Goal: Task Accomplishment & Management: Manage account settings

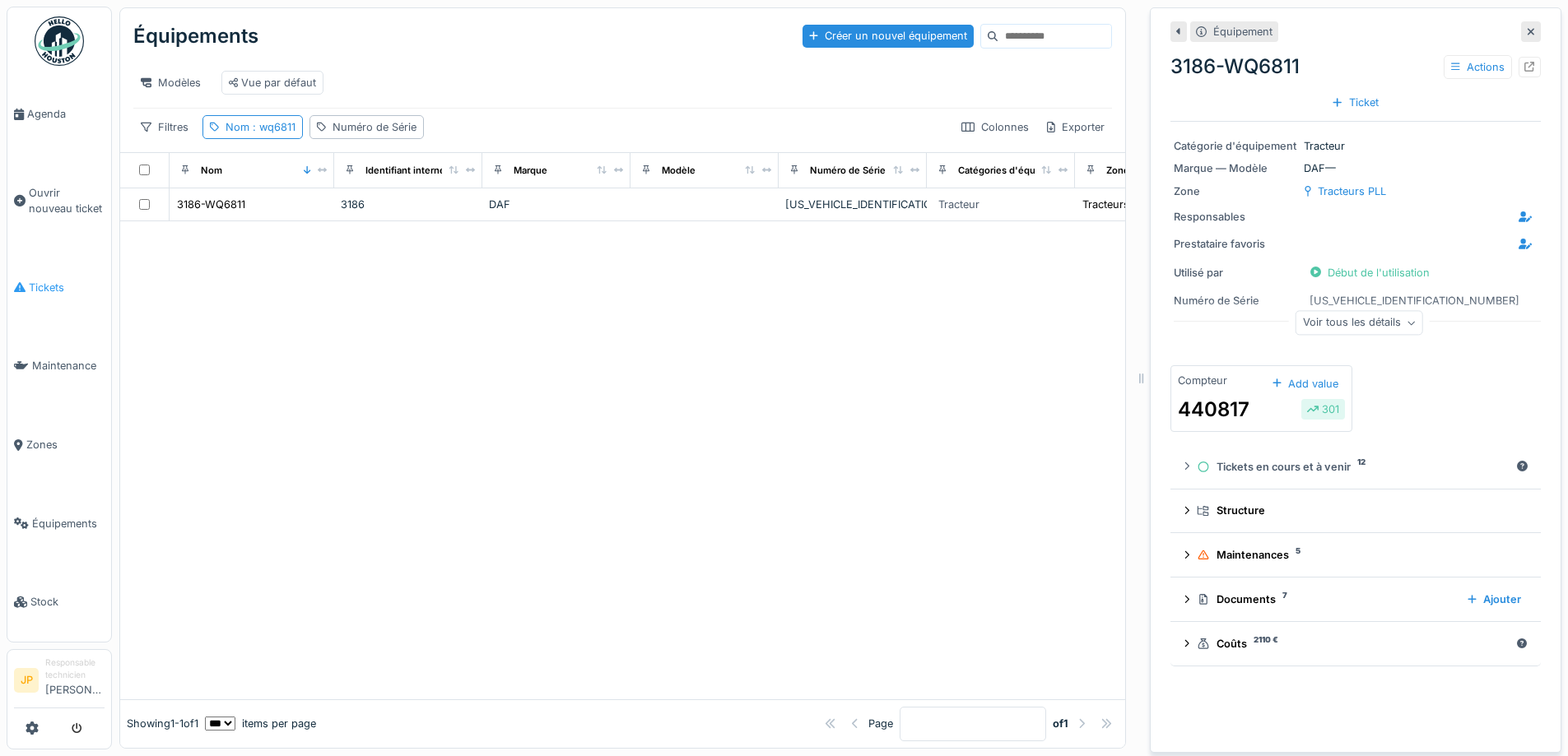
click at [29, 286] on span "Tickets" at bounding box center [66, 287] width 76 height 16
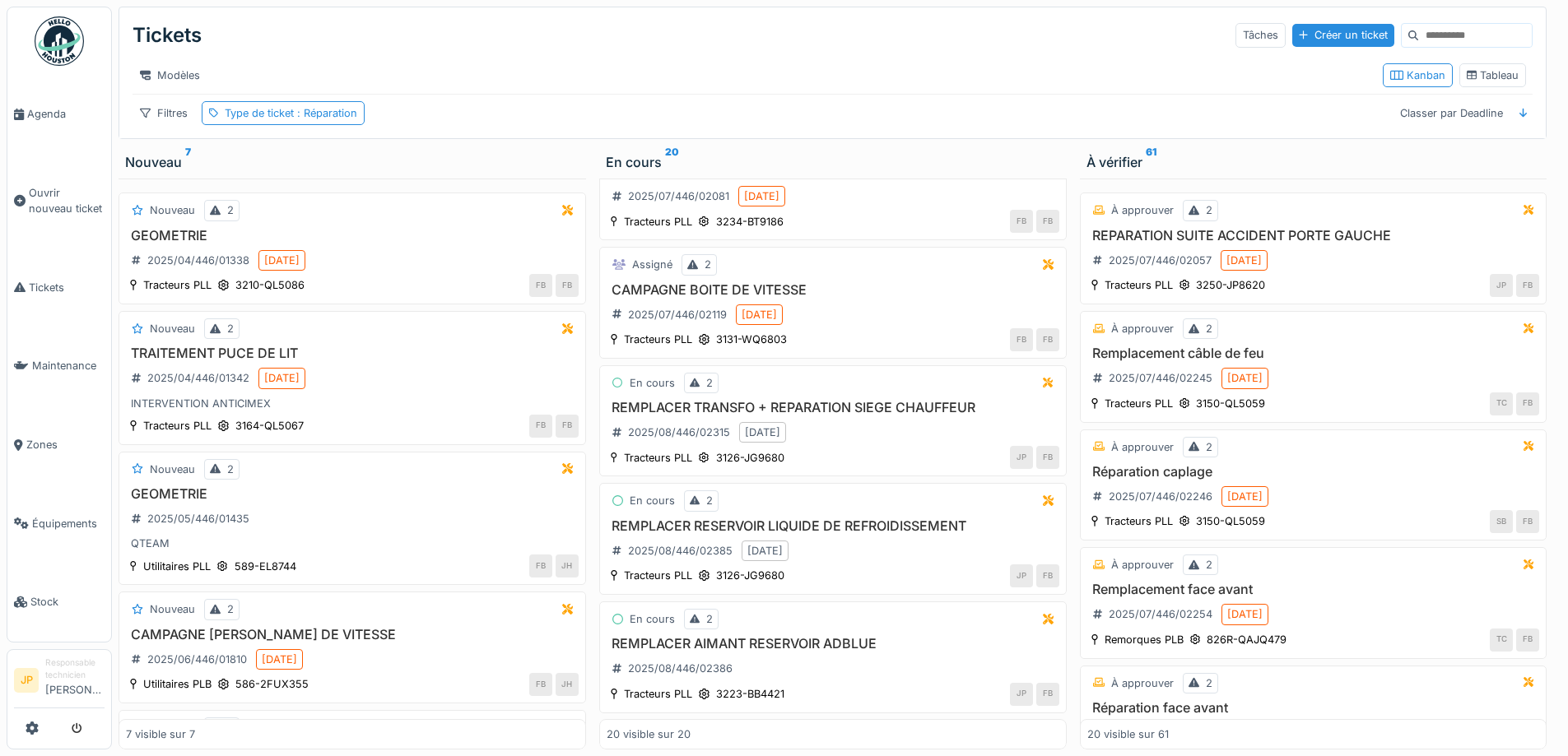
scroll to position [12, 0]
click at [792, 401] on h3 "REMPLACER TRANSFO + REPARATION SIEGE CHAUFFEUR" at bounding box center [833, 408] width 452 height 16
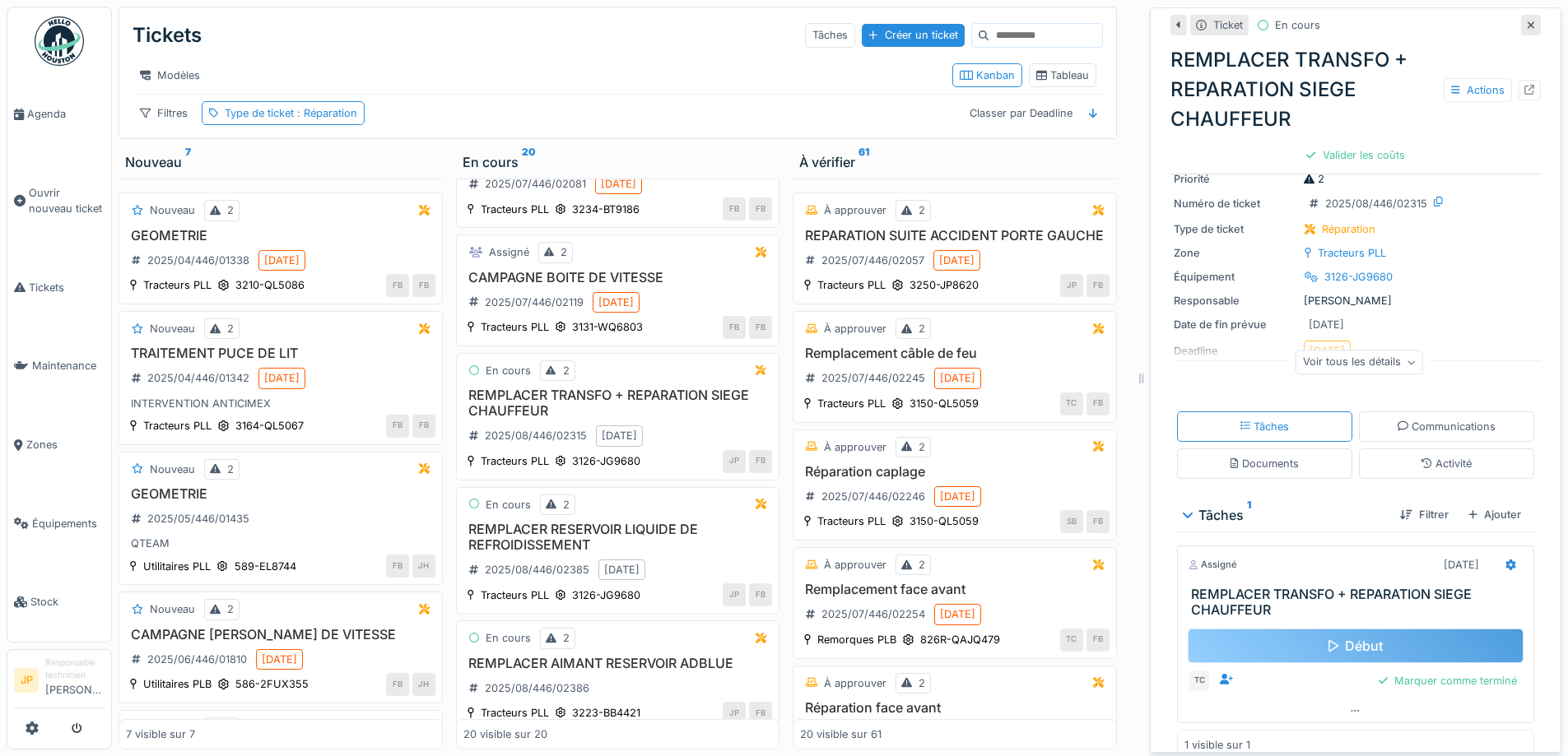
scroll to position [70, 0]
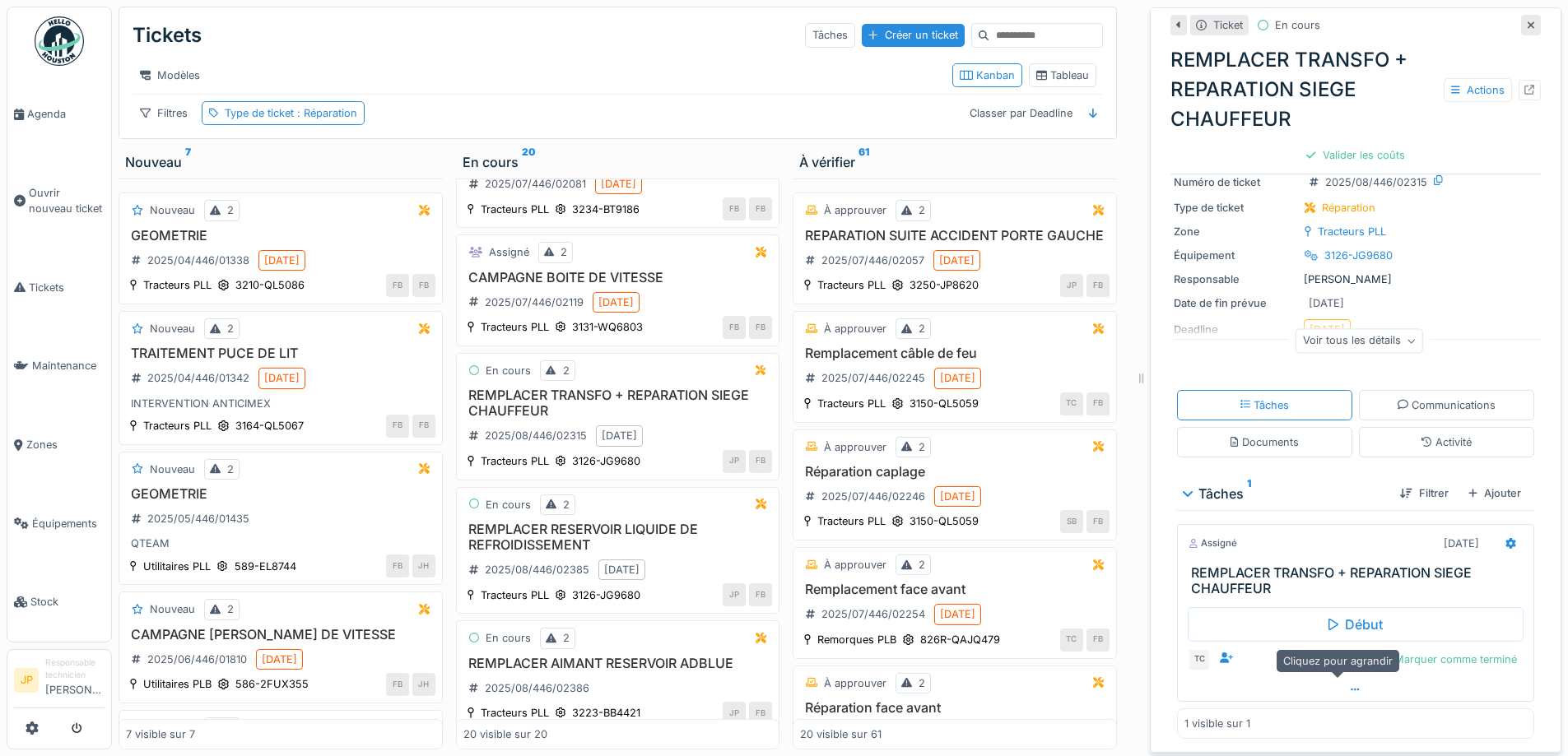
click at [1351, 684] on icon at bounding box center [1355, 690] width 9 height 10
click at [1508, 653] on div at bounding box center [1512, 661] width 9 height 16
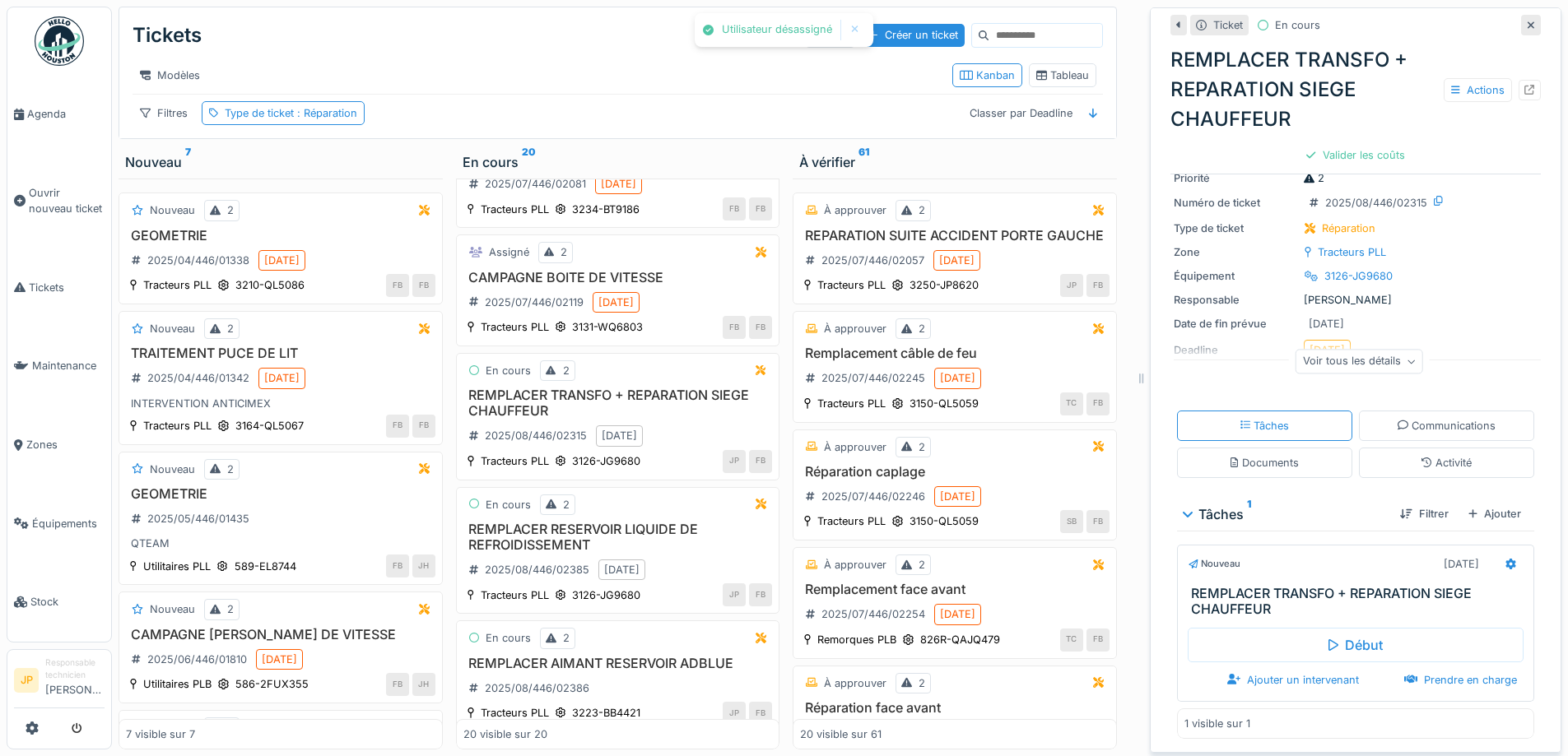
scroll to position [49, 0]
click at [1460, 670] on div "Prendre en charge" at bounding box center [1461, 679] width 126 height 22
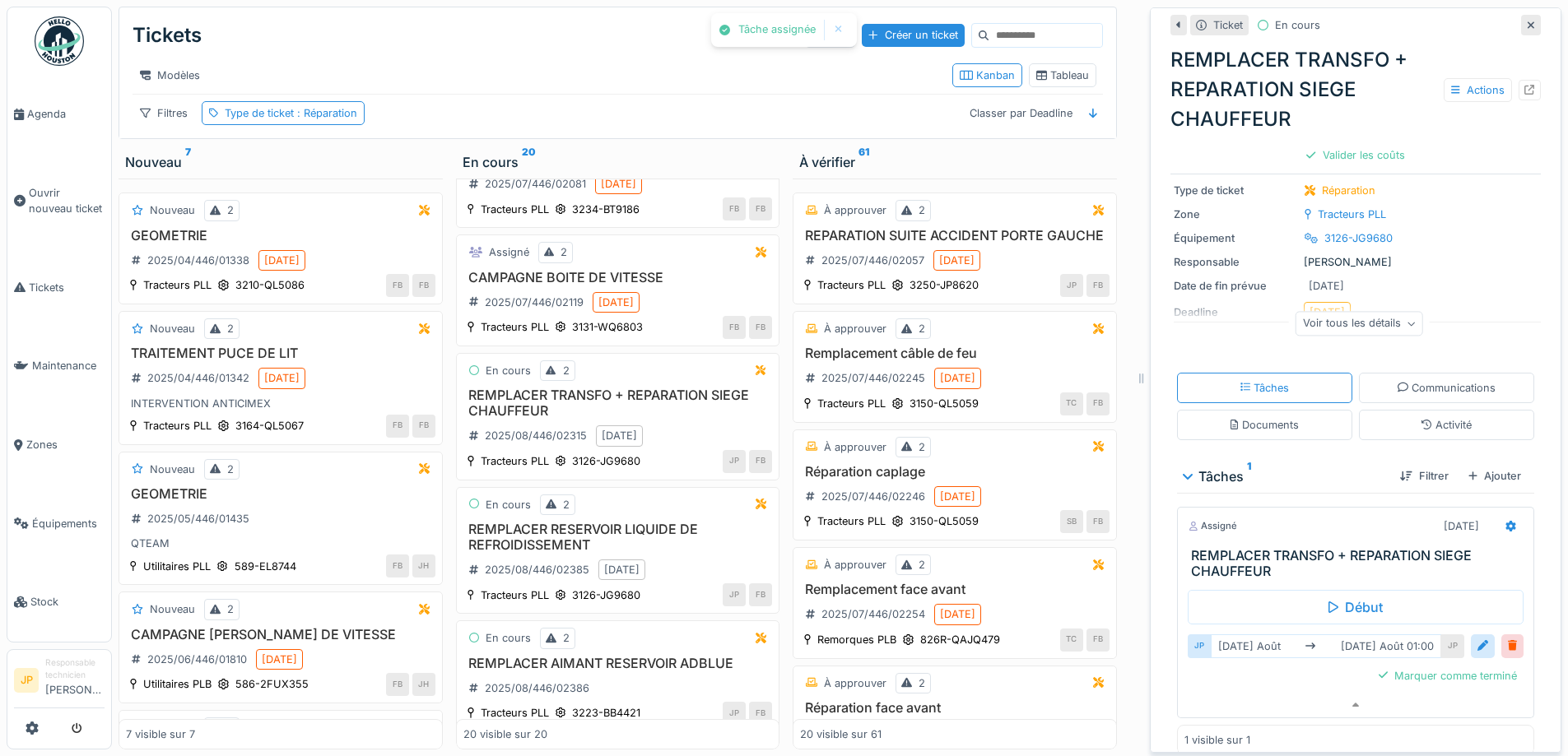
scroll to position [103, 0]
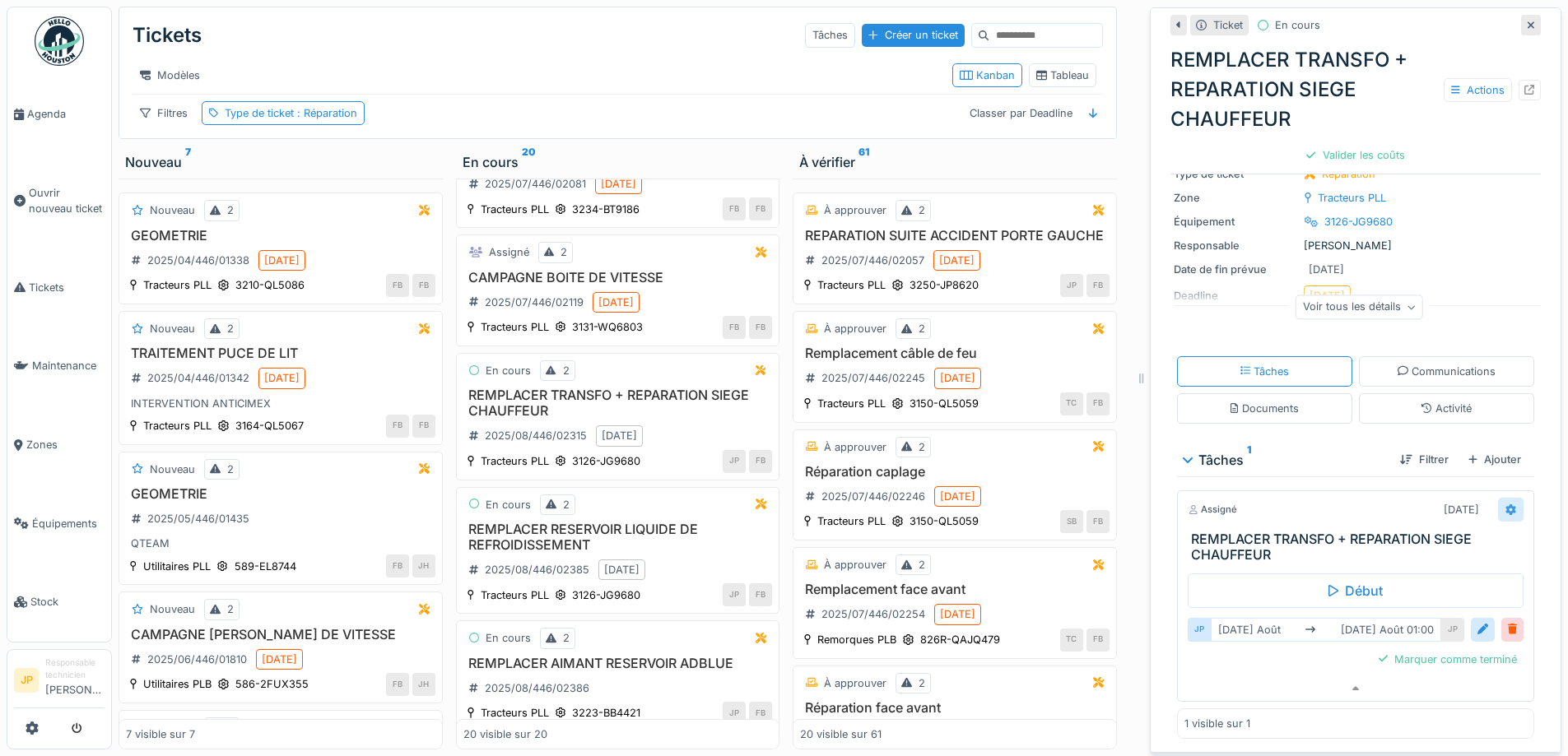
click at [1505, 505] on icon at bounding box center [1510, 510] width 10 height 10
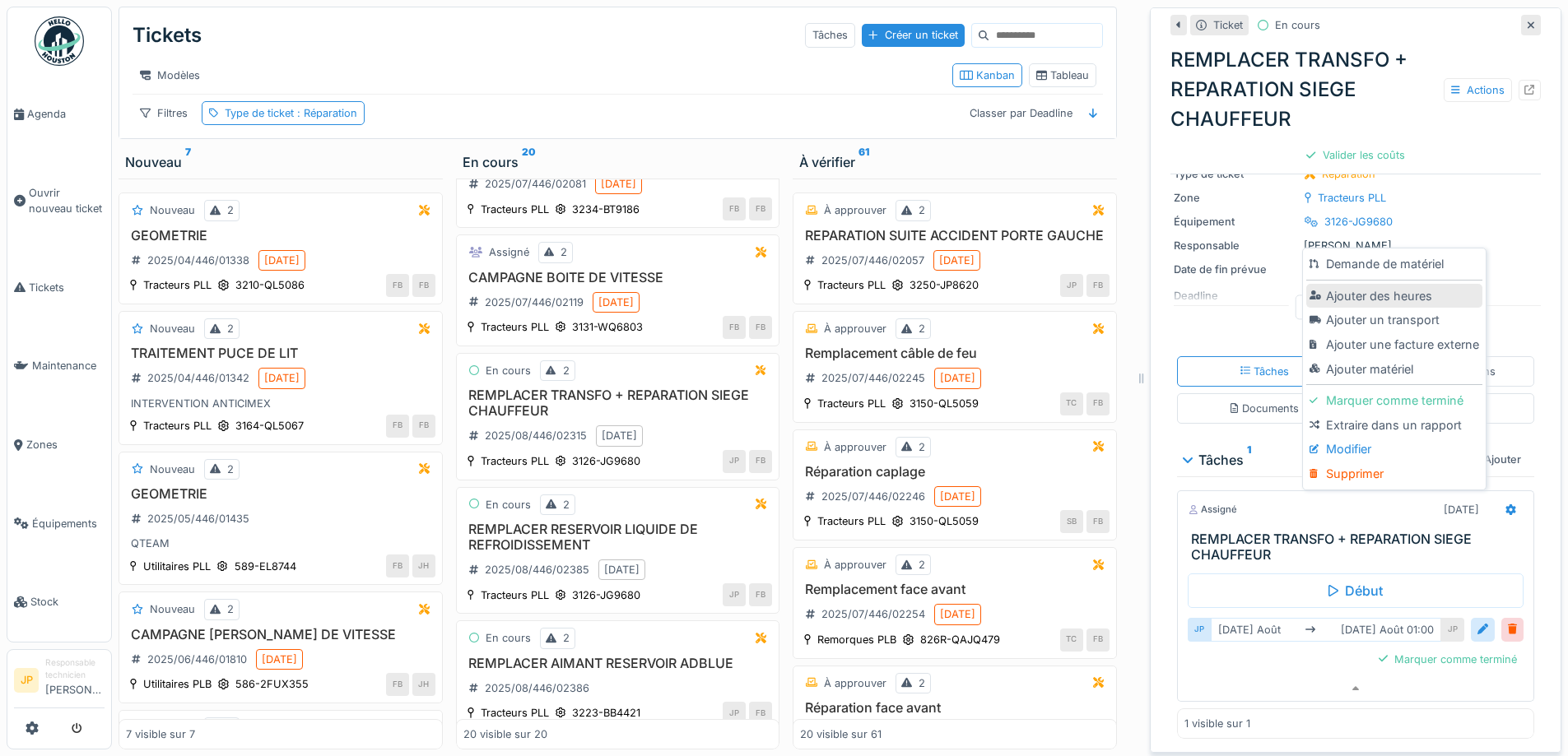
click at [1383, 284] on div "Ajouter des heures" at bounding box center [1393, 296] width 175 height 24
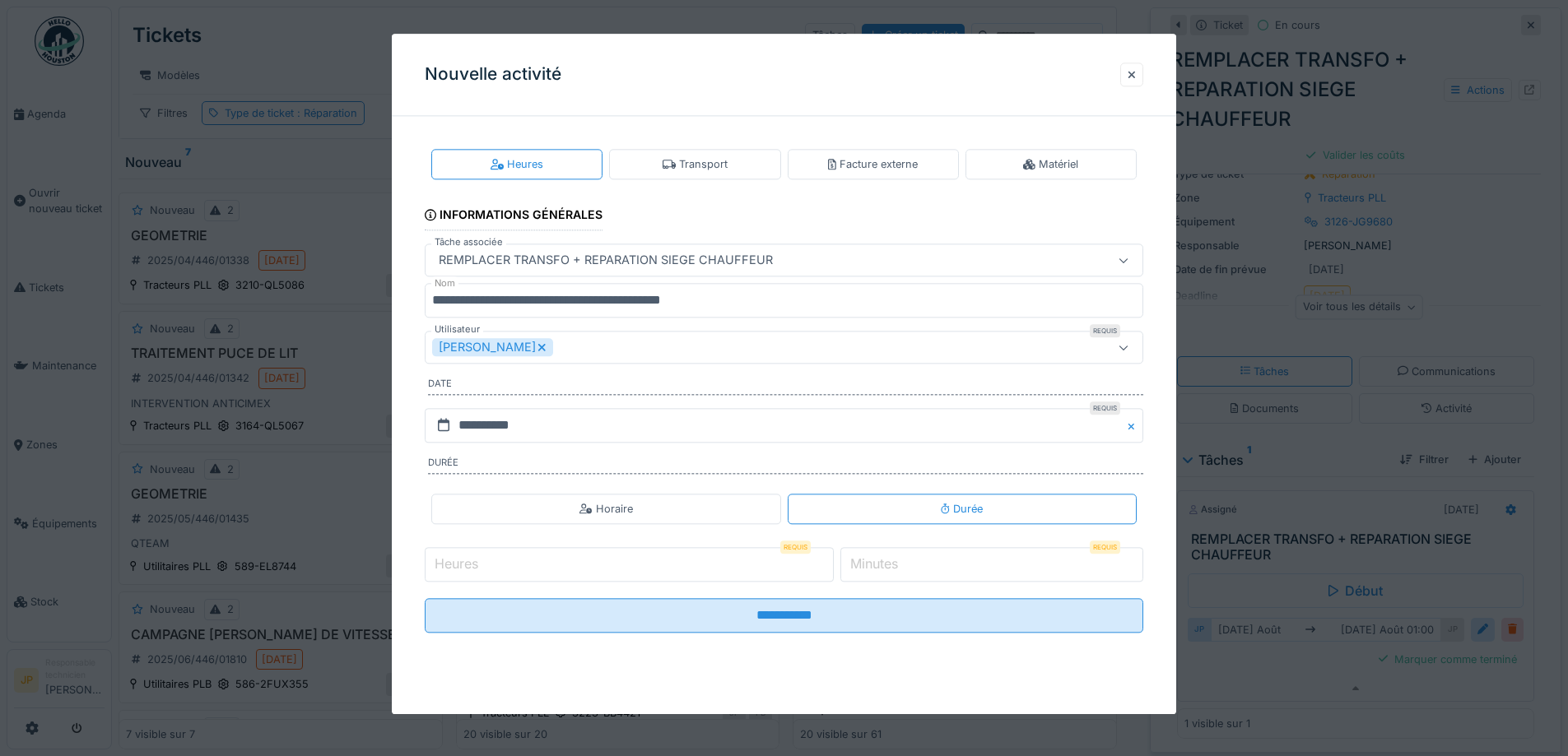
click at [492, 570] on input "Heures" at bounding box center [629, 565] width 409 height 35
type input "*"
type input "**"
click at [424, 598] on input "**********" at bounding box center [783, 615] width 719 height 35
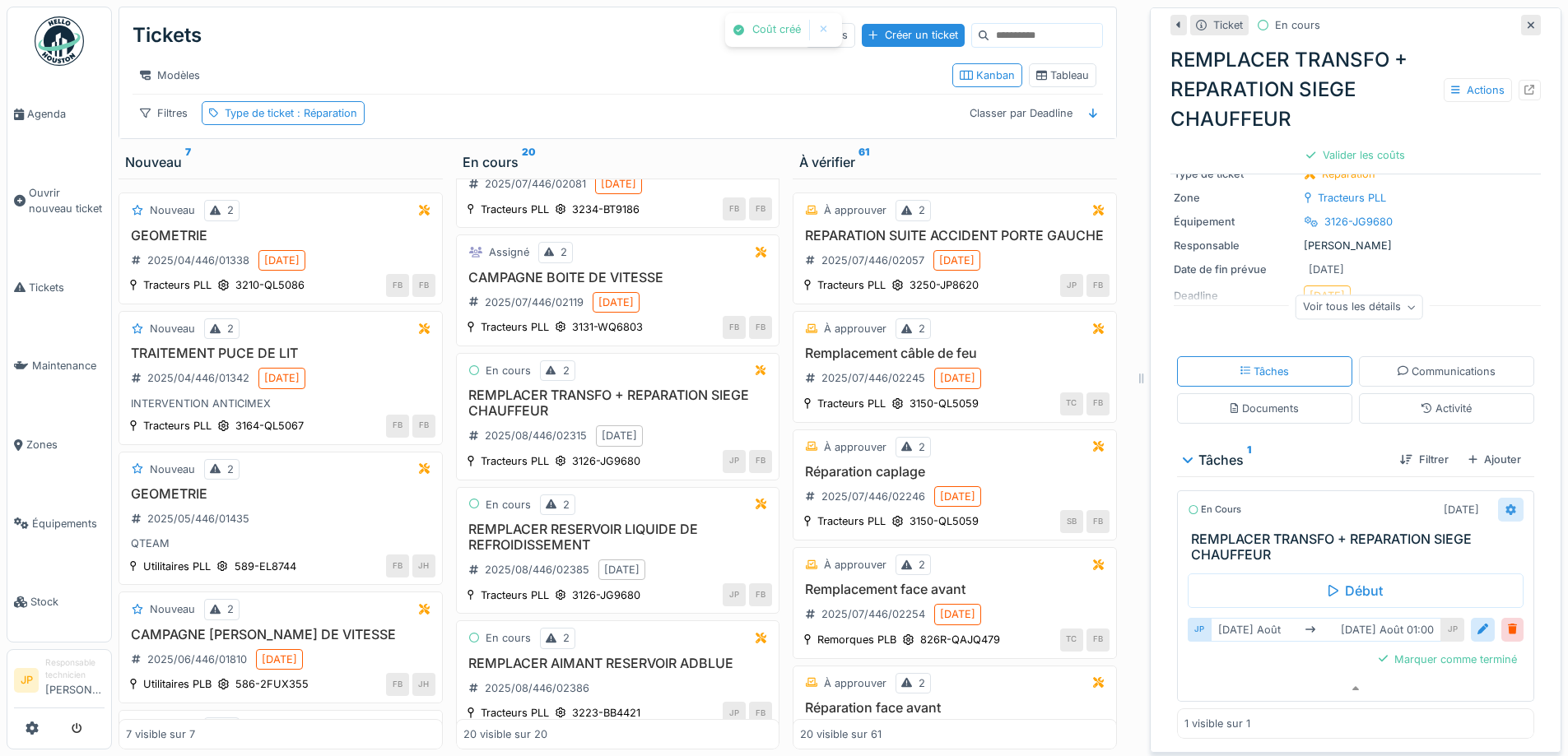
click at [1505, 505] on icon at bounding box center [1510, 510] width 10 height 10
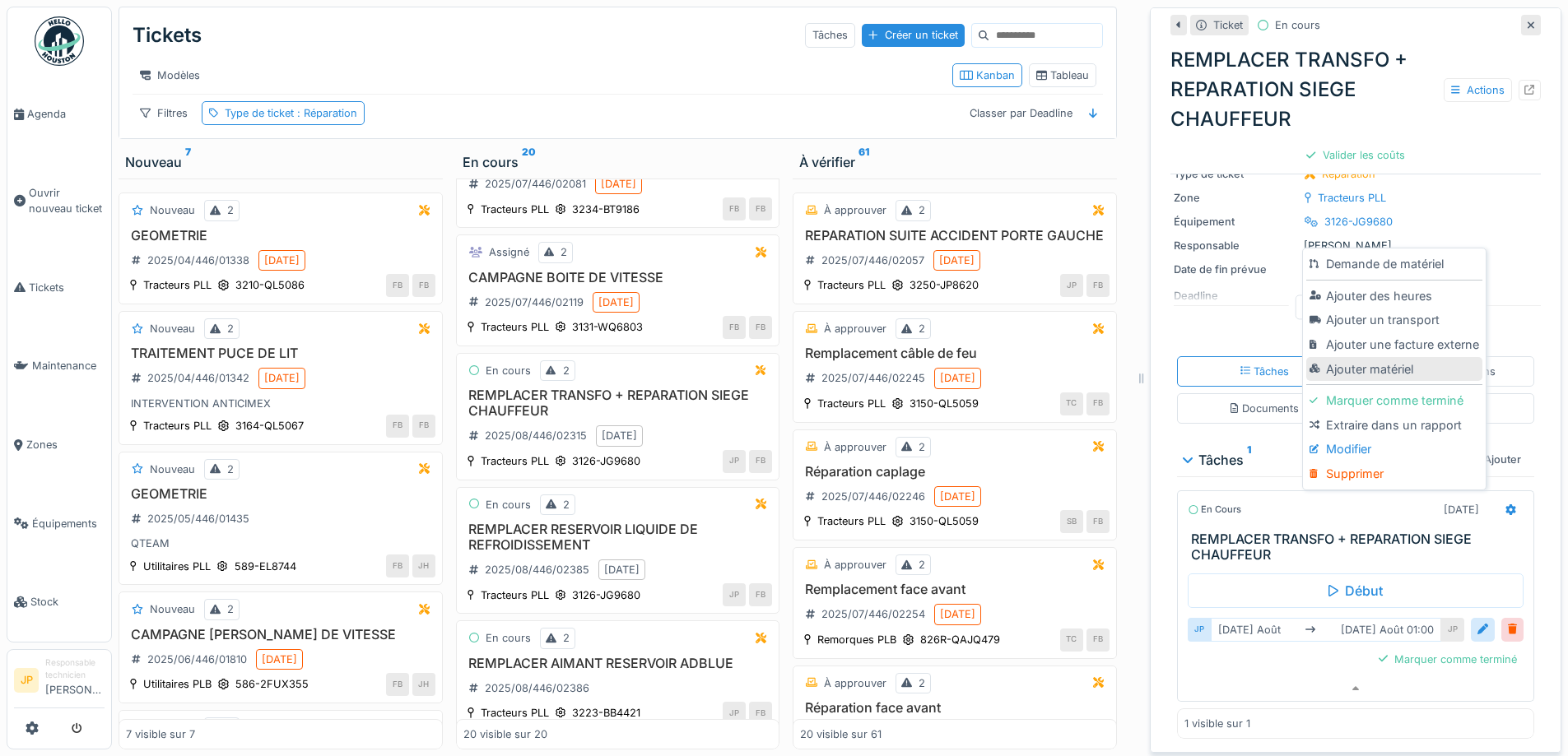
click at [1365, 357] on div "Ajouter matériel" at bounding box center [1393, 369] width 175 height 24
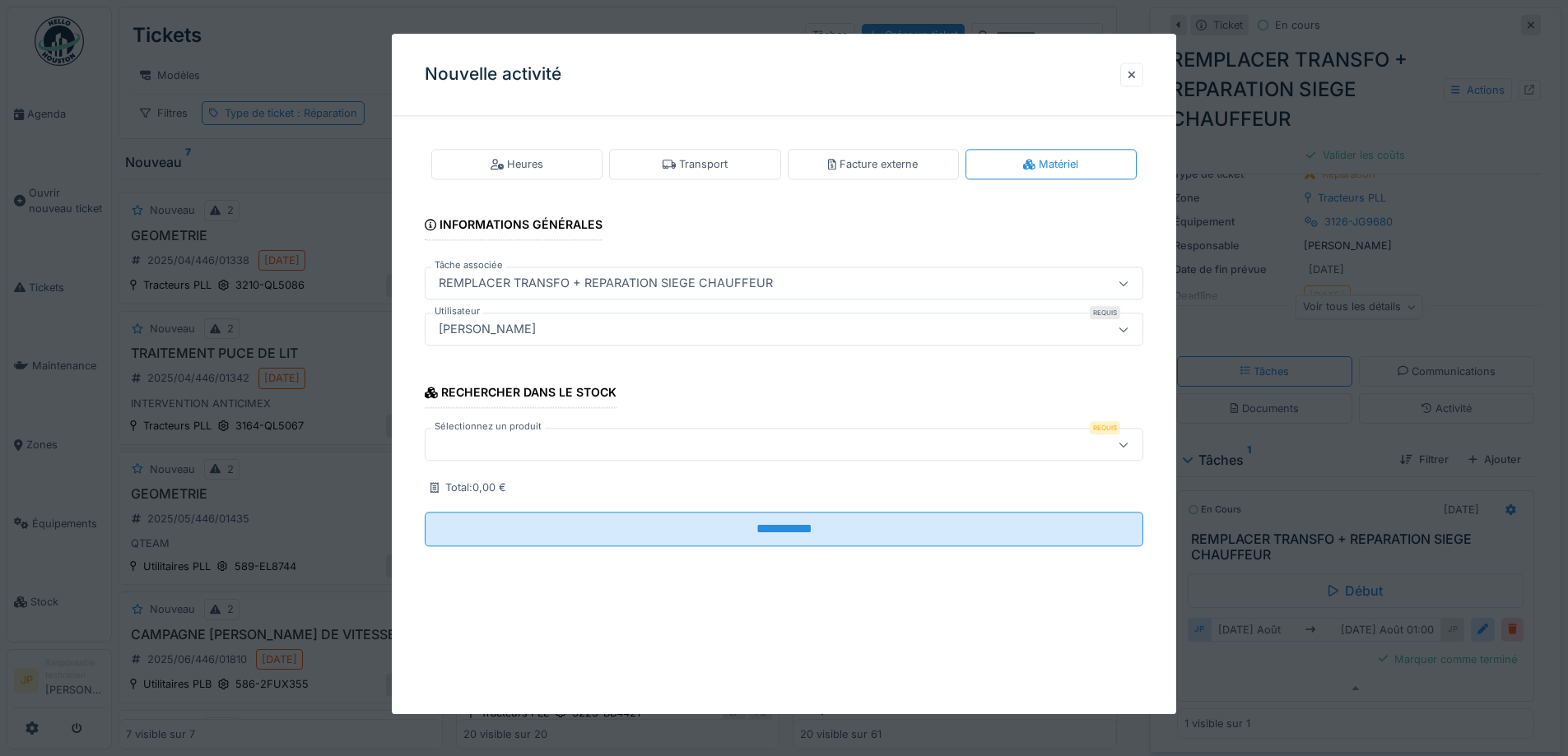
click at [512, 455] on div at bounding box center [783, 445] width 719 height 33
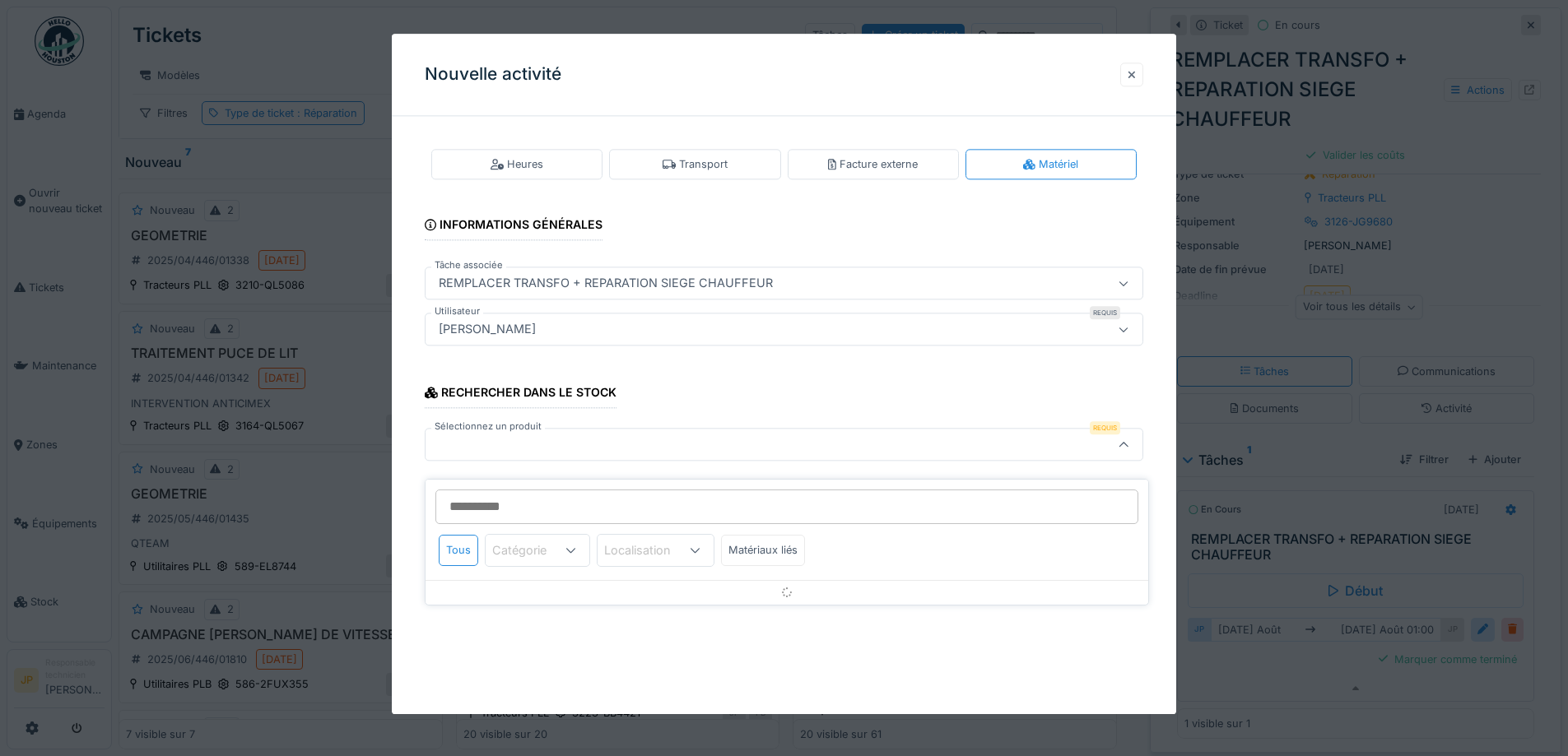
click at [1131, 85] on div at bounding box center [1131, 74] width 23 height 24
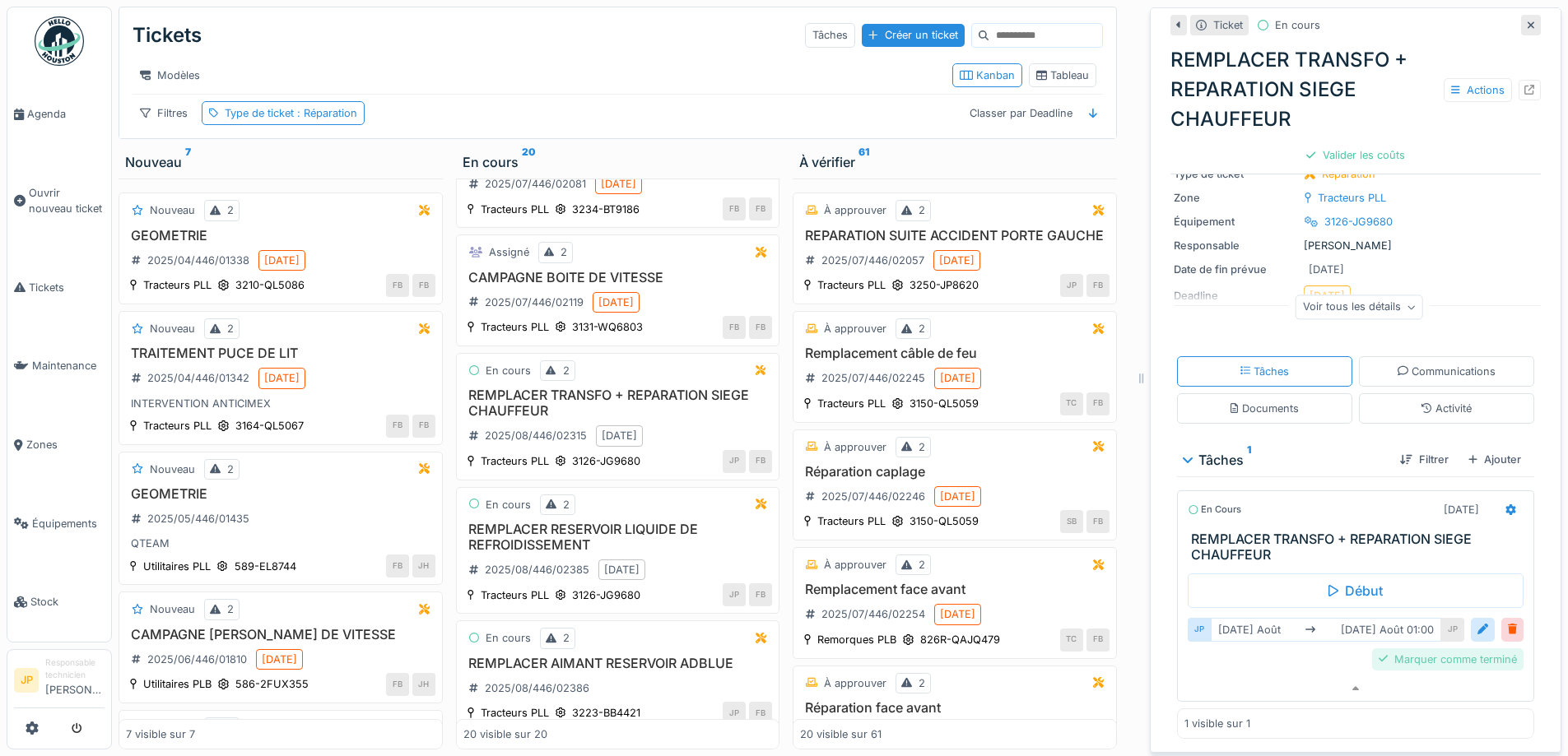
click at [1421, 652] on div "Marquer comme terminé" at bounding box center [1447, 659] width 151 height 22
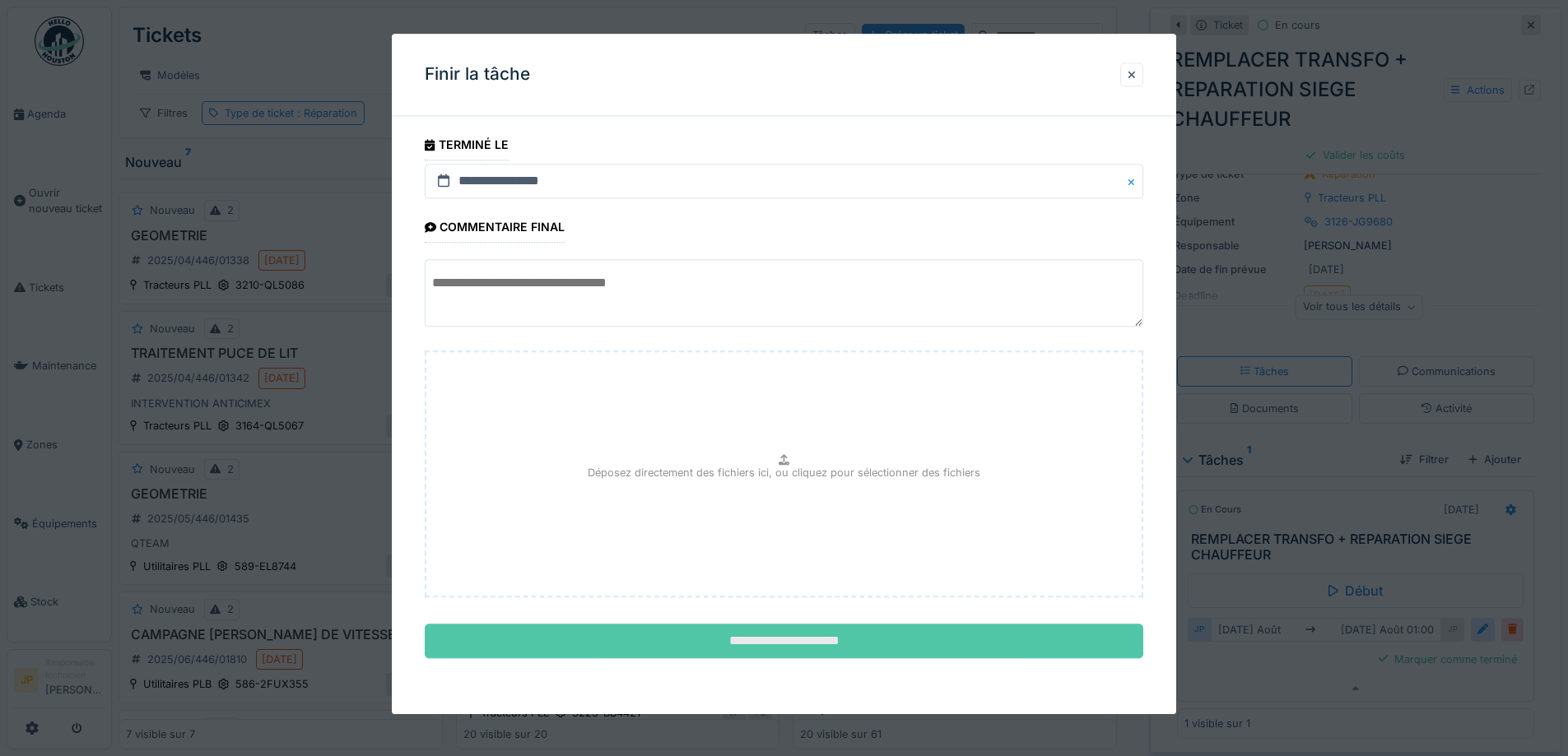
click at [781, 638] on input "**********" at bounding box center [783, 642] width 719 height 35
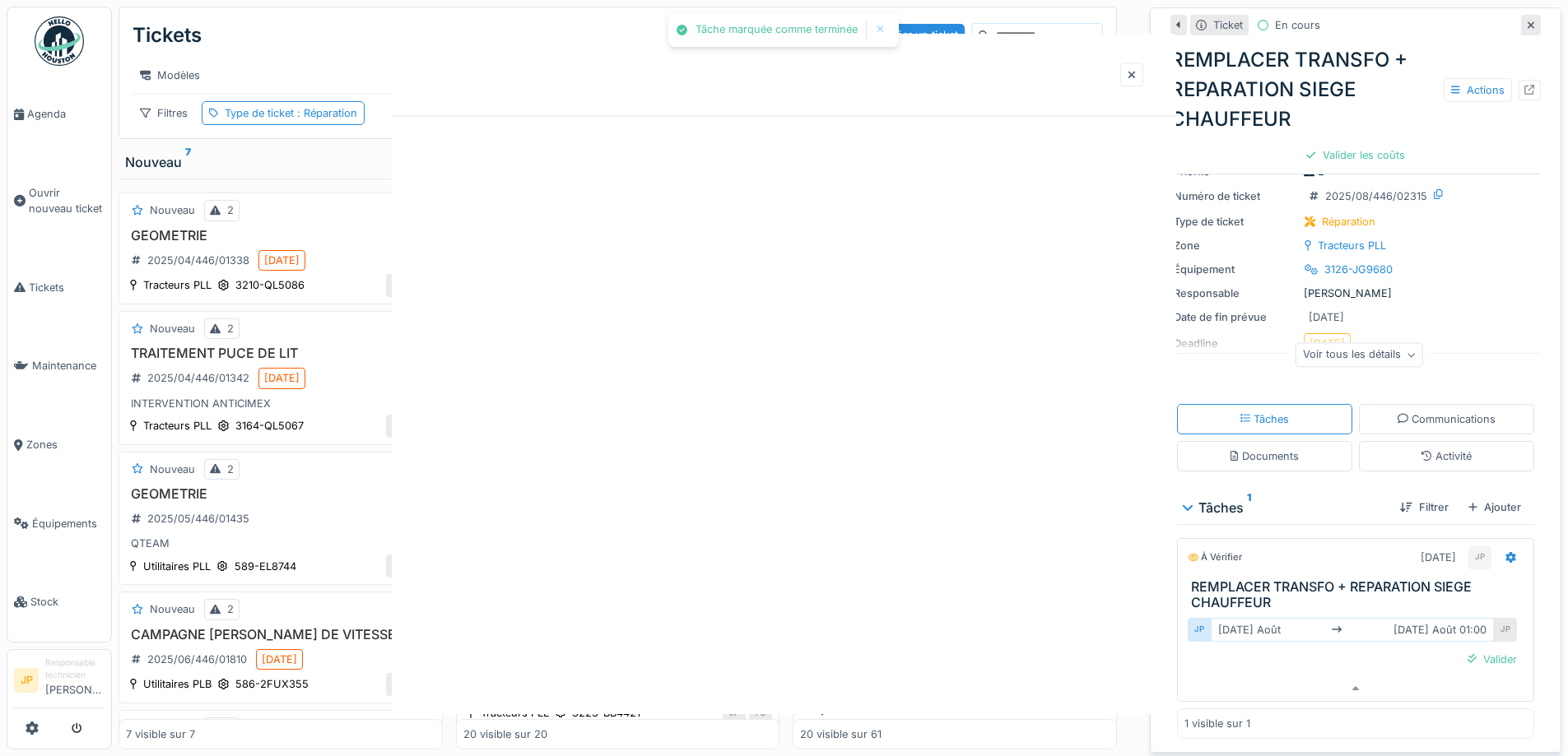
scroll to position [55, 0]
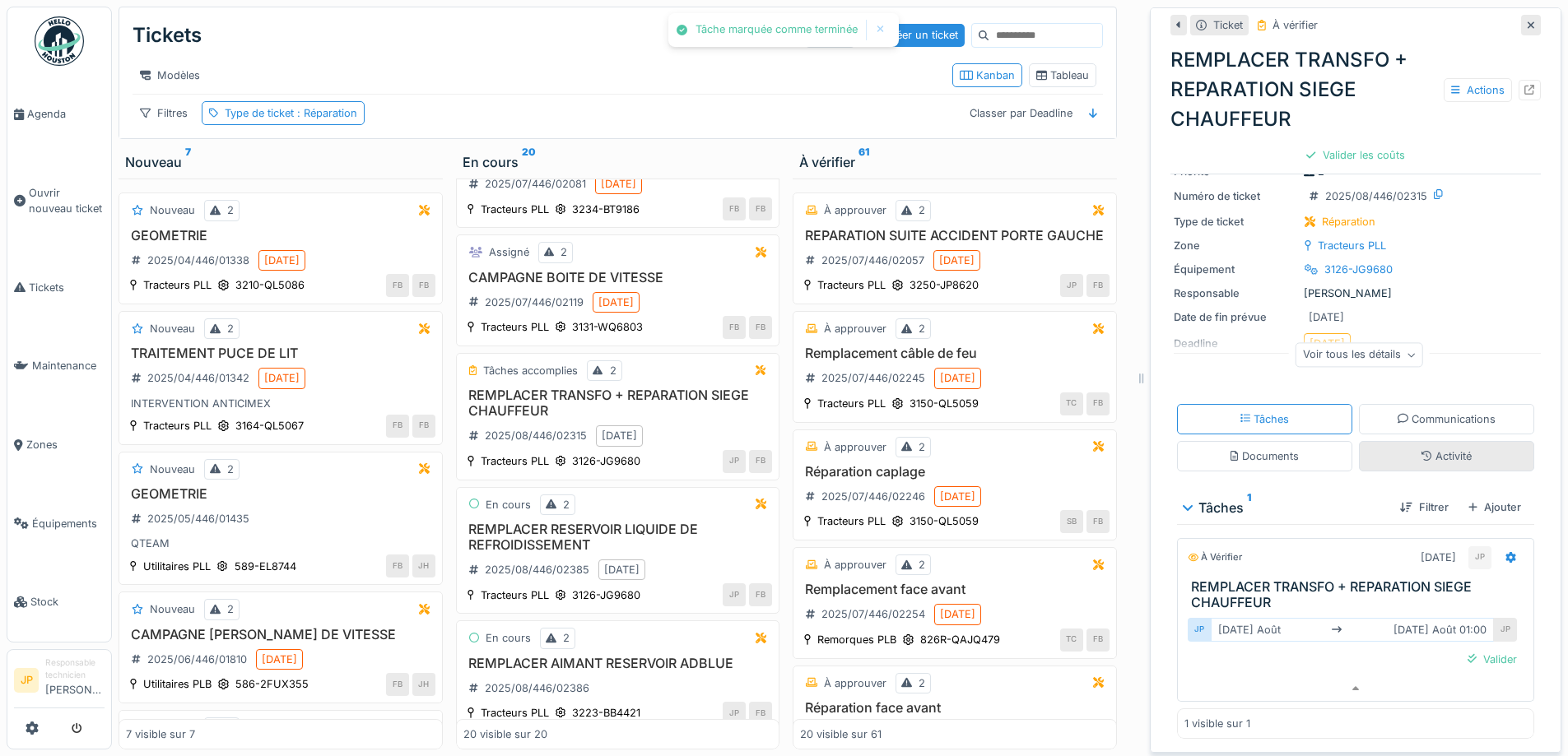
click at [1481, 449] on div "Activité" at bounding box center [1446, 456] width 175 height 31
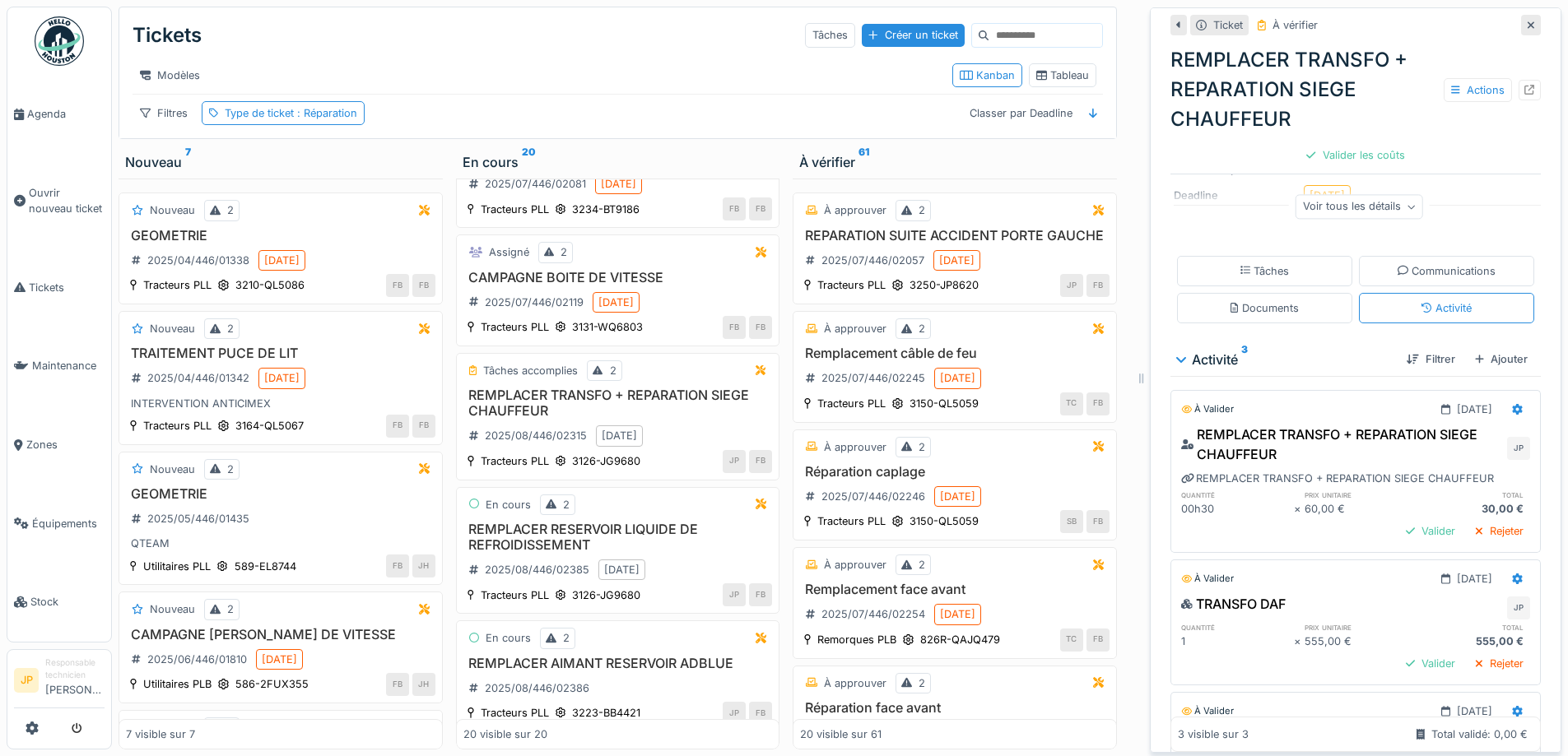
scroll to position [0, 0]
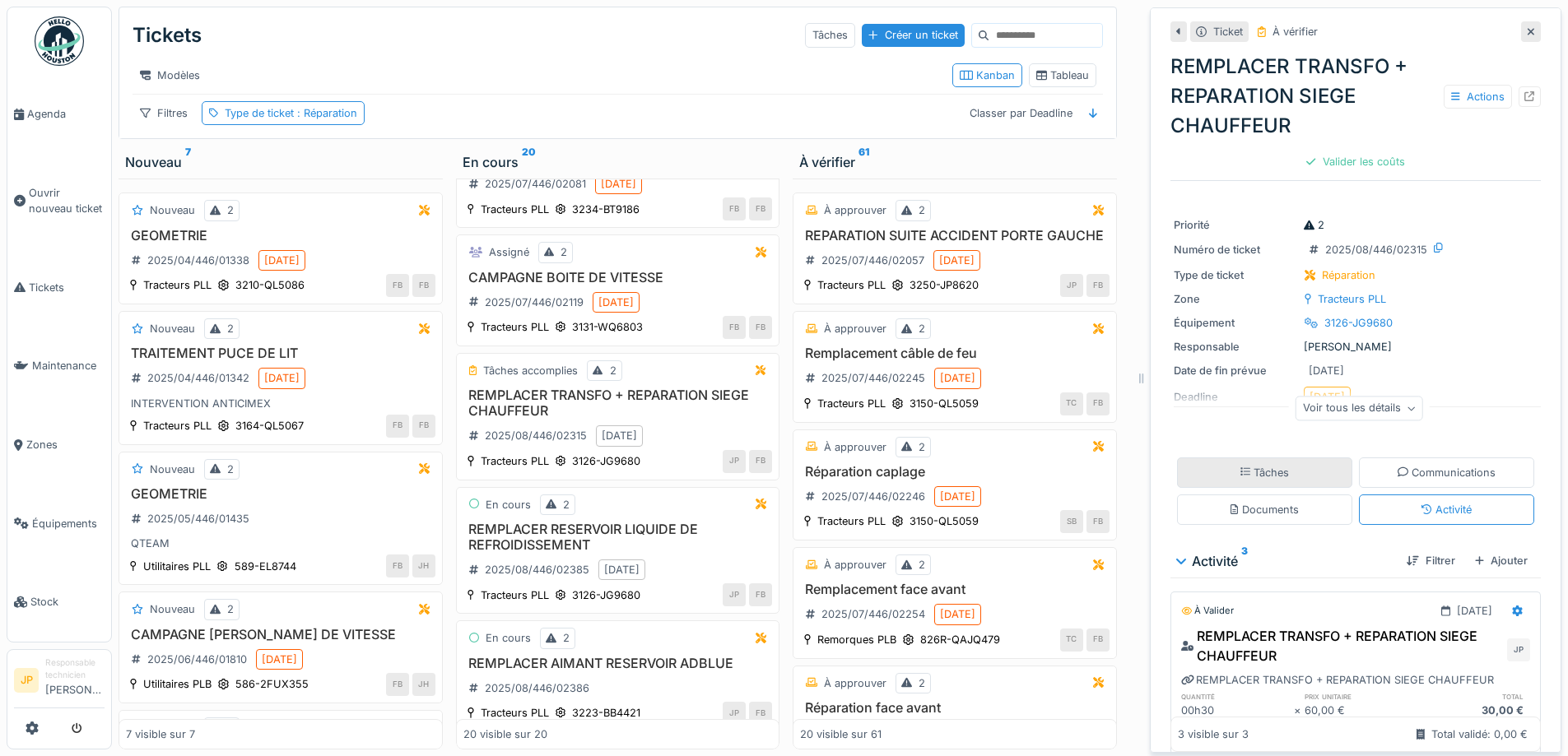
click at [1269, 467] on div "Tâches" at bounding box center [1265, 473] width 50 height 16
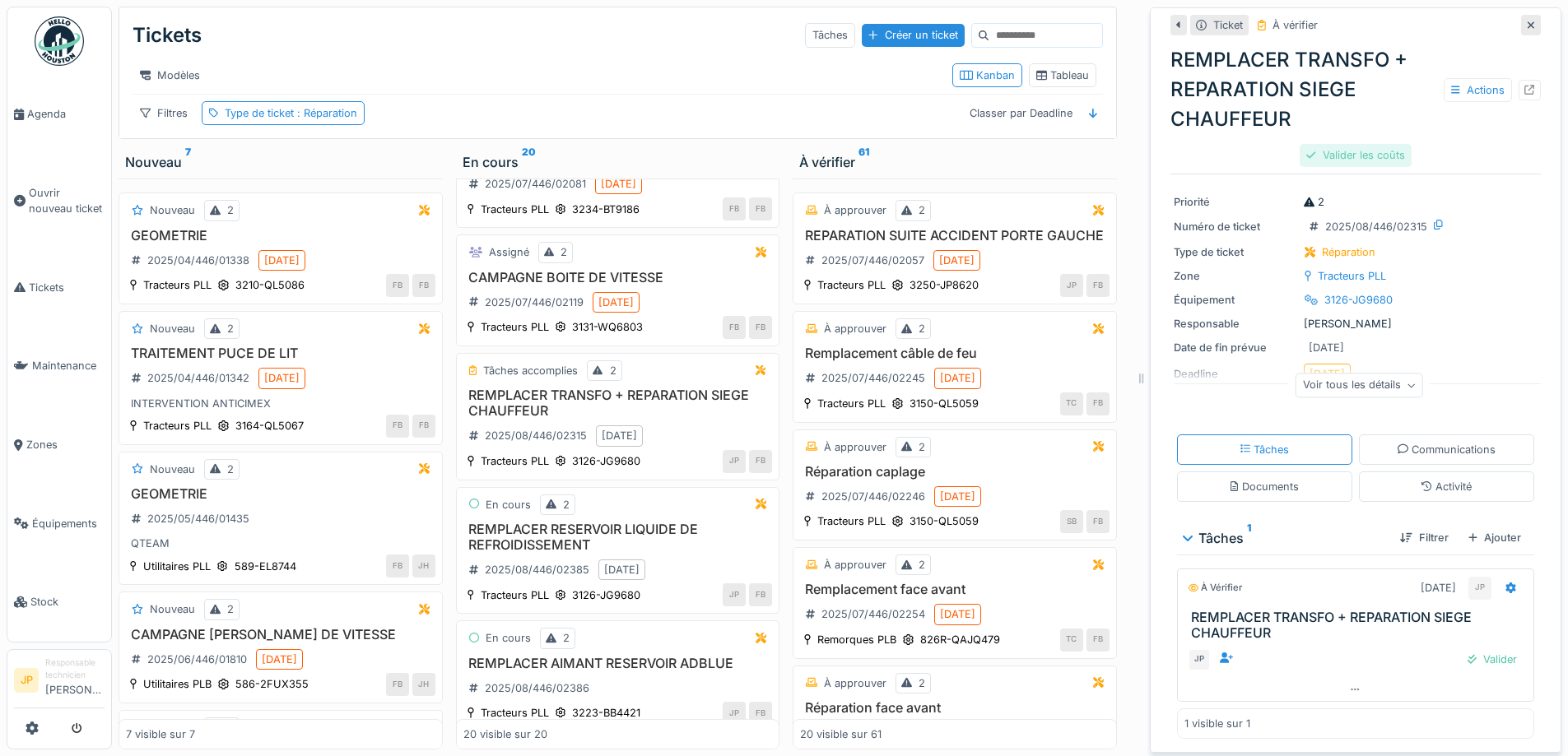
click at [1361, 148] on div "Valider les coûts" at bounding box center [1354, 155] width 111 height 22
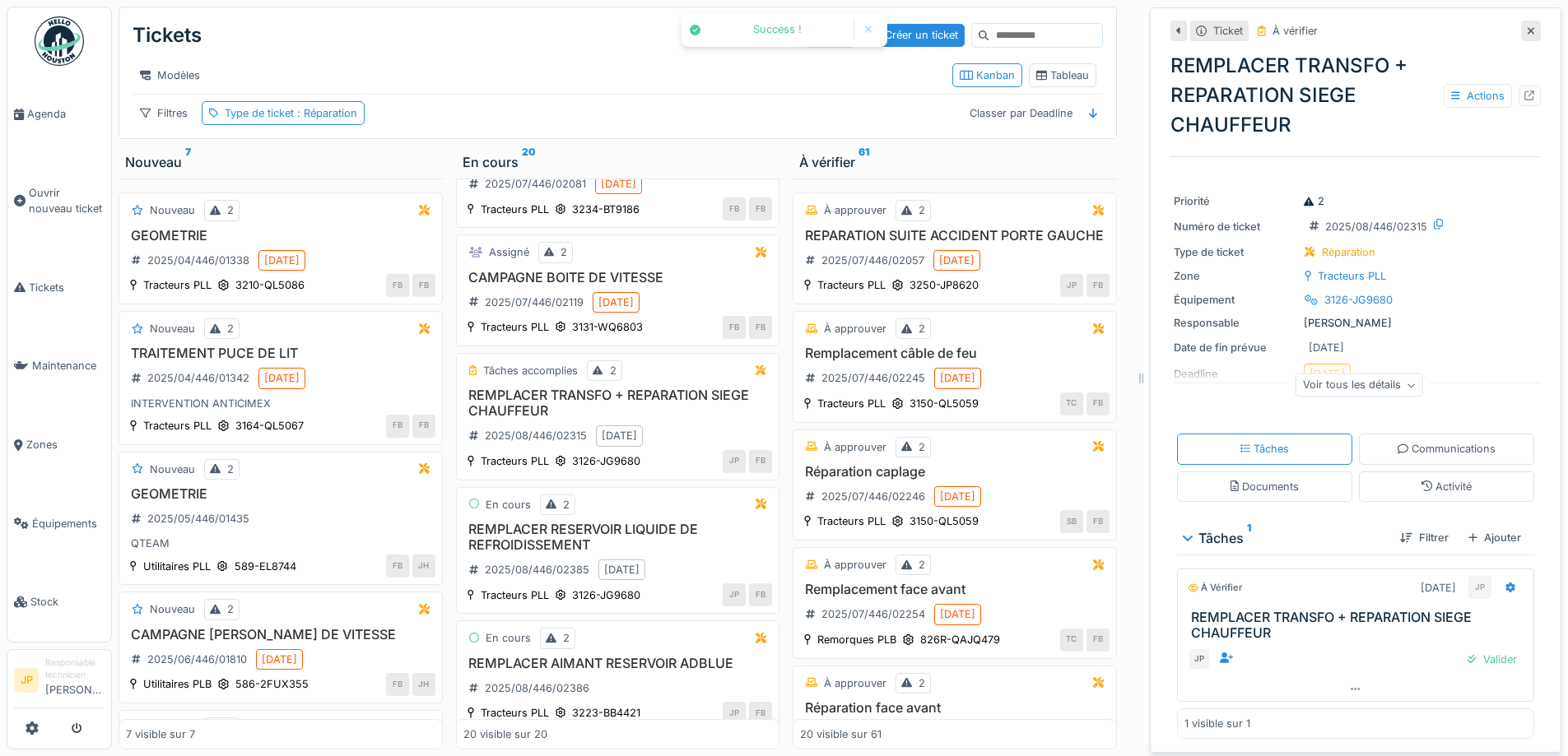
scroll to position [3, 0]
click at [1426, 479] on div "Activité" at bounding box center [1446, 487] width 50 height 16
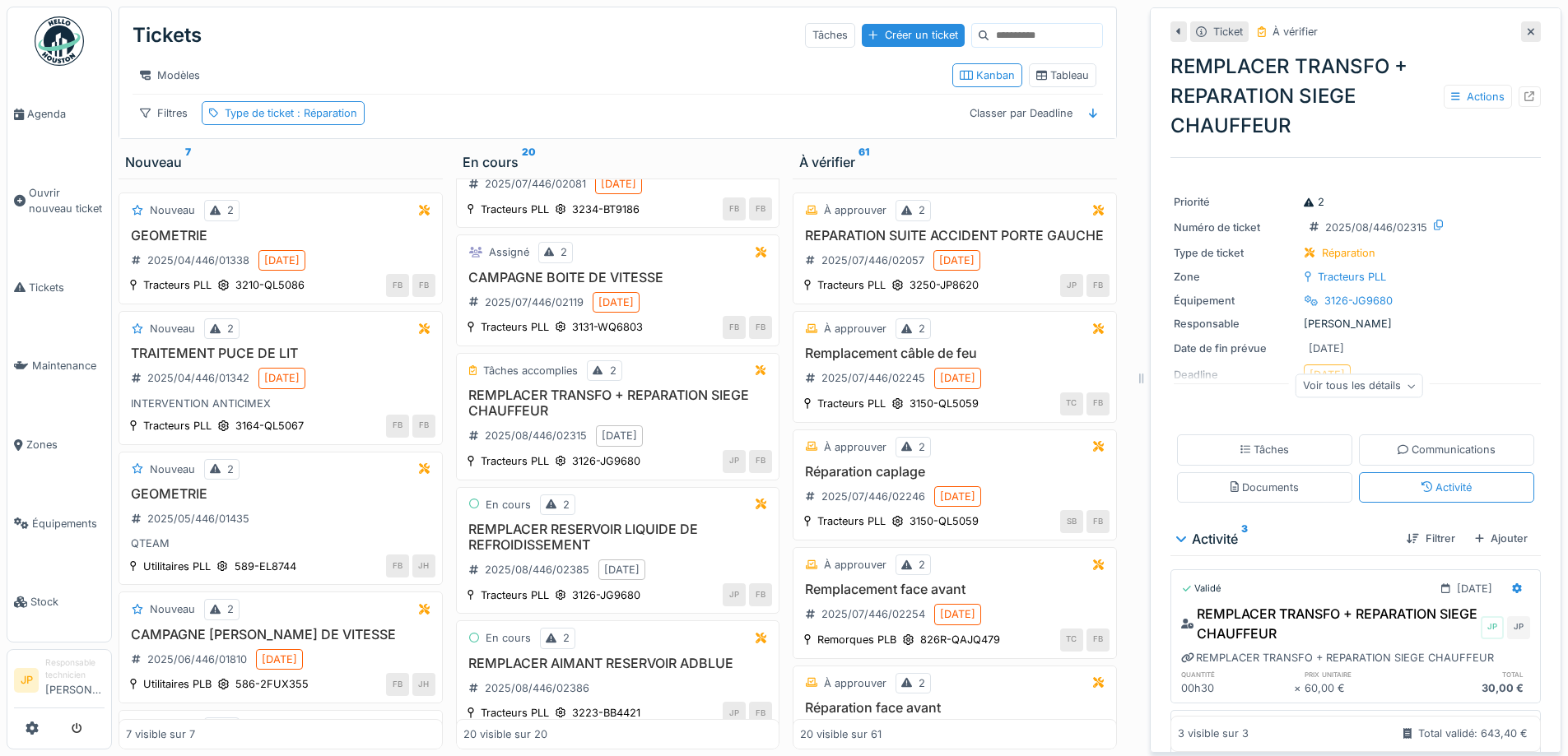
scroll to position [0, 0]
click at [1286, 447] on div "Tâches" at bounding box center [1264, 450] width 175 height 31
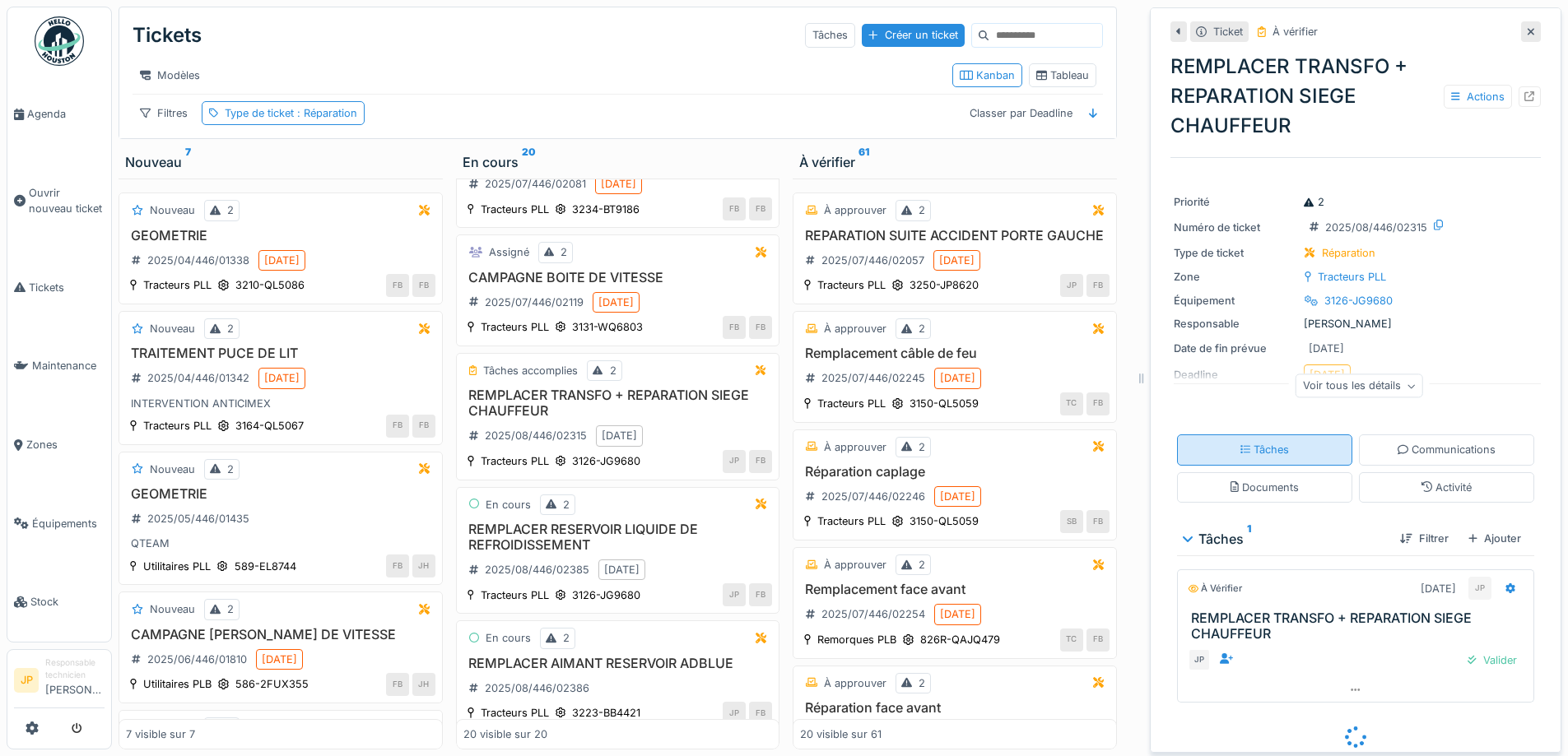
scroll to position [3, 0]
click at [1473, 650] on div "Valider" at bounding box center [1492, 659] width 63 height 22
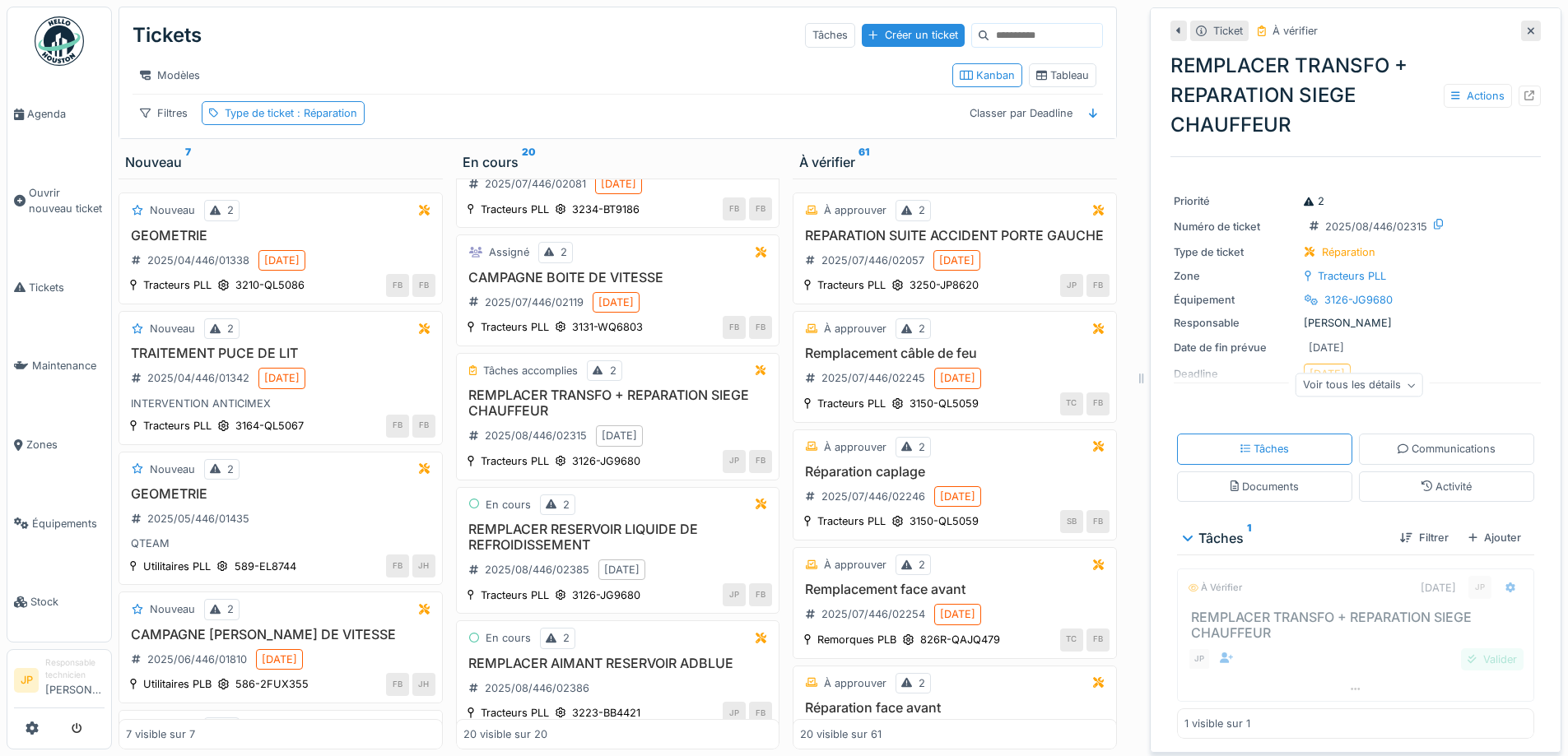
scroll to position [0, 0]
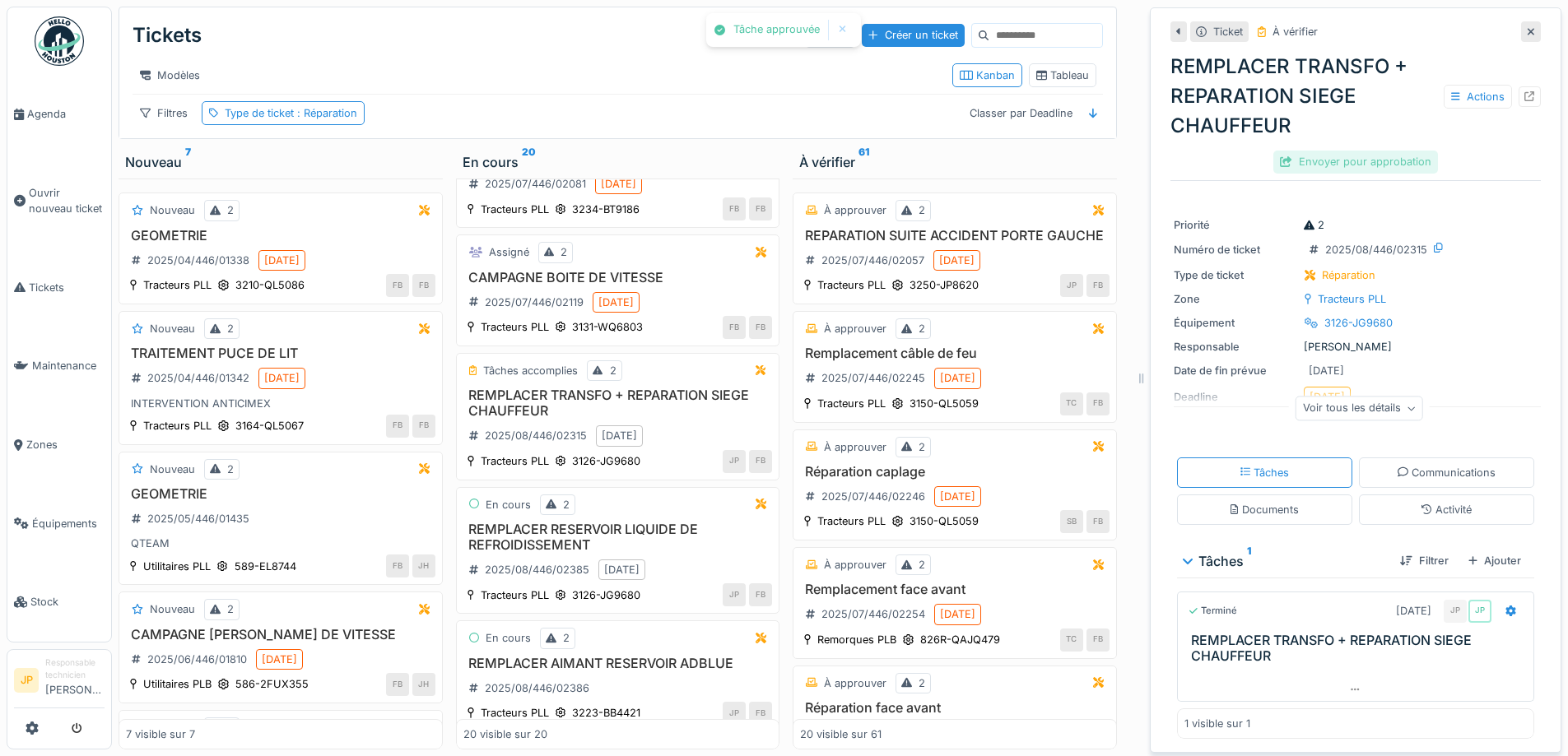
click at [1317, 150] on div "Envoyer pour approbation" at bounding box center [1355, 161] width 164 height 22
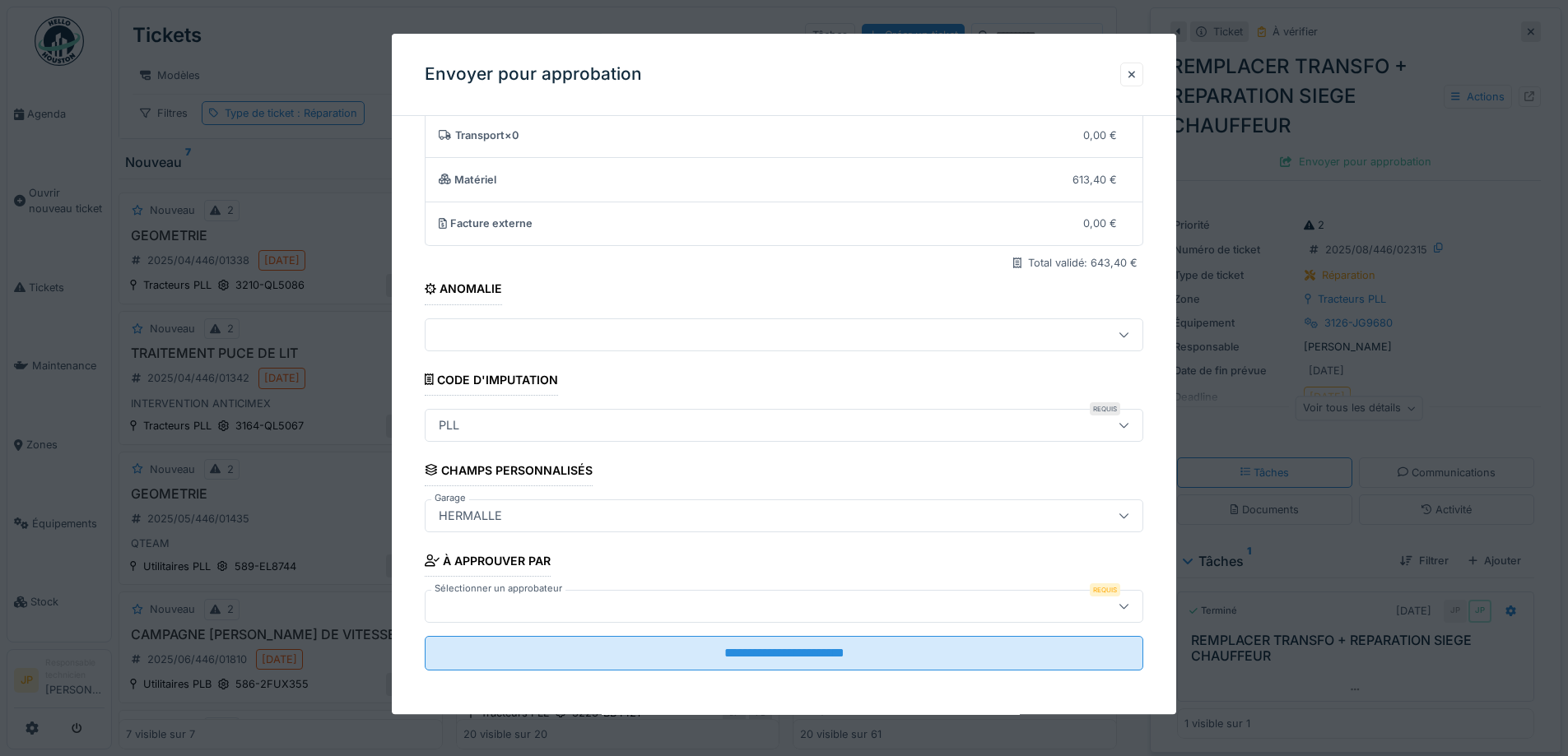
scroll to position [101, 0]
click at [550, 603] on div at bounding box center [742, 604] width 620 height 18
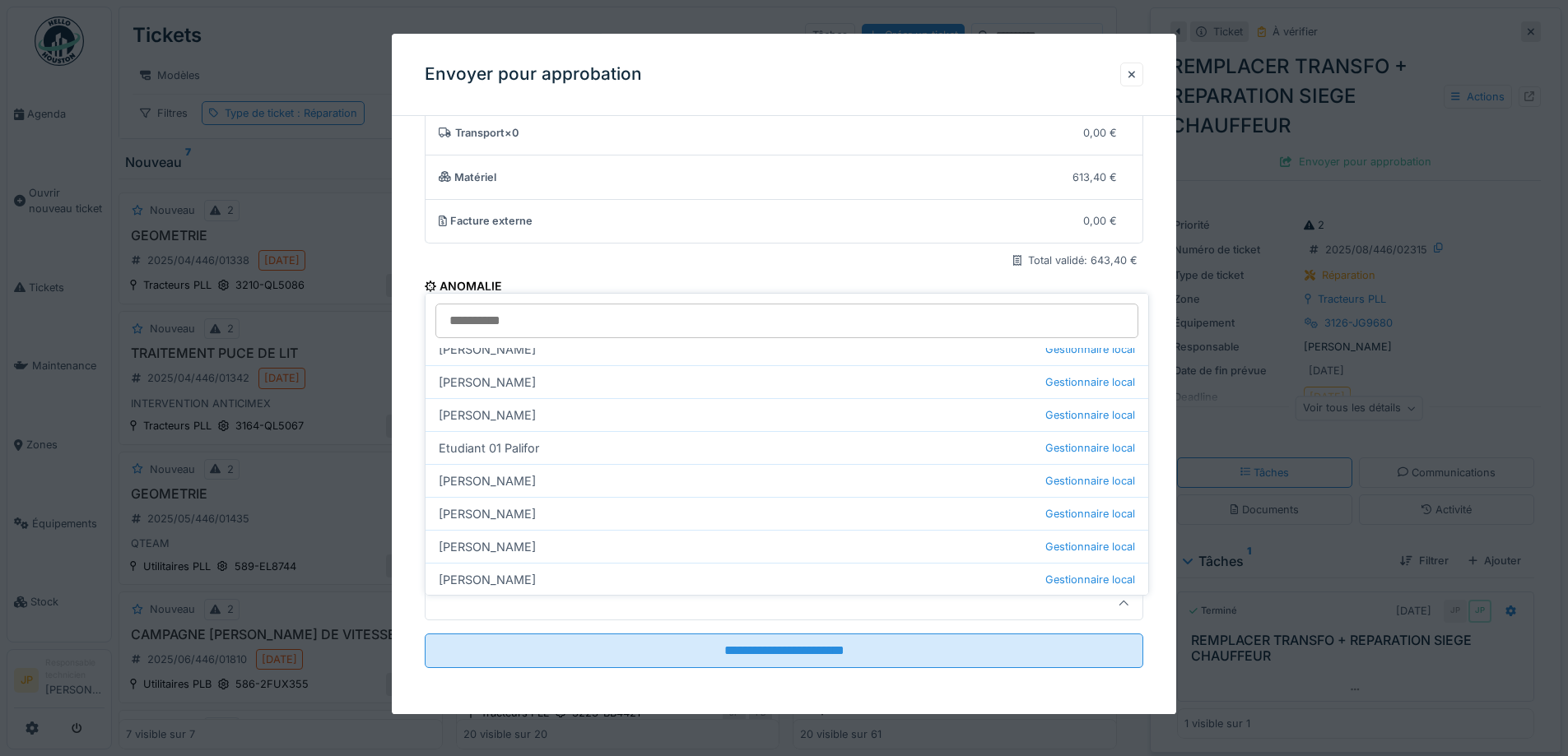
scroll to position [309, 0]
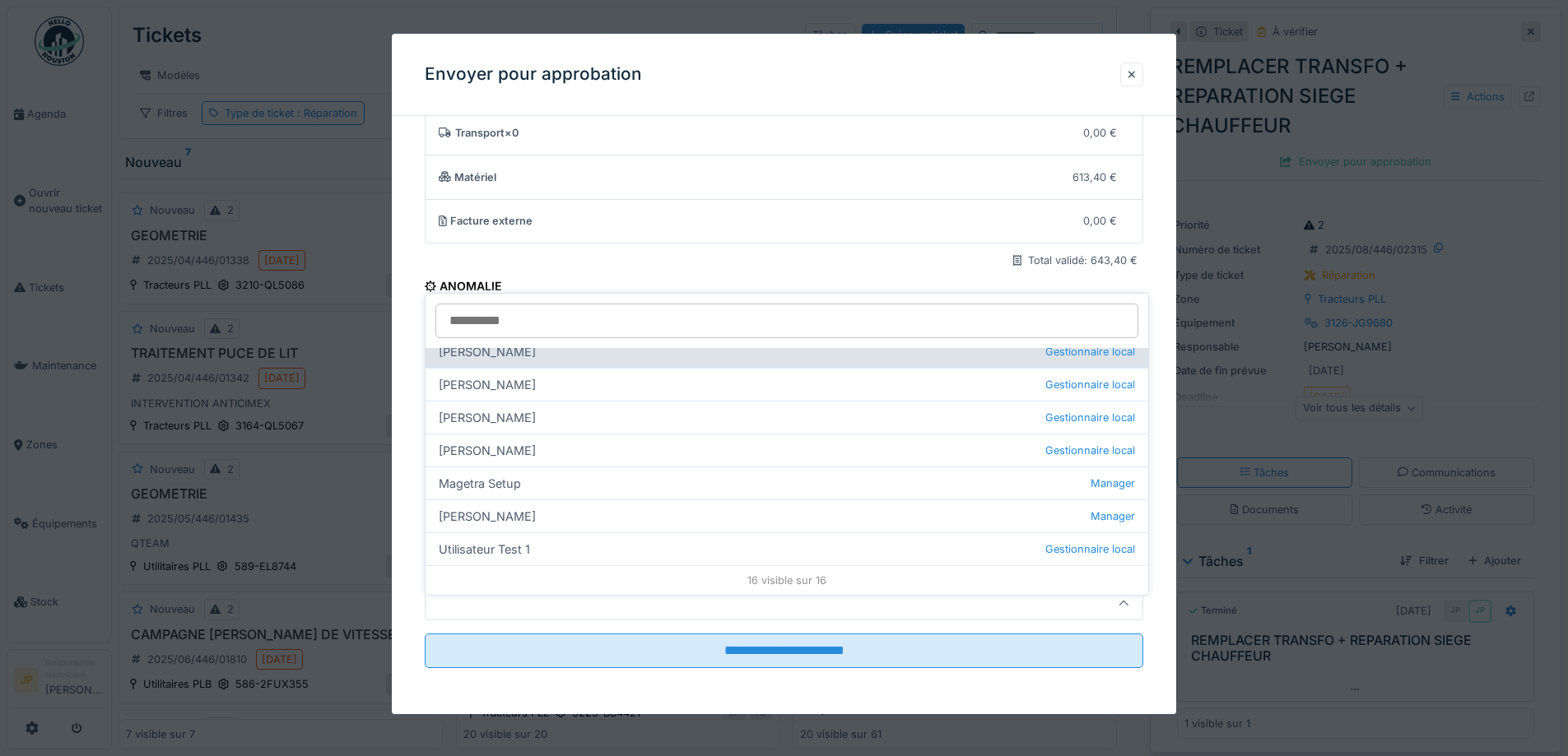
click at [516, 351] on div "Farid Benaissa Gestionnaire local" at bounding box center [787, 352] width 723 height 33
type input "*****"
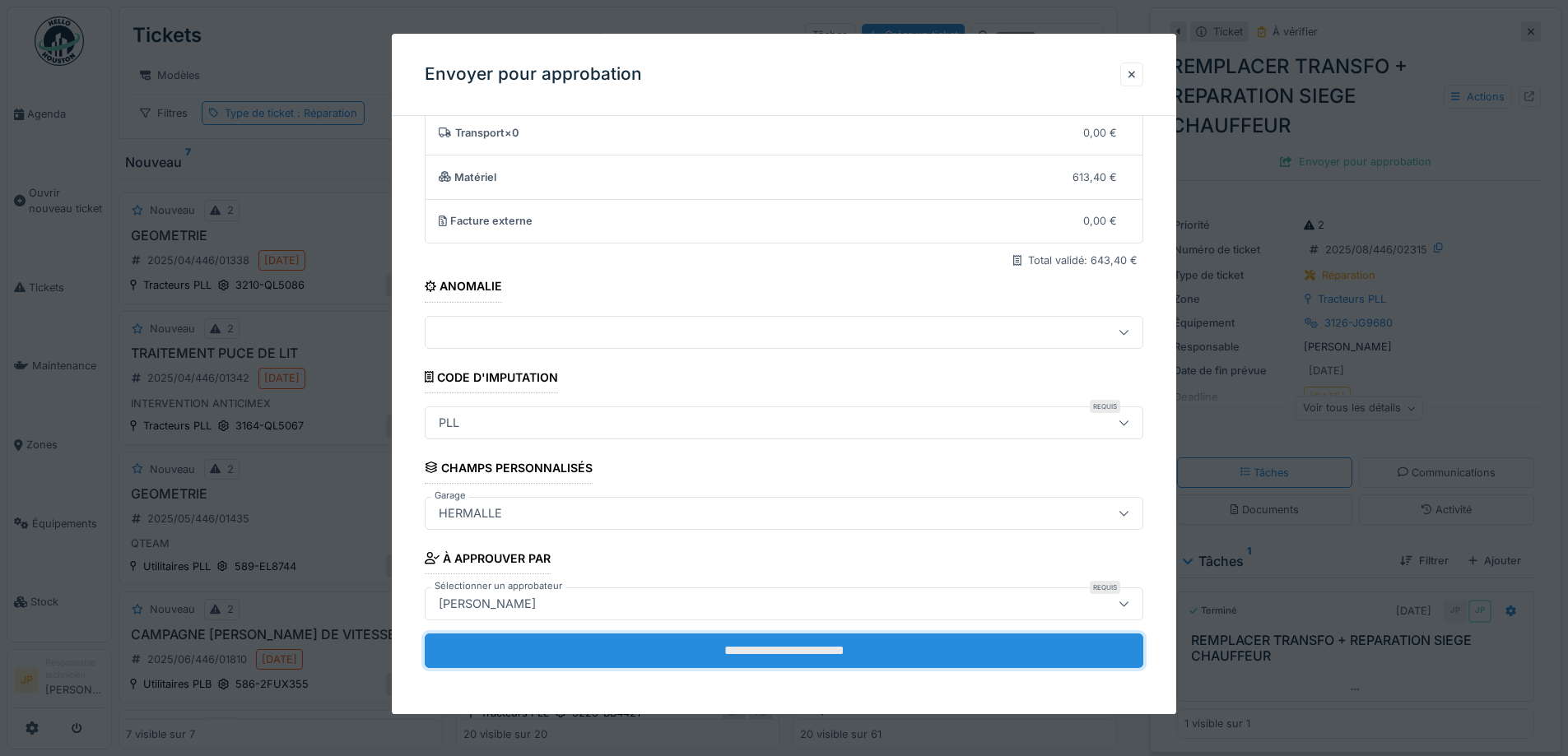
click at [796, 647] on input "**********" at bounding box center [783, 651] width 719 height 35
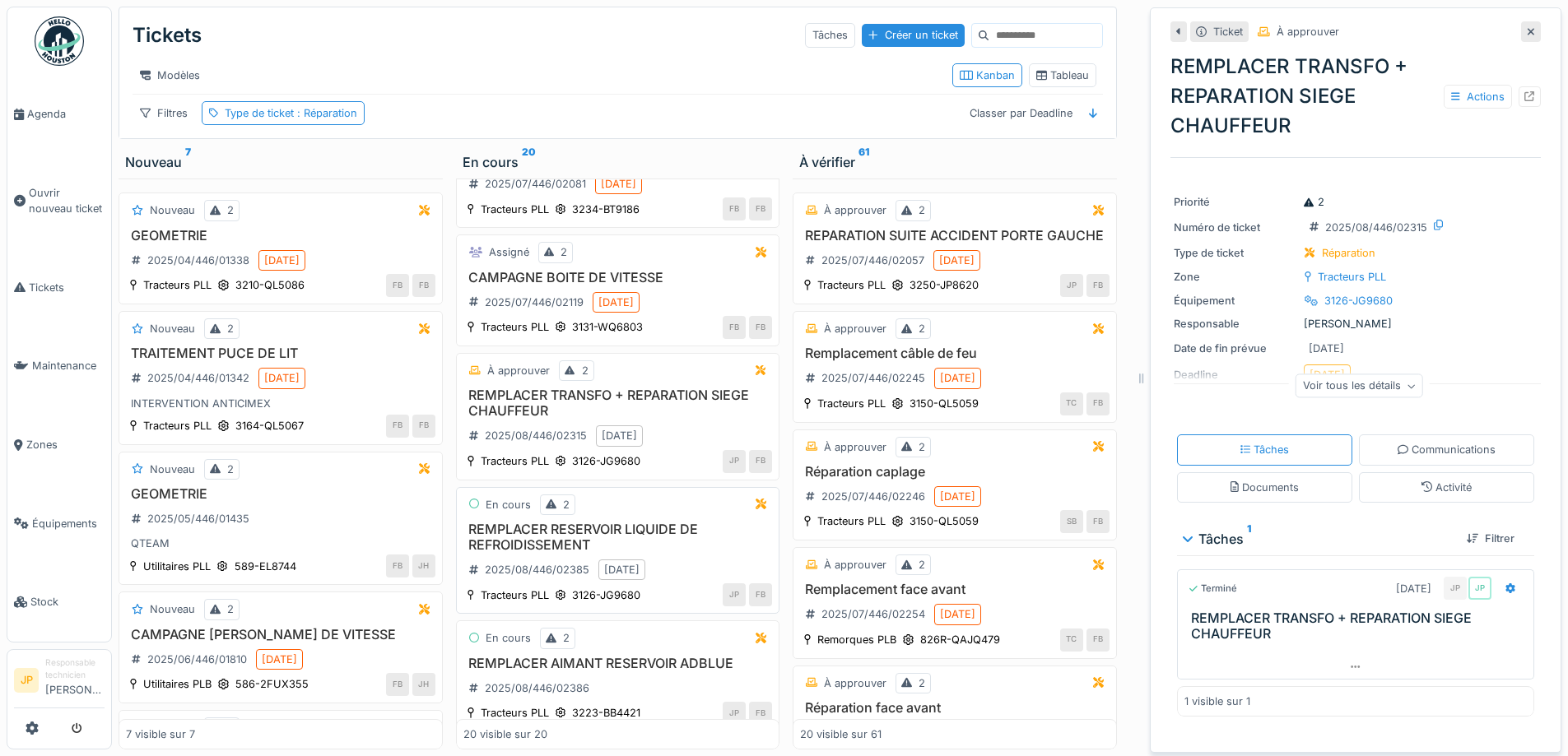
click at [591, 532] on h3 "REMPLACER RESERVOIR LIQUIDE DE REFROIDISSEMENT" at bounding box center [618, 538] width 309 height 31
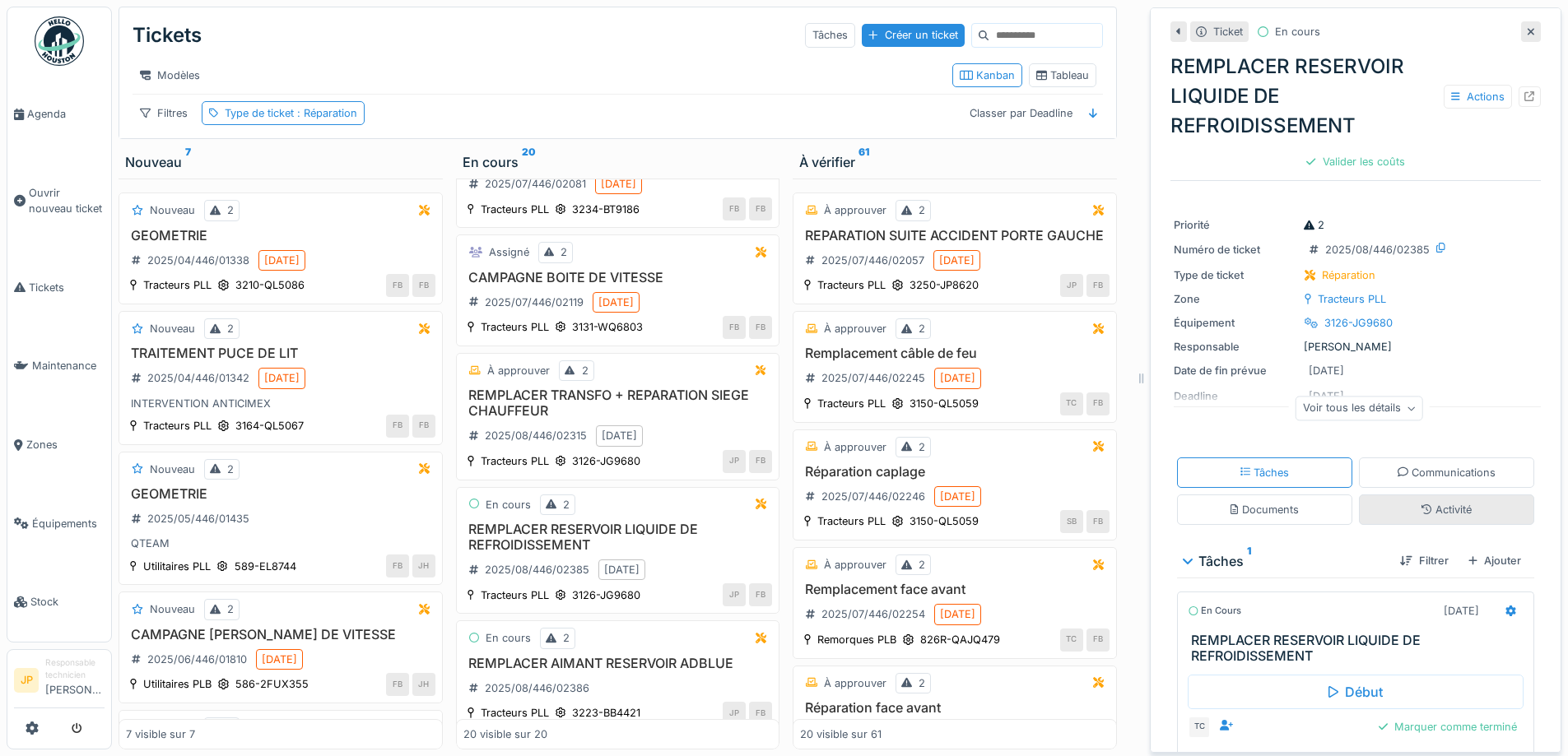
click at [1436, 502] on div "Activité" at bounding box center [1446, 510] width 50 height 16
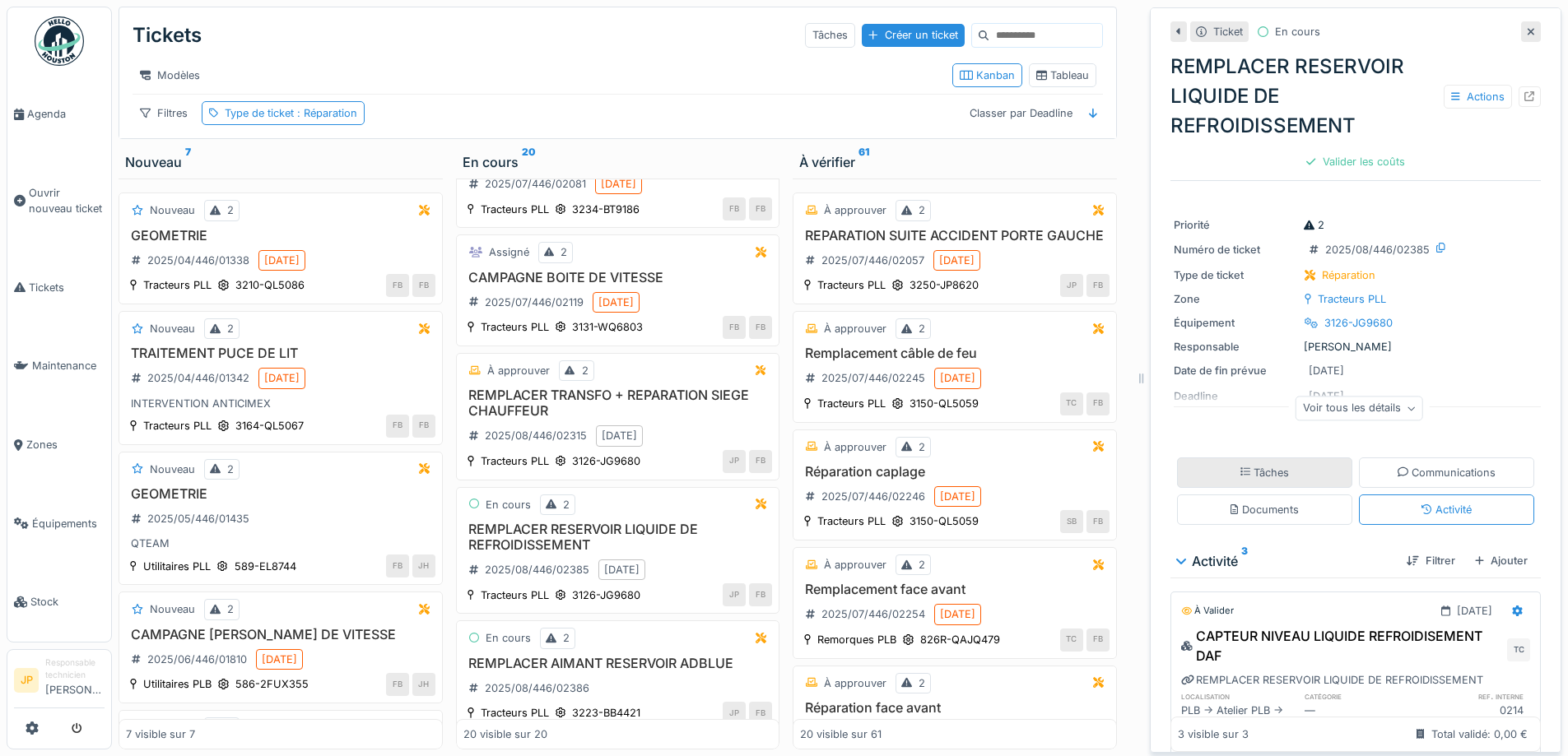
click at [1245, 465] on div "Tâches" at bounding box center [1265, 473] width 50 height 16
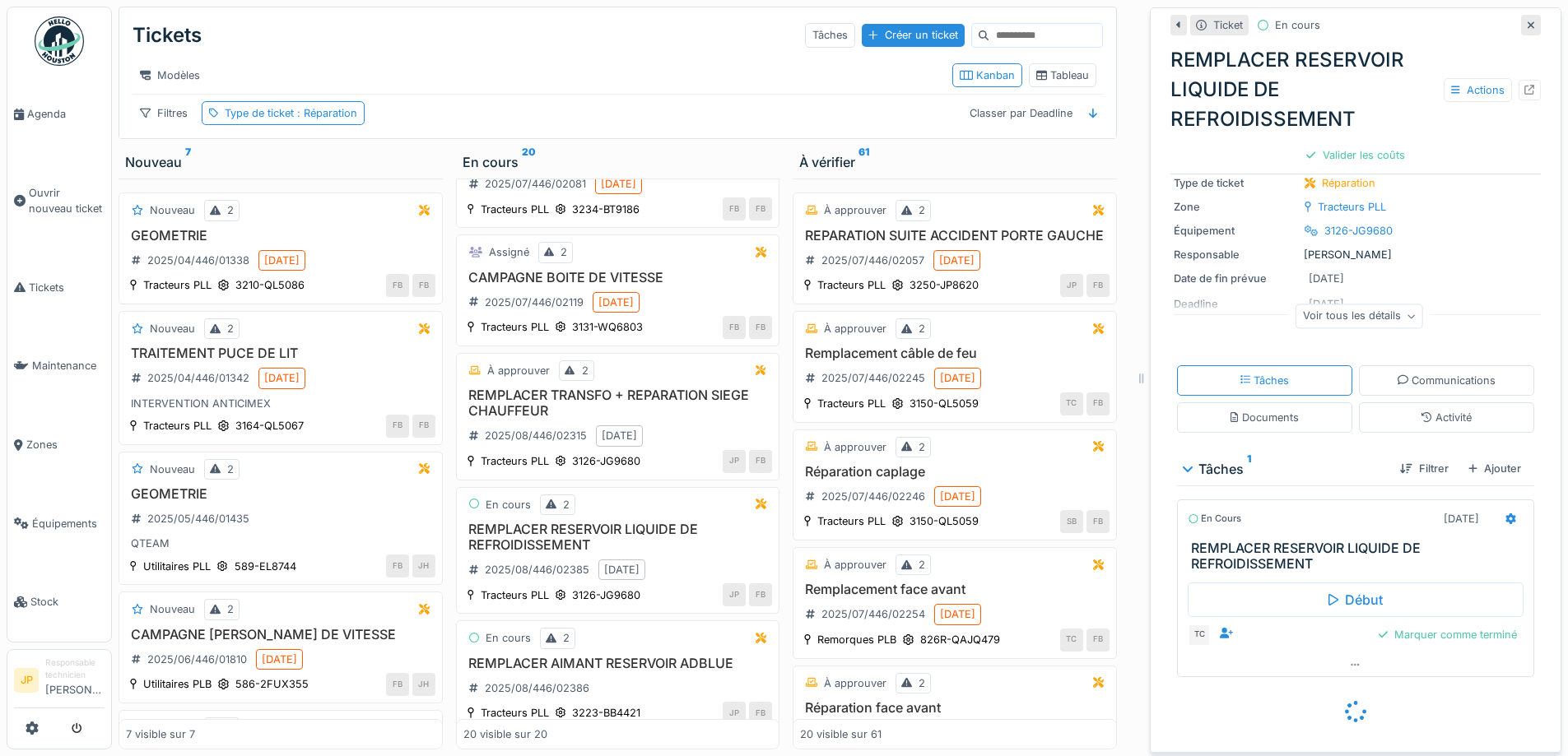
scroll to position [70, 0]
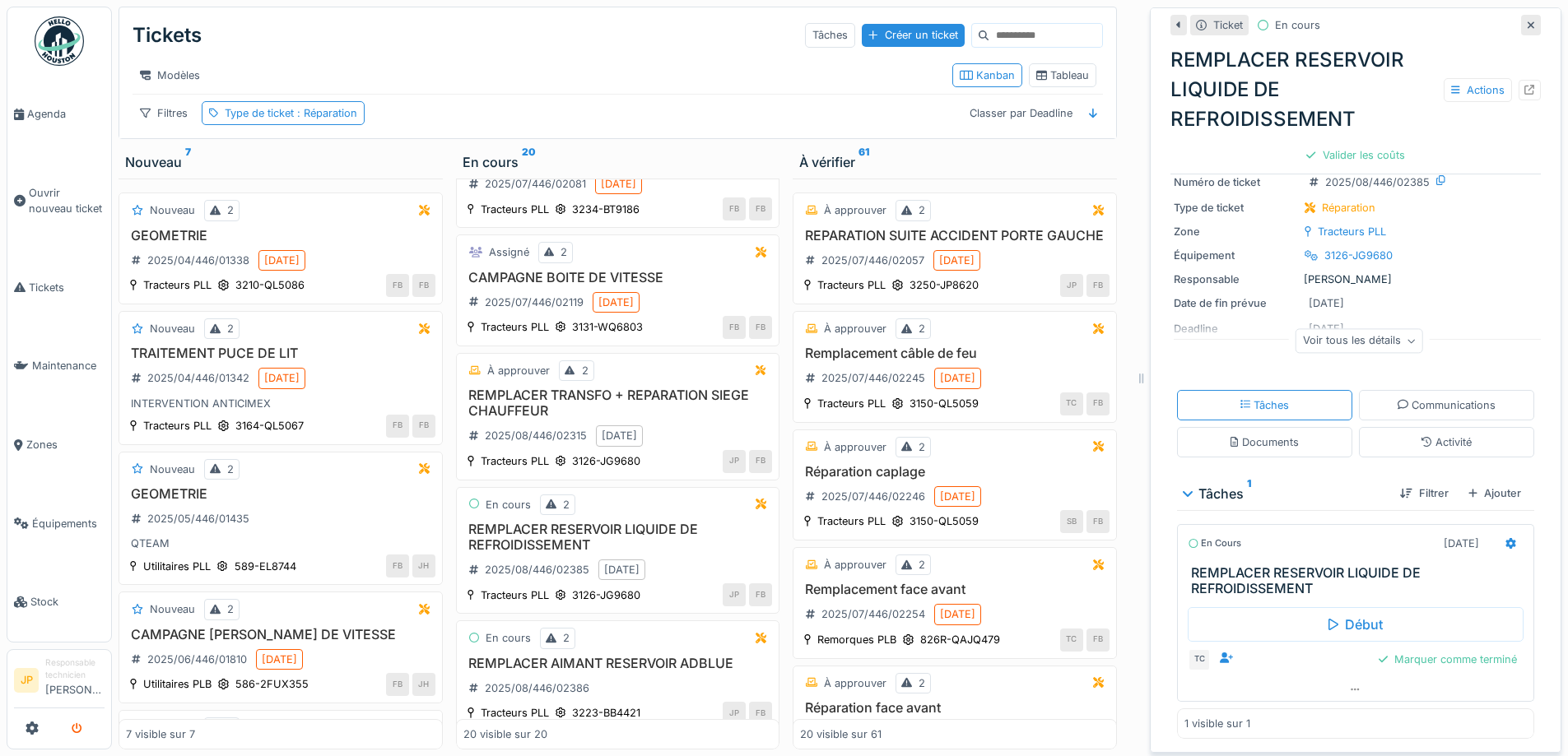
click at [77, 730] on icon "submit" at bounding box center [77, 729] width 10 height 10
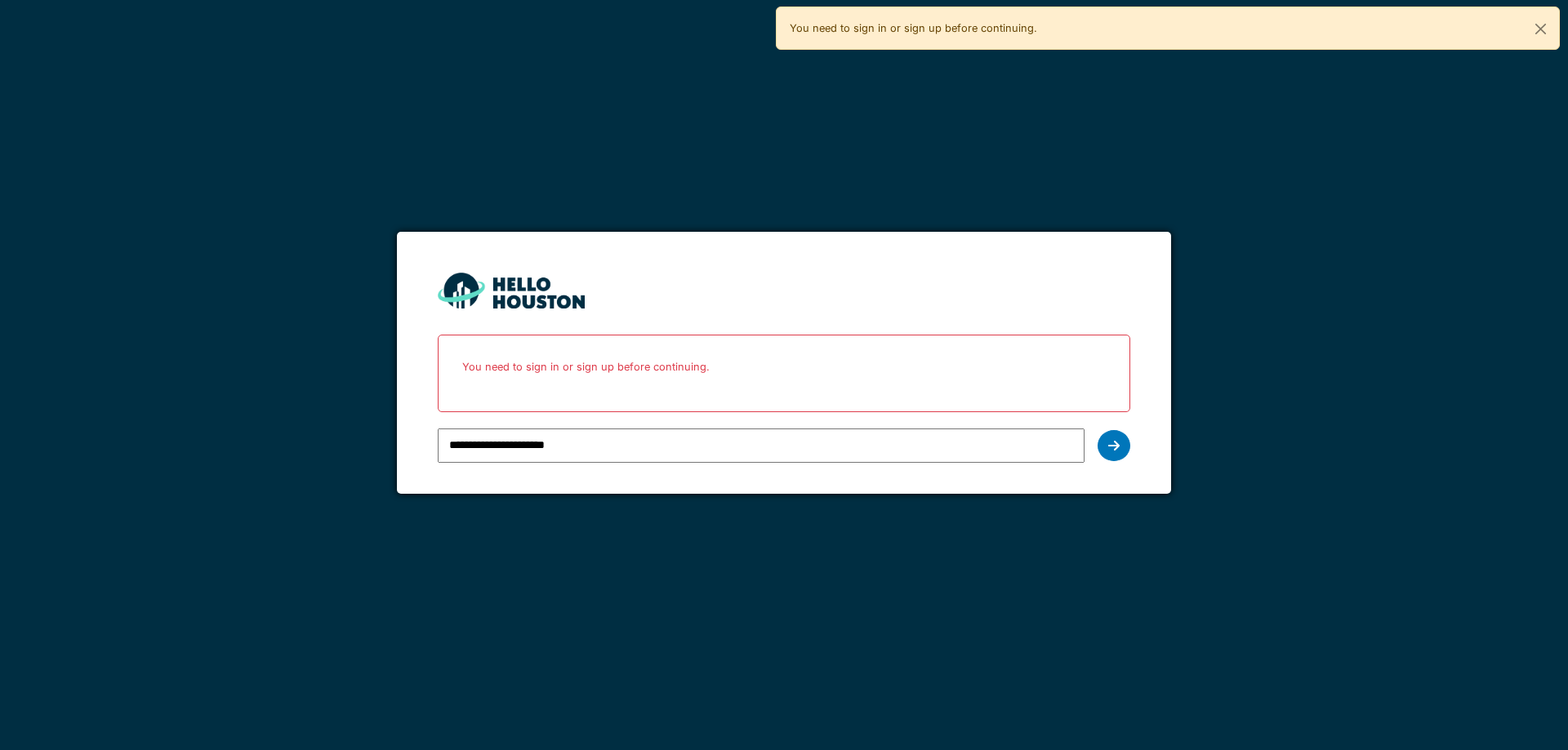
click at [745, 457] on input "**********" at bounding box center [761, 446] width 646 height 35
type input "**********"
click at [1109, 449] on icon at bounding box center [1113, 445] width 11 height 13
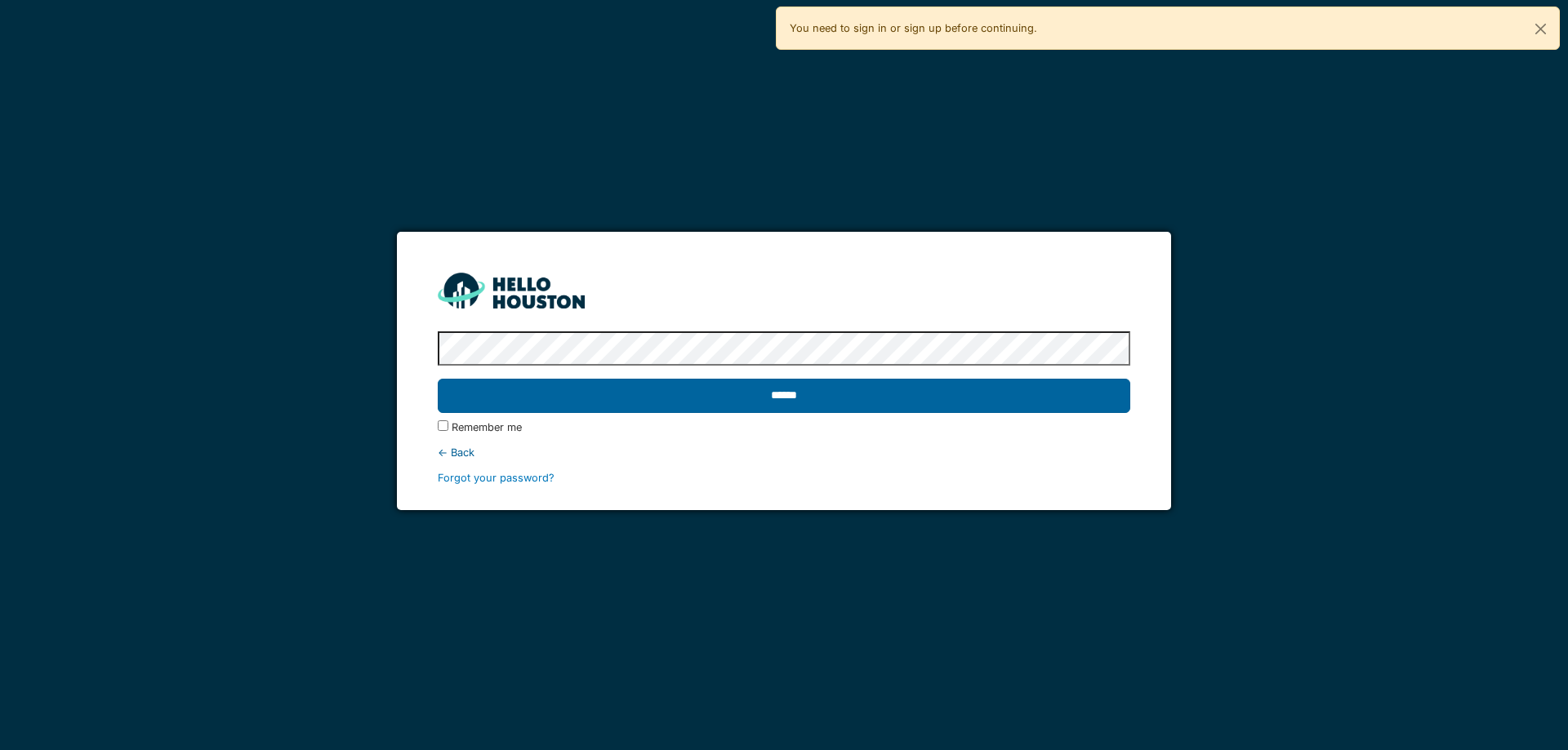
click at [813, 403] on input "******" at bounding box center [783, 396] width 691 height 35
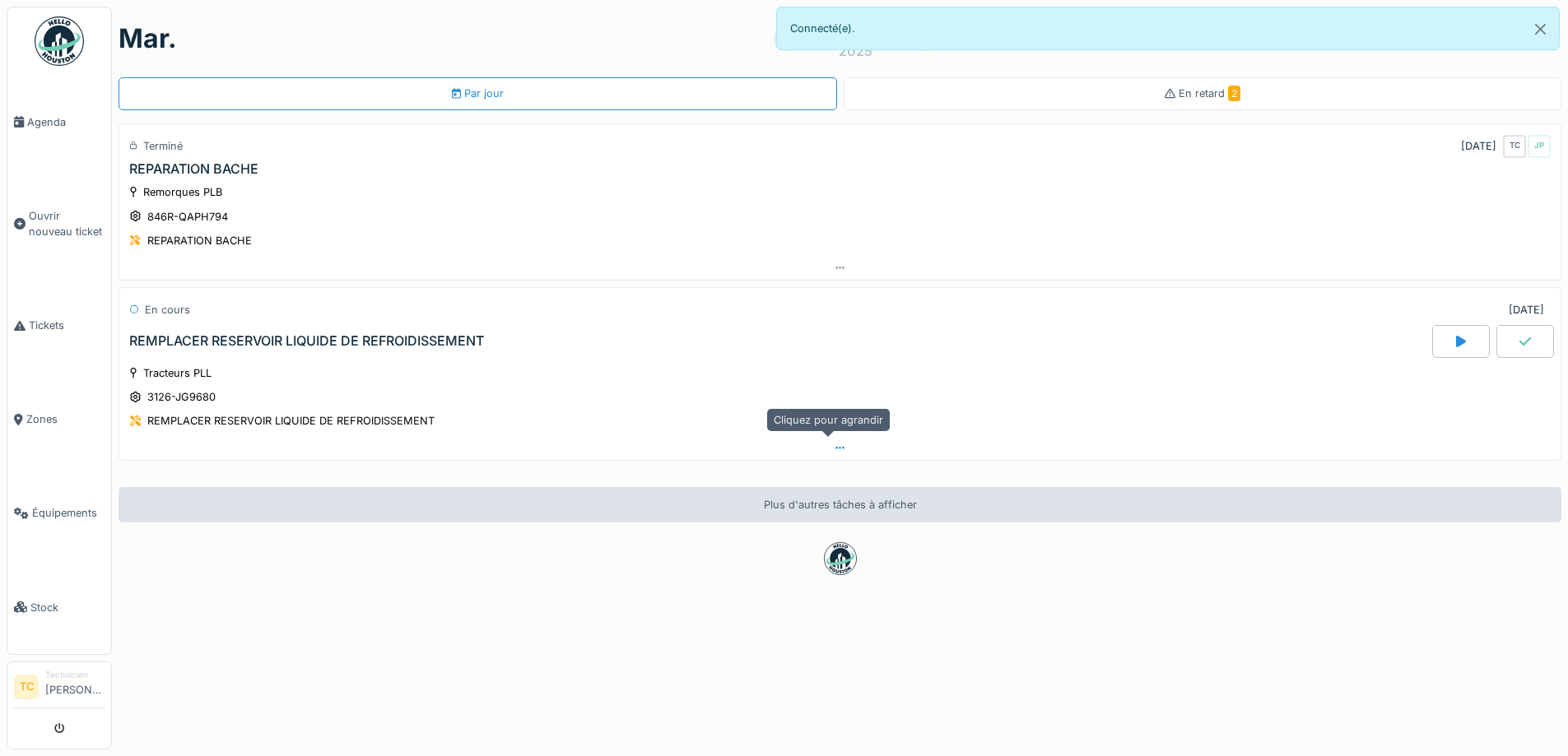
click at [839, 455] on div at bounding box center [840, 448] width 1441 height 24
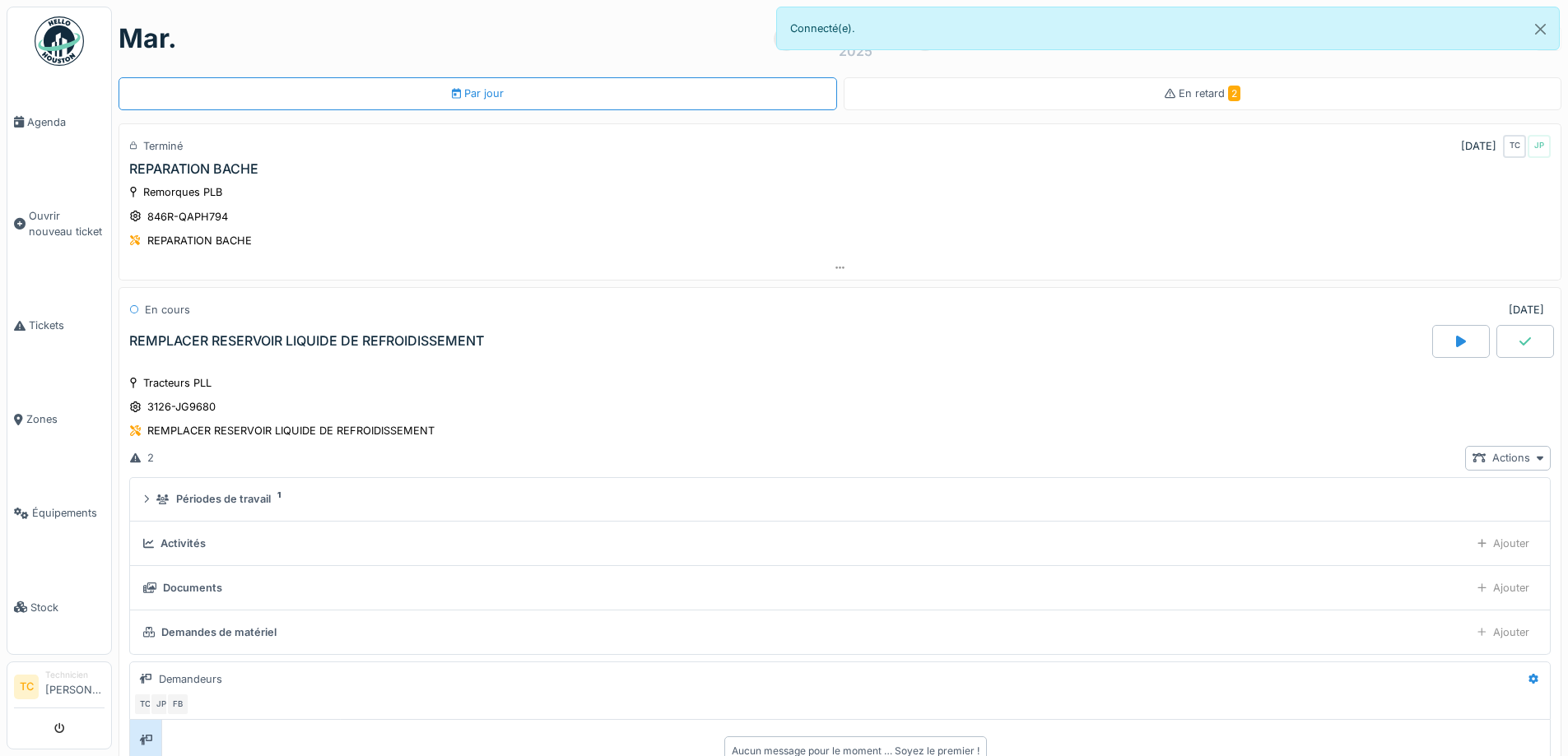
scroll to position [222, 0]
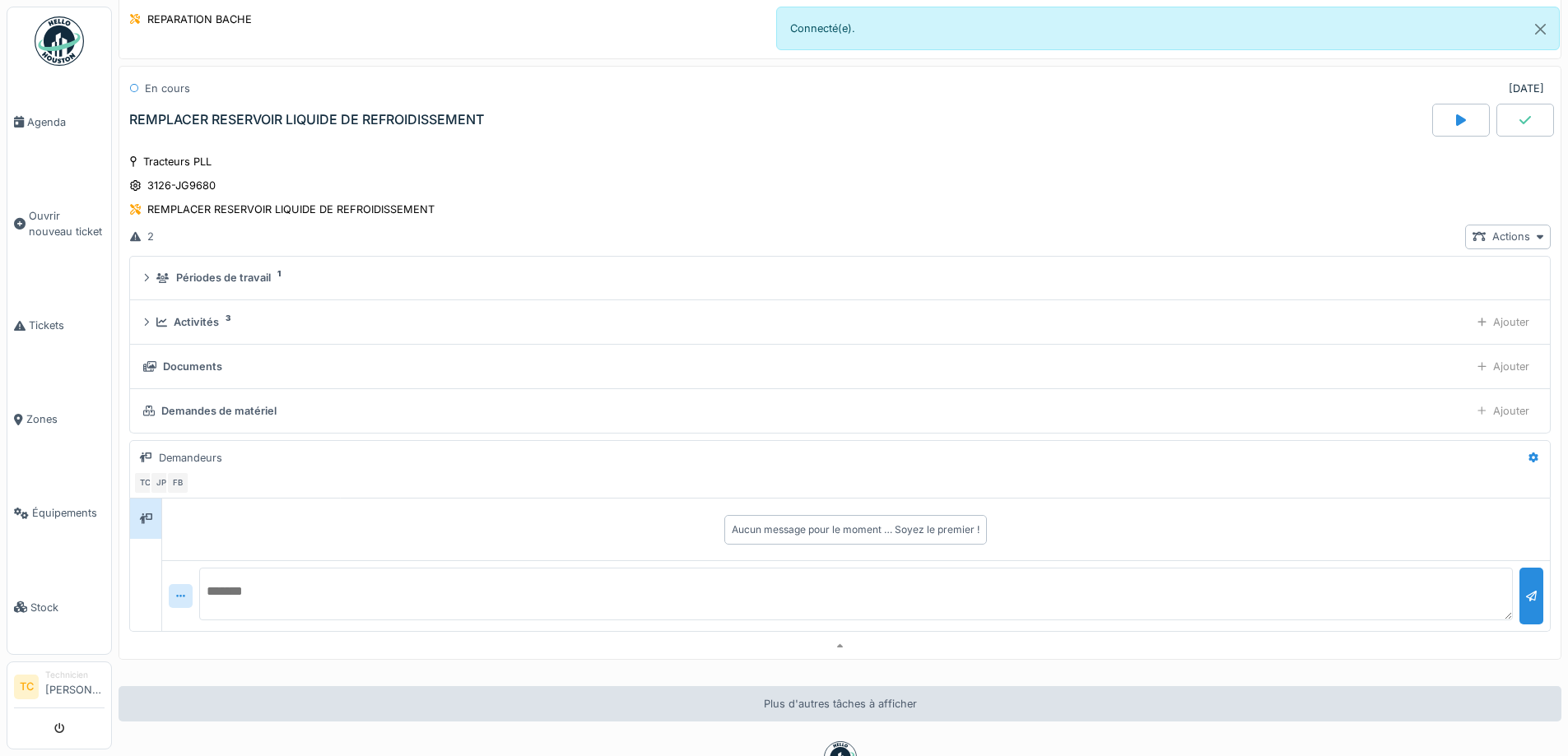
click at [238, 112] on div "REMPLACER RESERVOIR LIQUIDE DE REFROIDISSEMENT" at bounding box center [306, 120] width 354 height 16
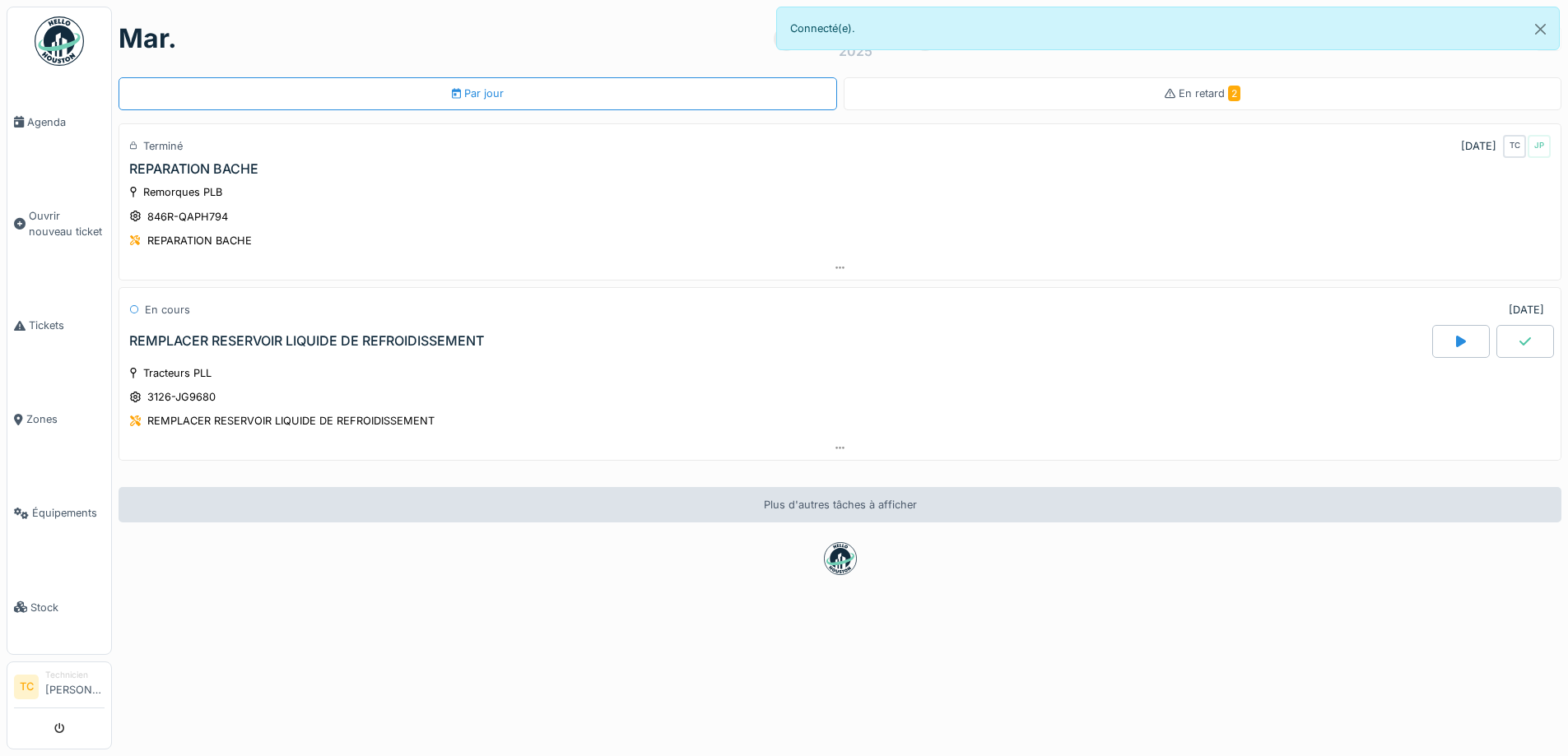
scroll to position [0, 0]
click at [355, 333] on div "REMPLACER RESERVOIR LIQUIDE DE REFROIDISSEMENT" at bounding box center [306, 341] width 354 height 16
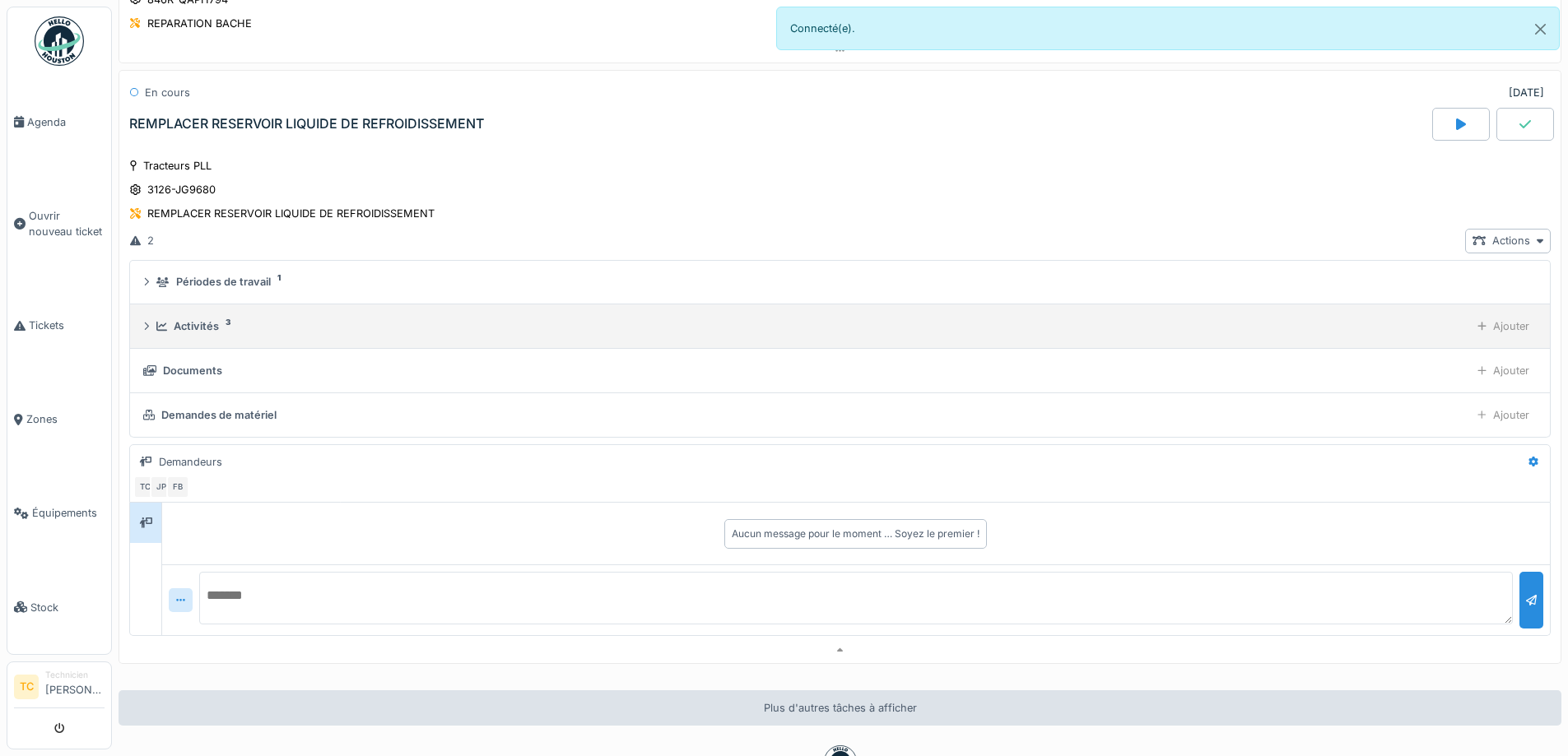
scroll to position [222, 0]
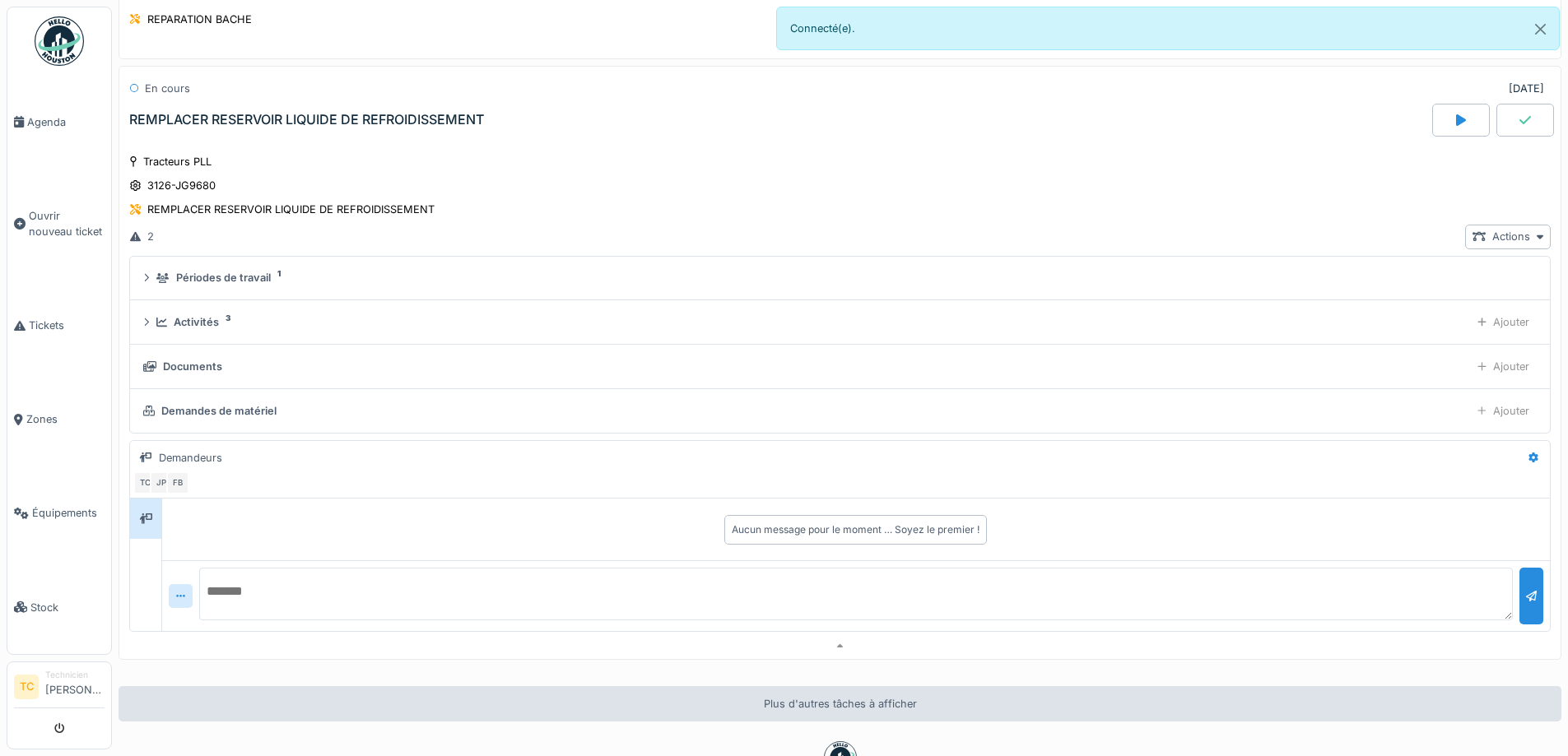
click at [1503, 127] on div at bounding box center [1525, 120] width 58 height 33
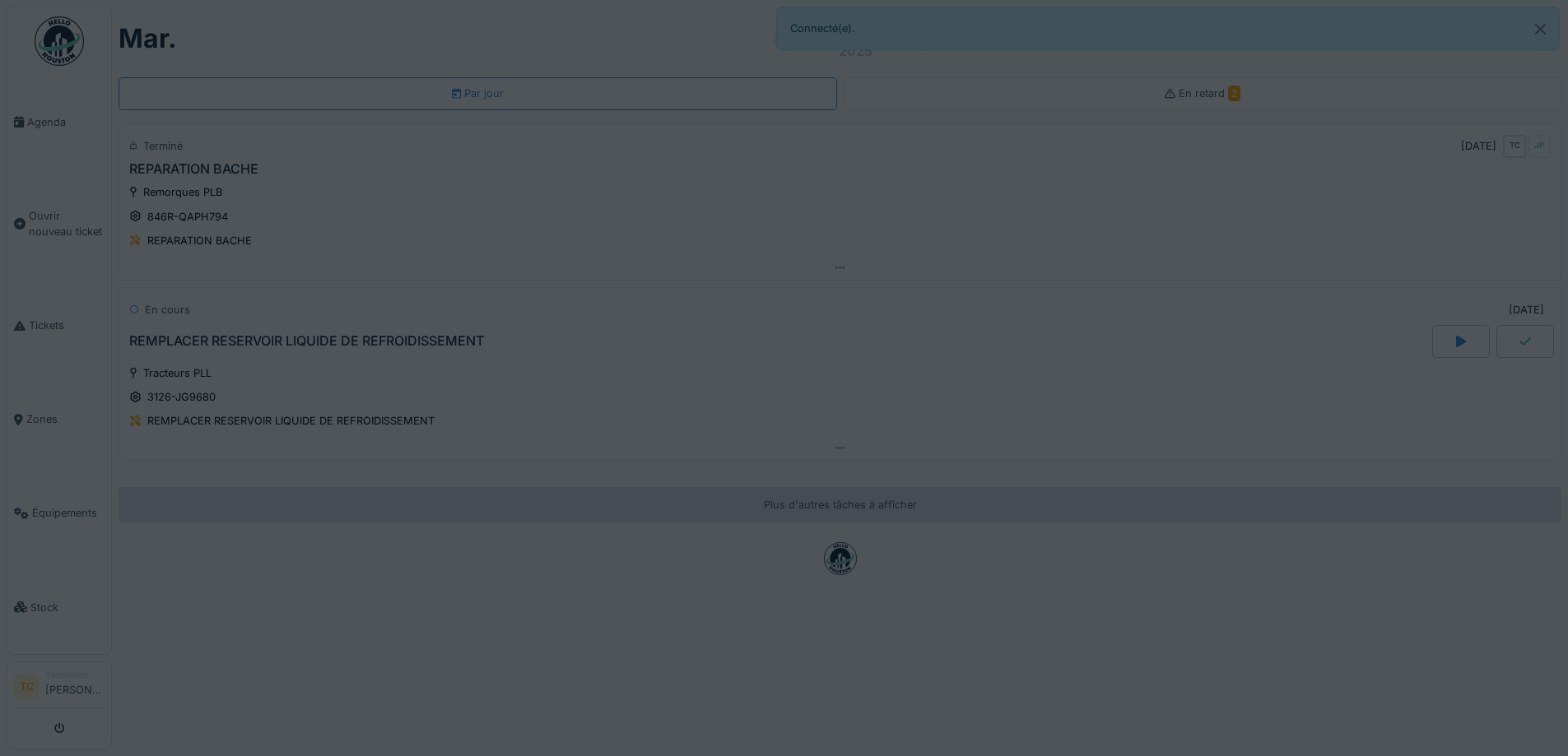
scroll to position [0, 0]
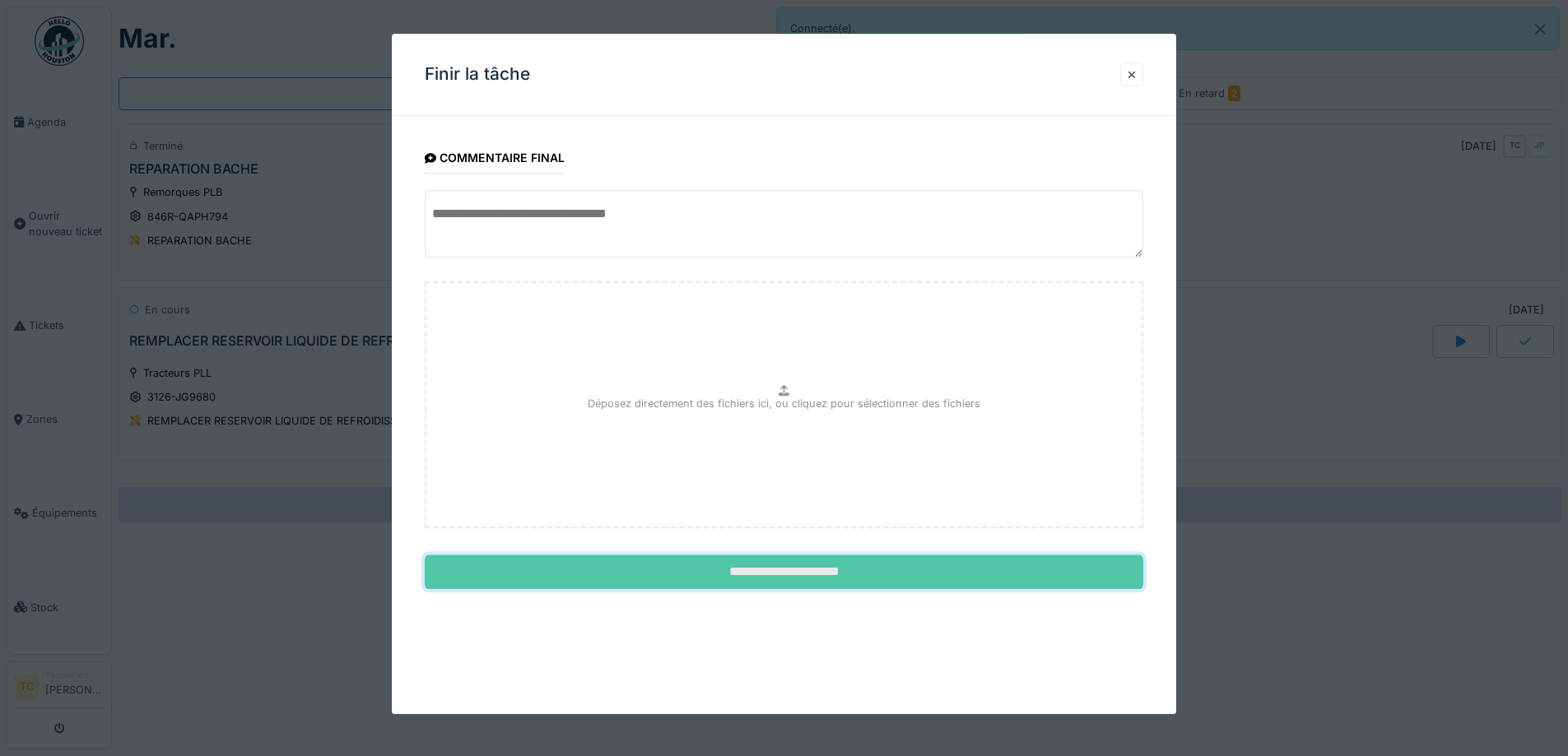
click at [770, 580] on input "**********" at bounding box center [783, 573] width 719 height 35
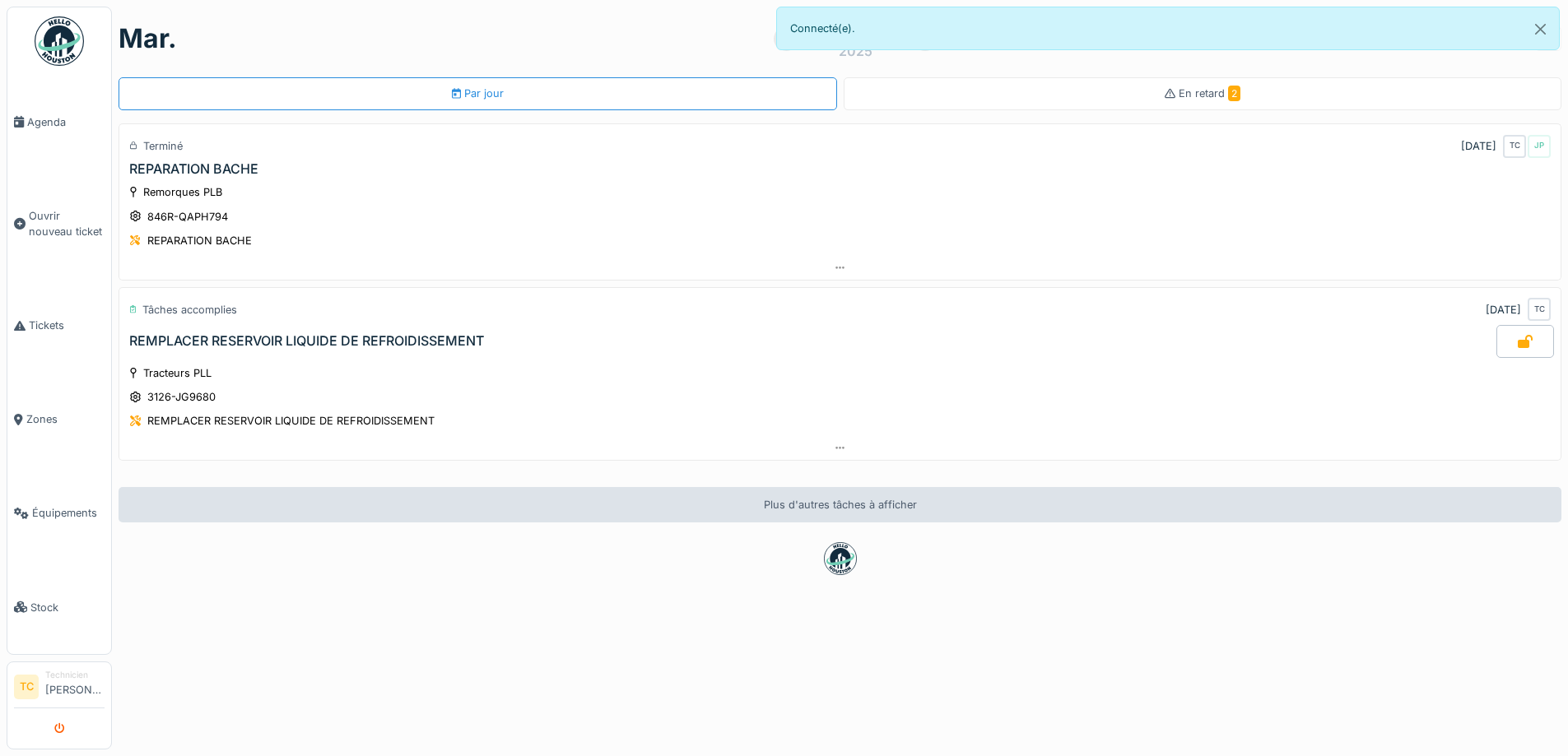
click at [54, 724] on icon "submit" at bounding box center [59, 729] width 10 height 10
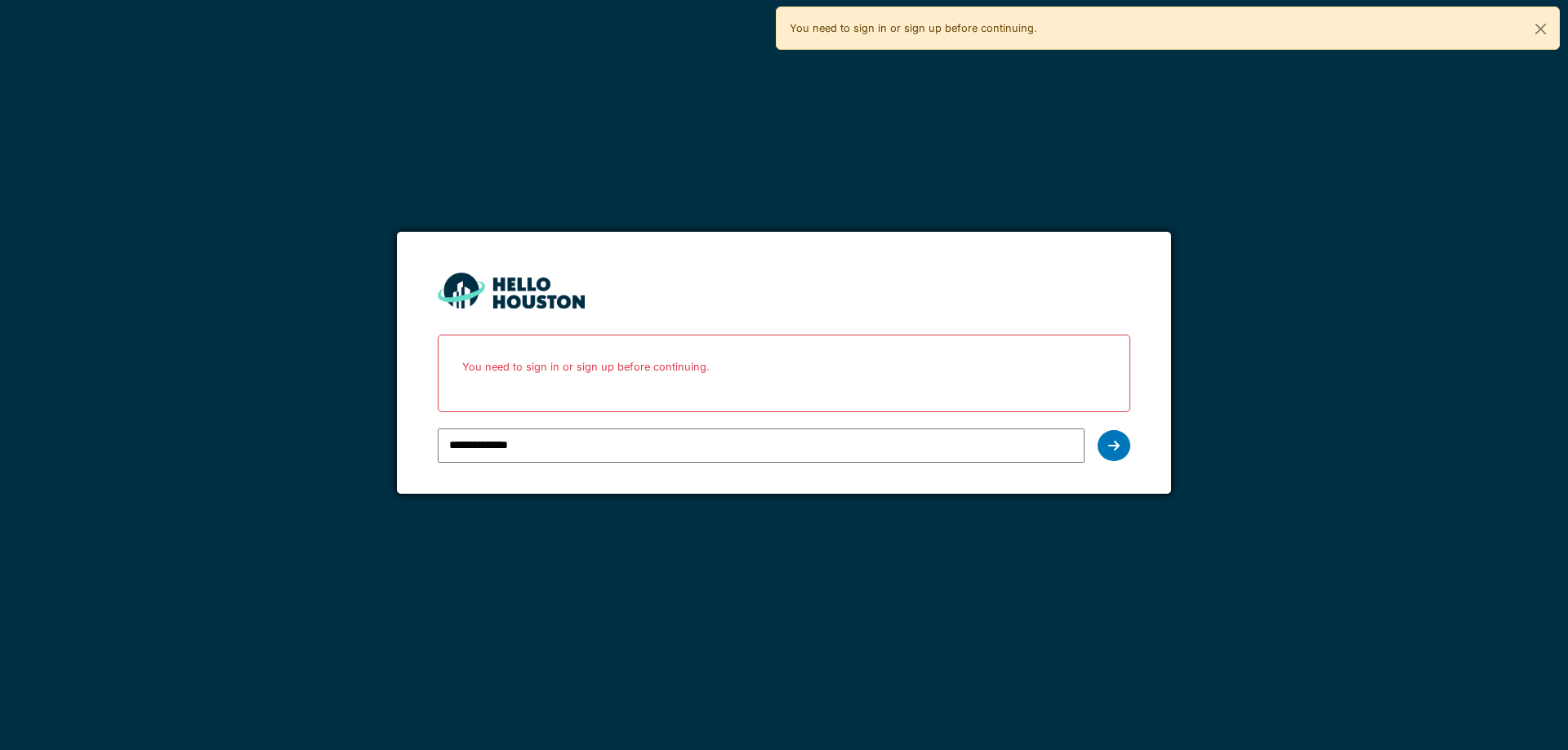
drag, startPoint x: 0, startPoint y: 0, endPoint x: 712, endPoint y: 449, distance: 841.8
click at [712, 449] on input "**********" at bounding box center [761, 446] width 646 height 35
type input "**********"
click at [1111, 444] on icon at bounding box center [1113, 445] width 11 height 13
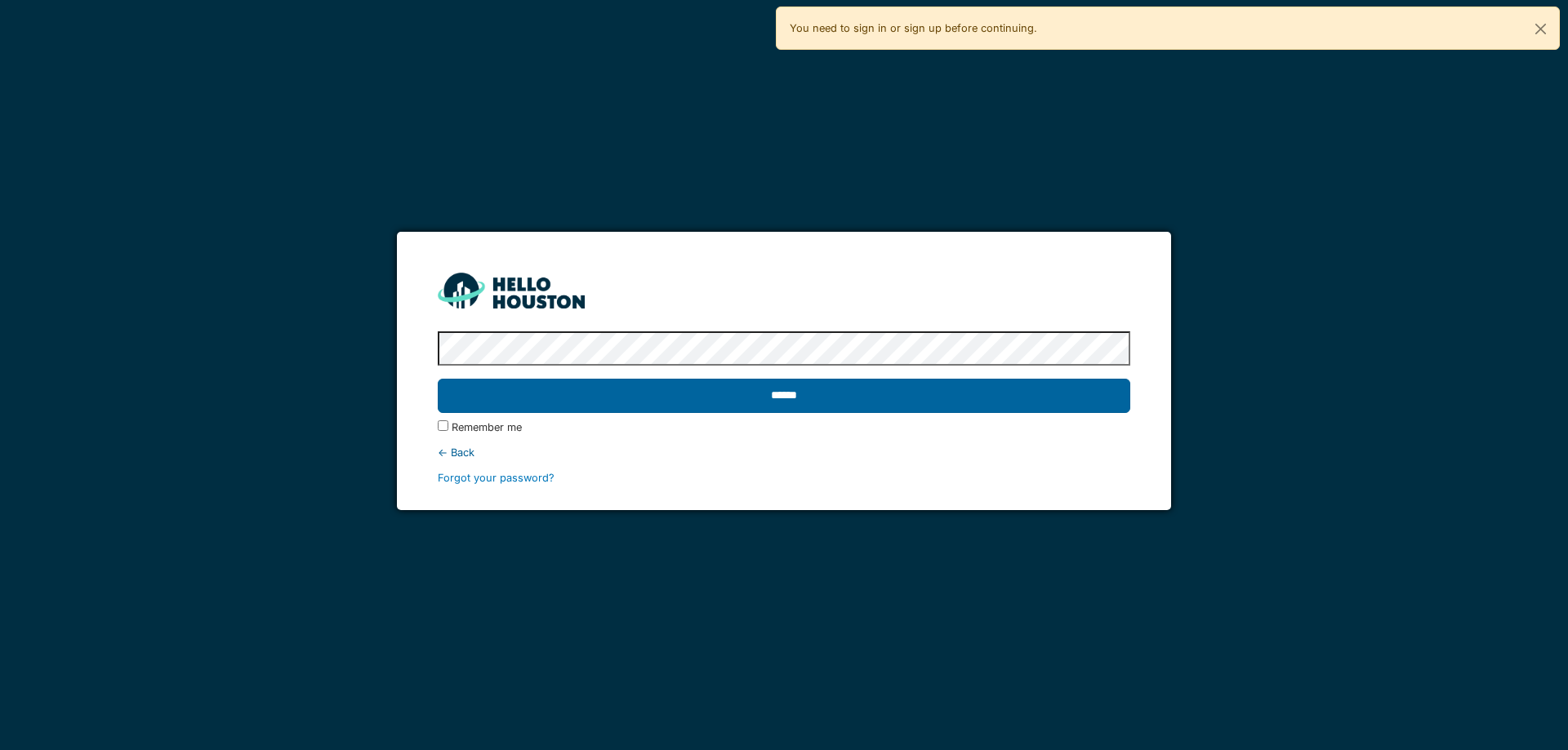
click at [773, 403] on input "******" at bounding box center [783, 396] width 691 height 35
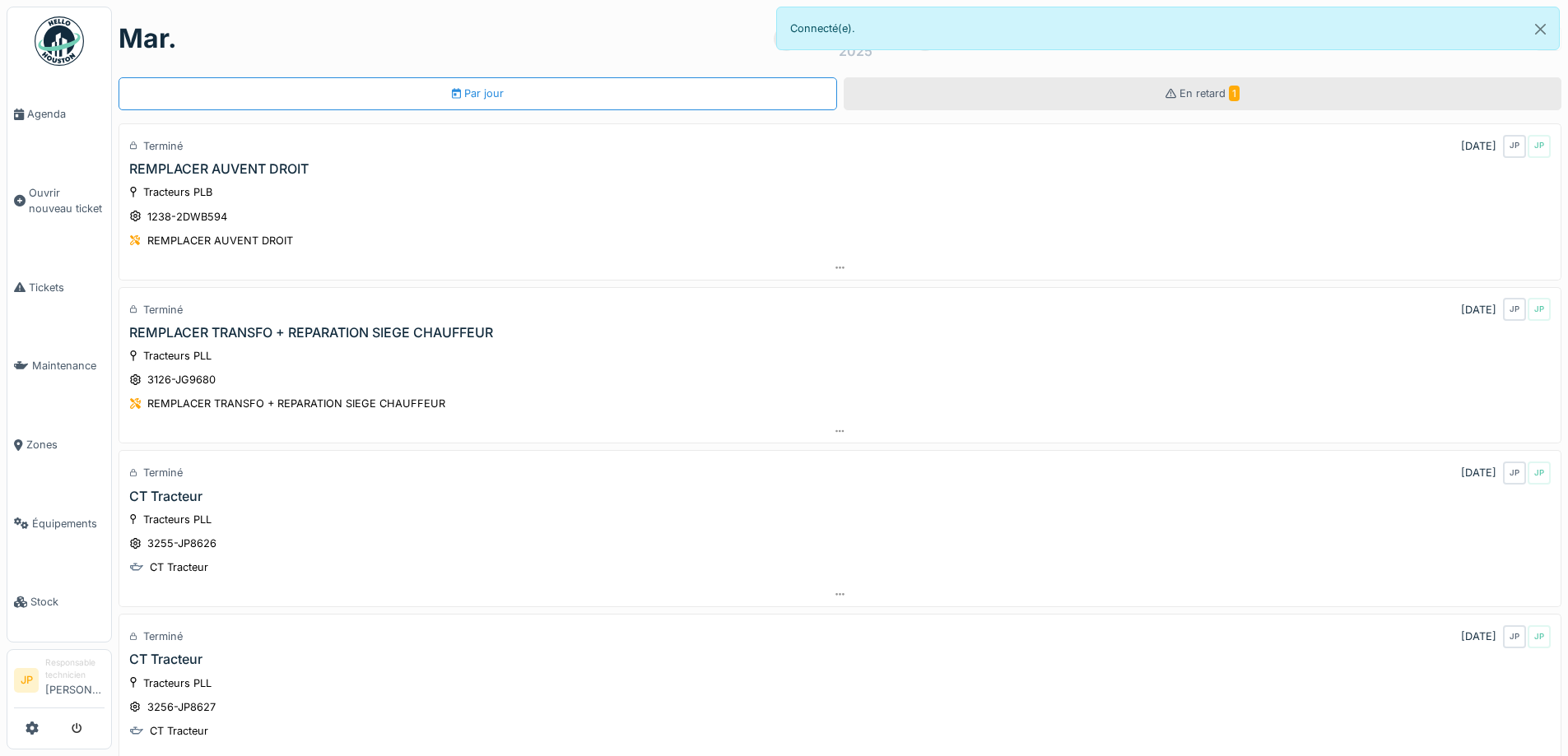
click at [1025, 101] on div "En retard 1" at bounding box center [1202, 94] width 719 height 33
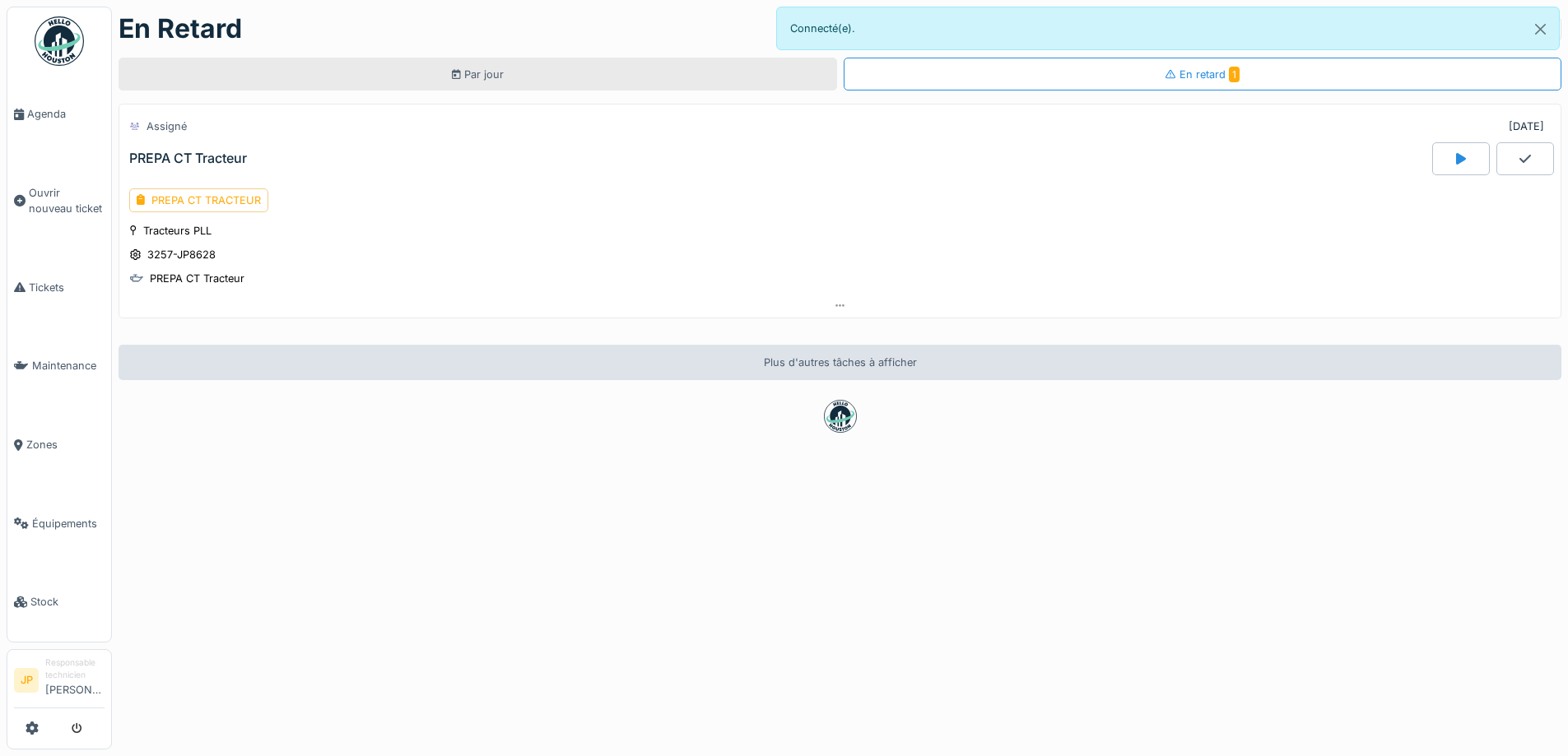
click at [465, 69] on div "Par jour" at bounding box center [477, 74] width 52 height 16
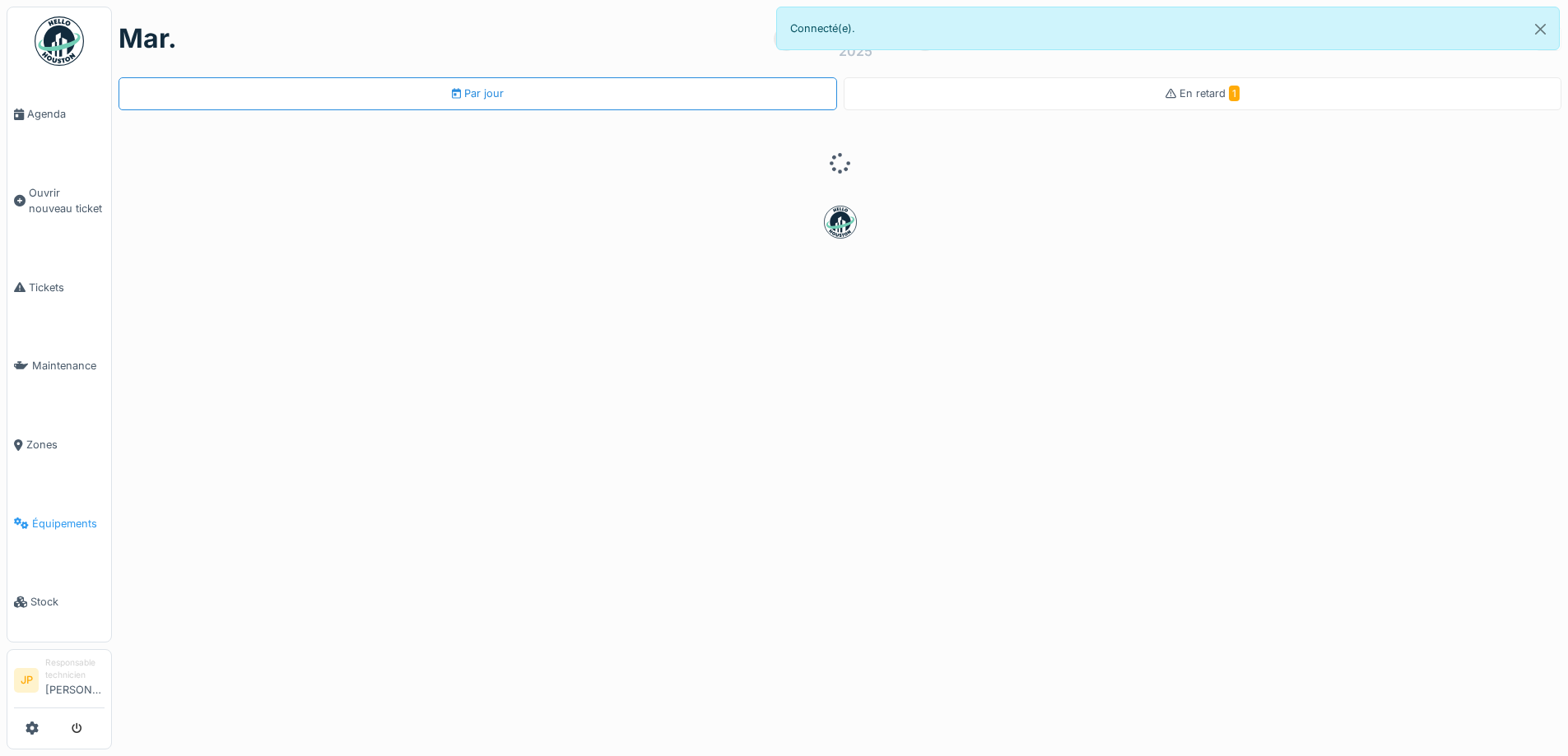
click at [31, 516] on li "Équipements" at bounding box center [59, 524] width 91 height 16
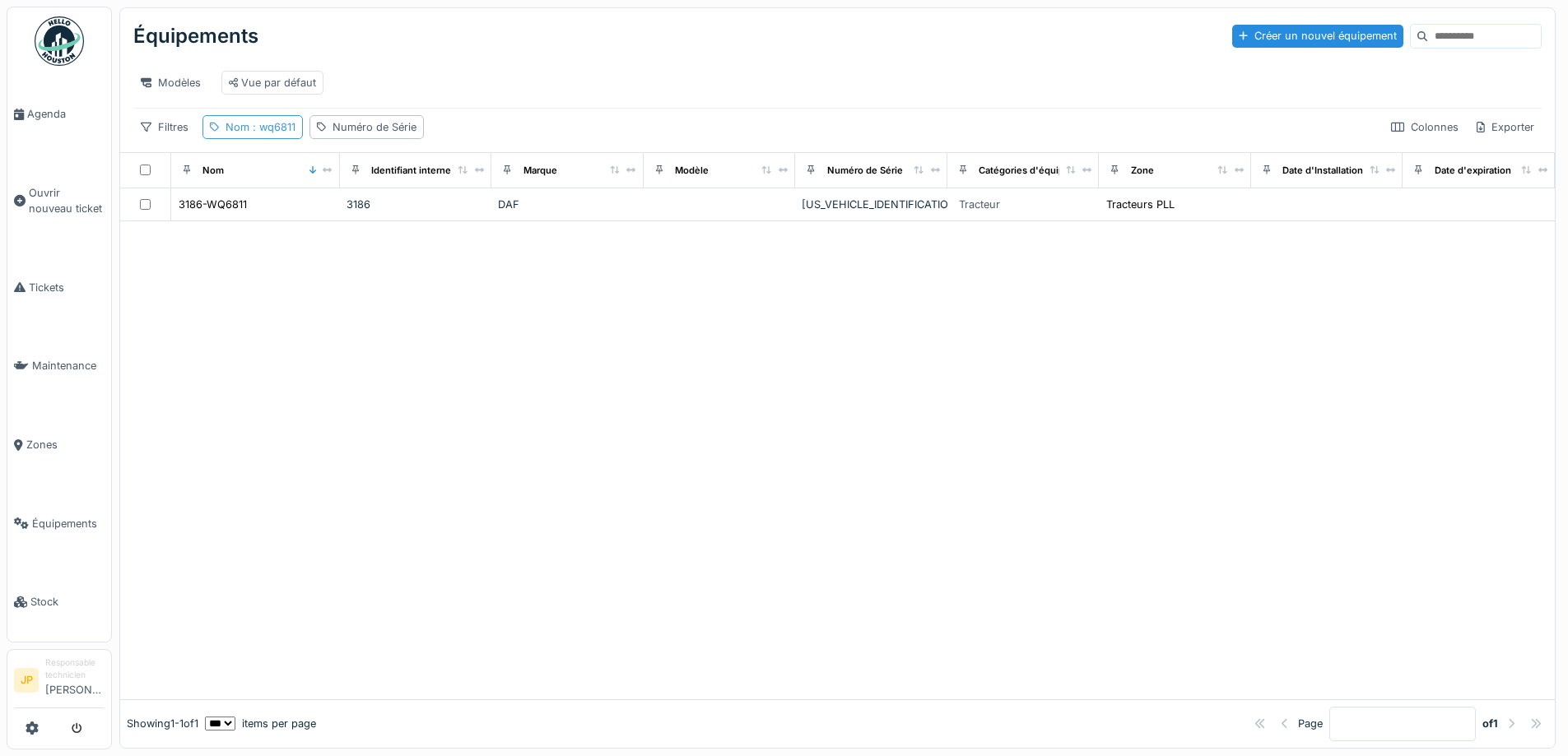
click at [291, 134] on span ": wq6811" at bounding box center [272, 127] width 46 height 12
drag, startPoint x: 261, startPoint y: 222, endPoint x: 196, endPoint y: 233, distance: 65.9
click at [196, 233] on body "Agenda Ouvrir nouveau ticket Tickets Maintenance Zones Équipements Stock JP Res…" at bounding box center [784, 378] width 1568 height 756
type input "****"
click at [666, 348] on div at bounding box center [837, 461] width 1434 height 478
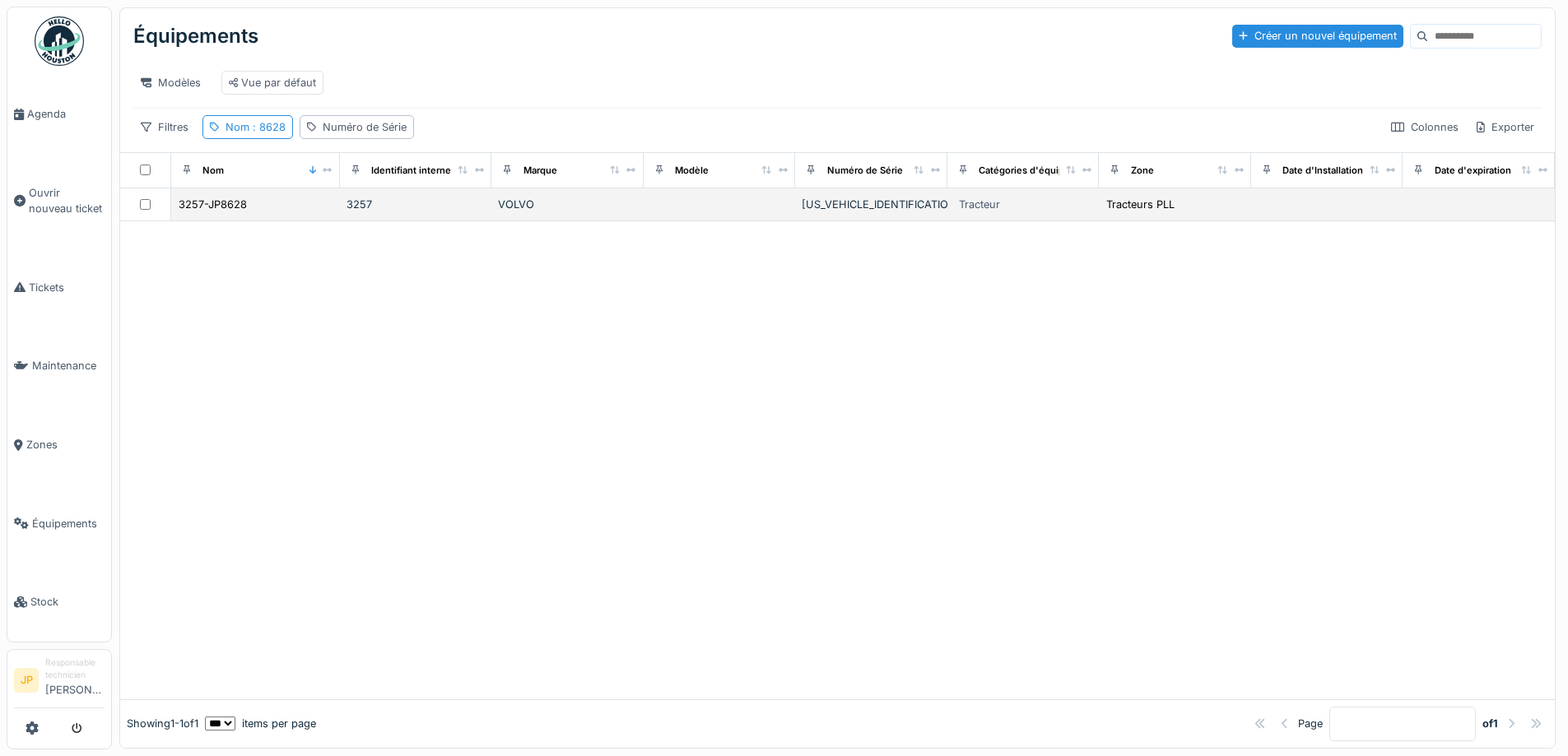
click at [223, 222] on td "3257-JP8628" at bounding box center [255, 205] width 168 height 33
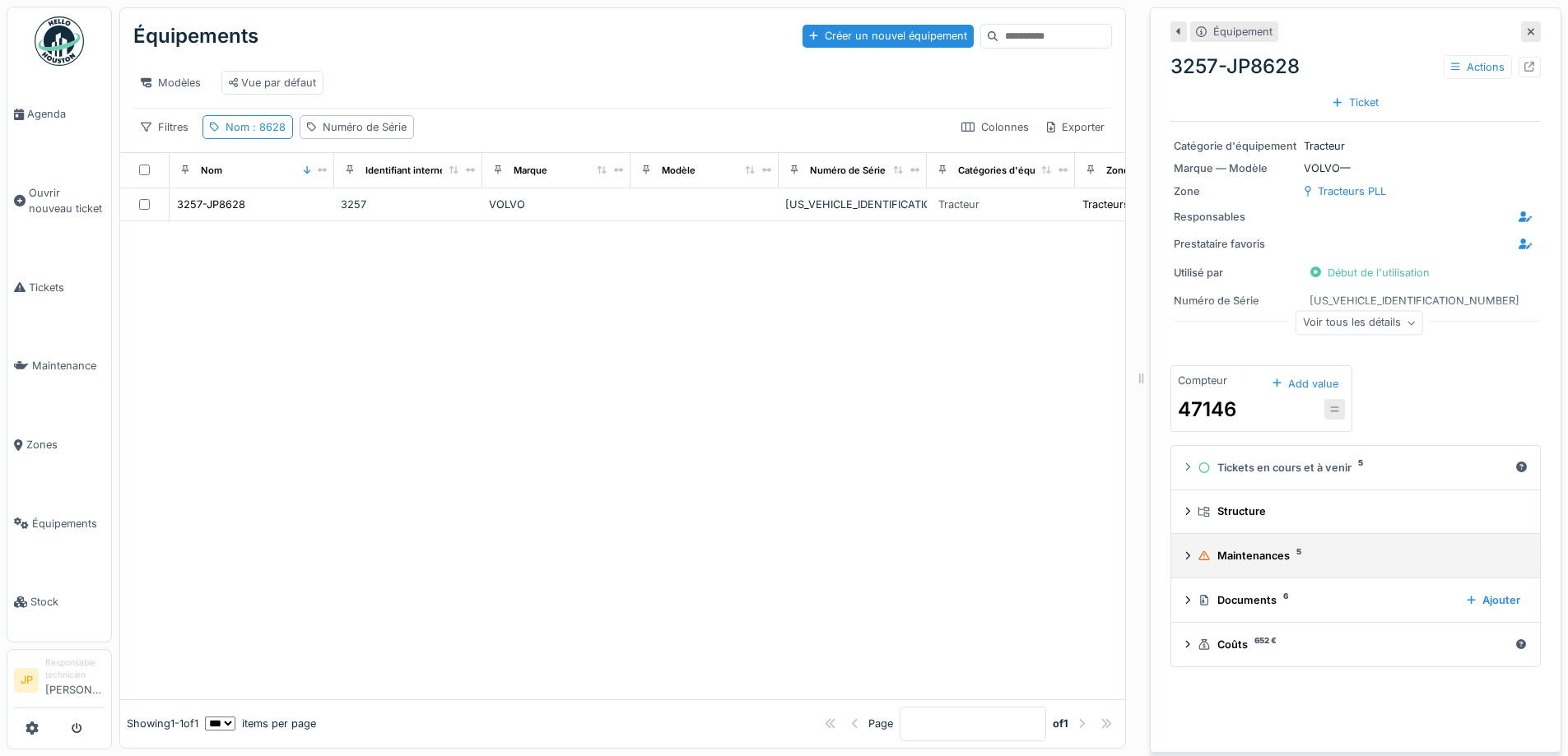
click at [1245, 563] on div "Maintenances 5" at bounding box center [1358, 556] width 323 height 16
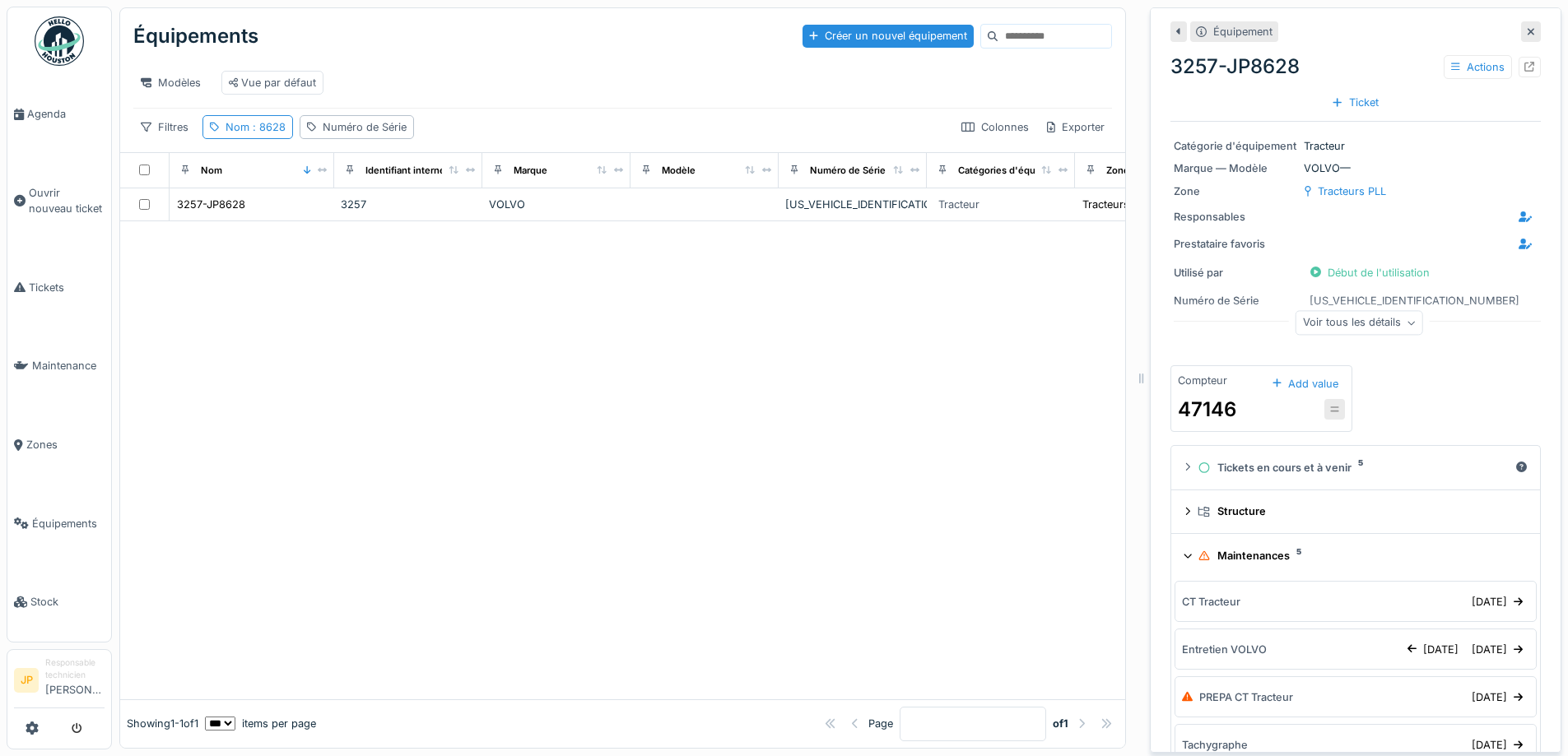
scroll to position [165, 0]
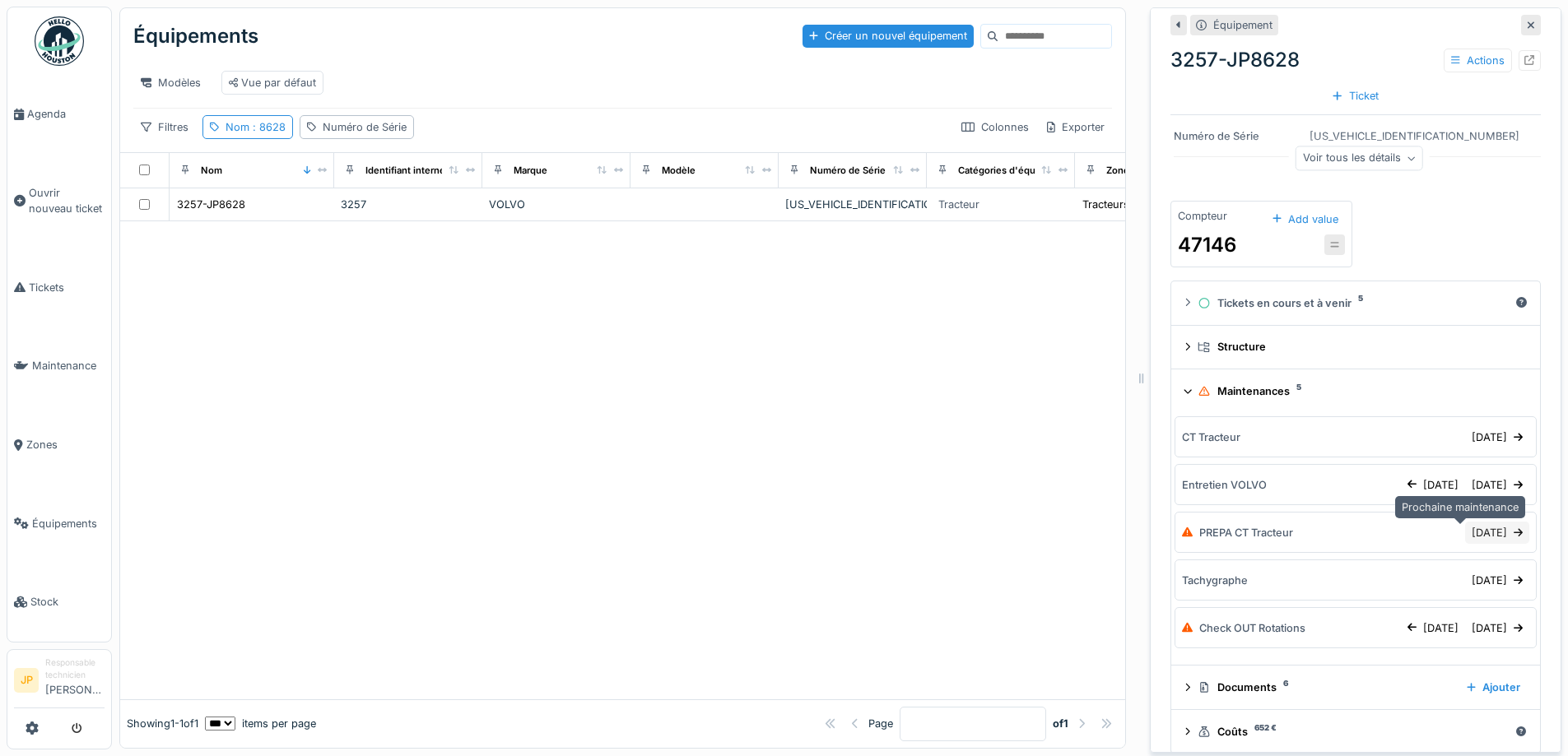
click at [1465, 532] on div "24/06/2025" at bounding box center [1497, 533] width 65 height 22
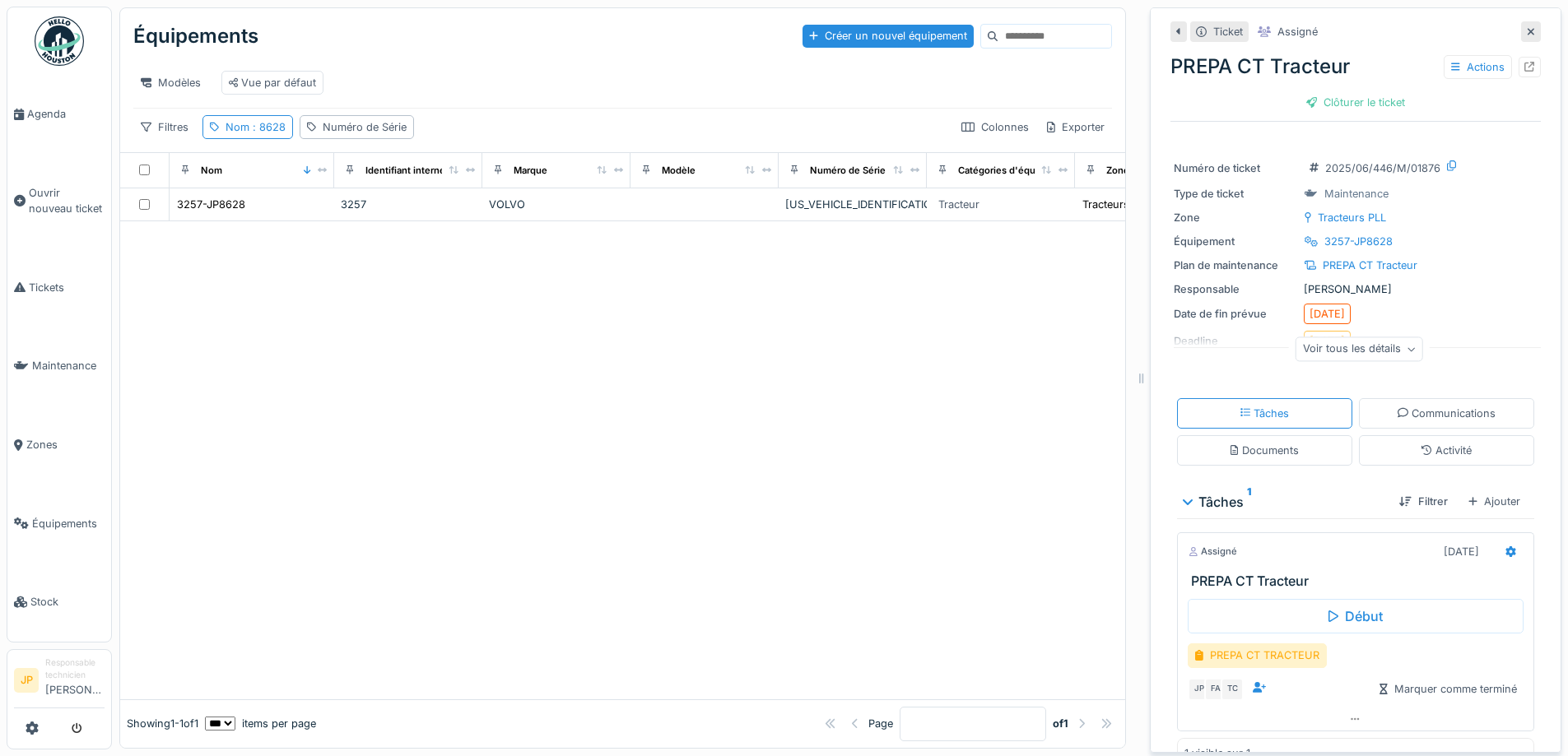
click at [1521, 35] on div at bounding box center [1530, 32] width 20 height 21
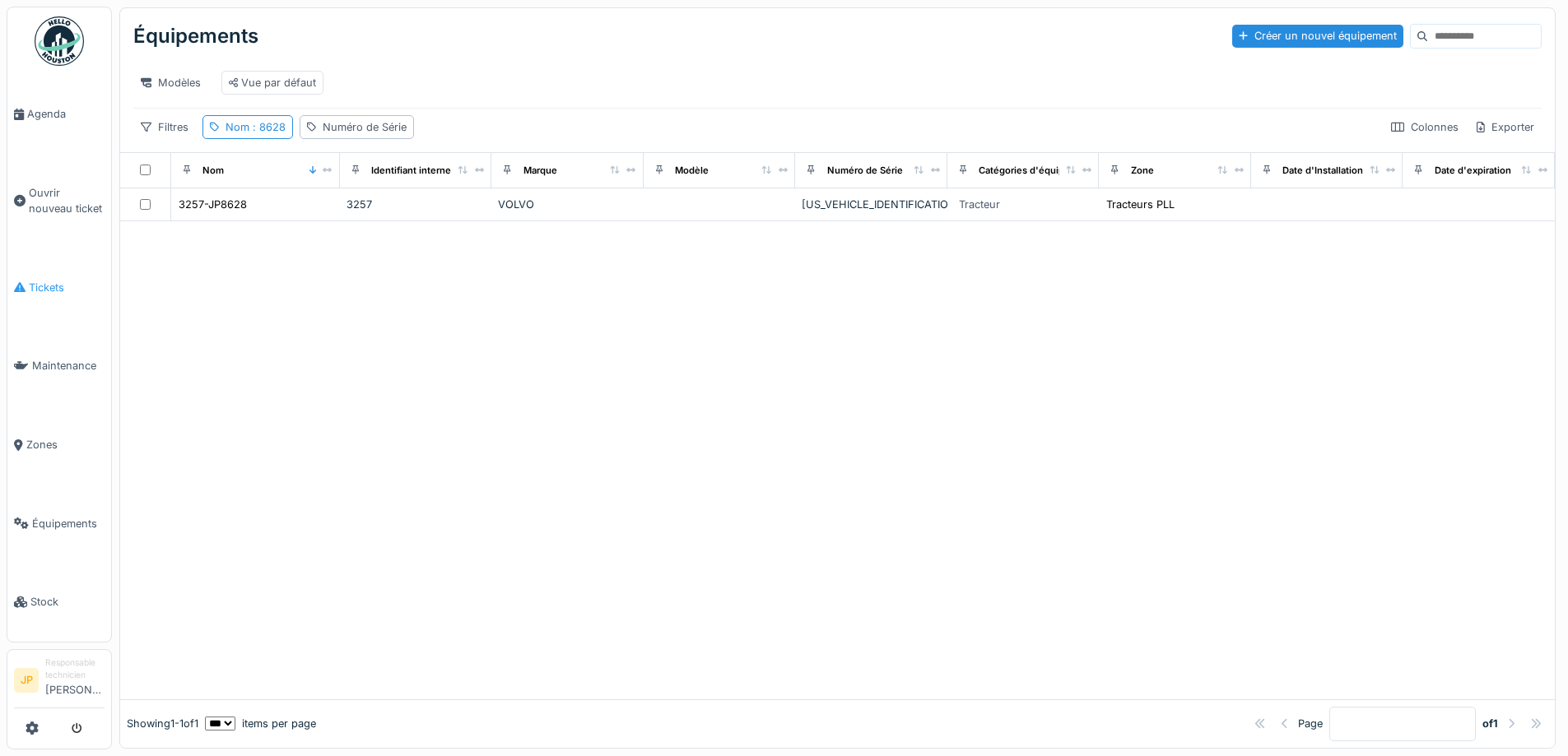
click at [38, 279] on span "Tickets" at bounding box center [66, 287] width 76 height 16
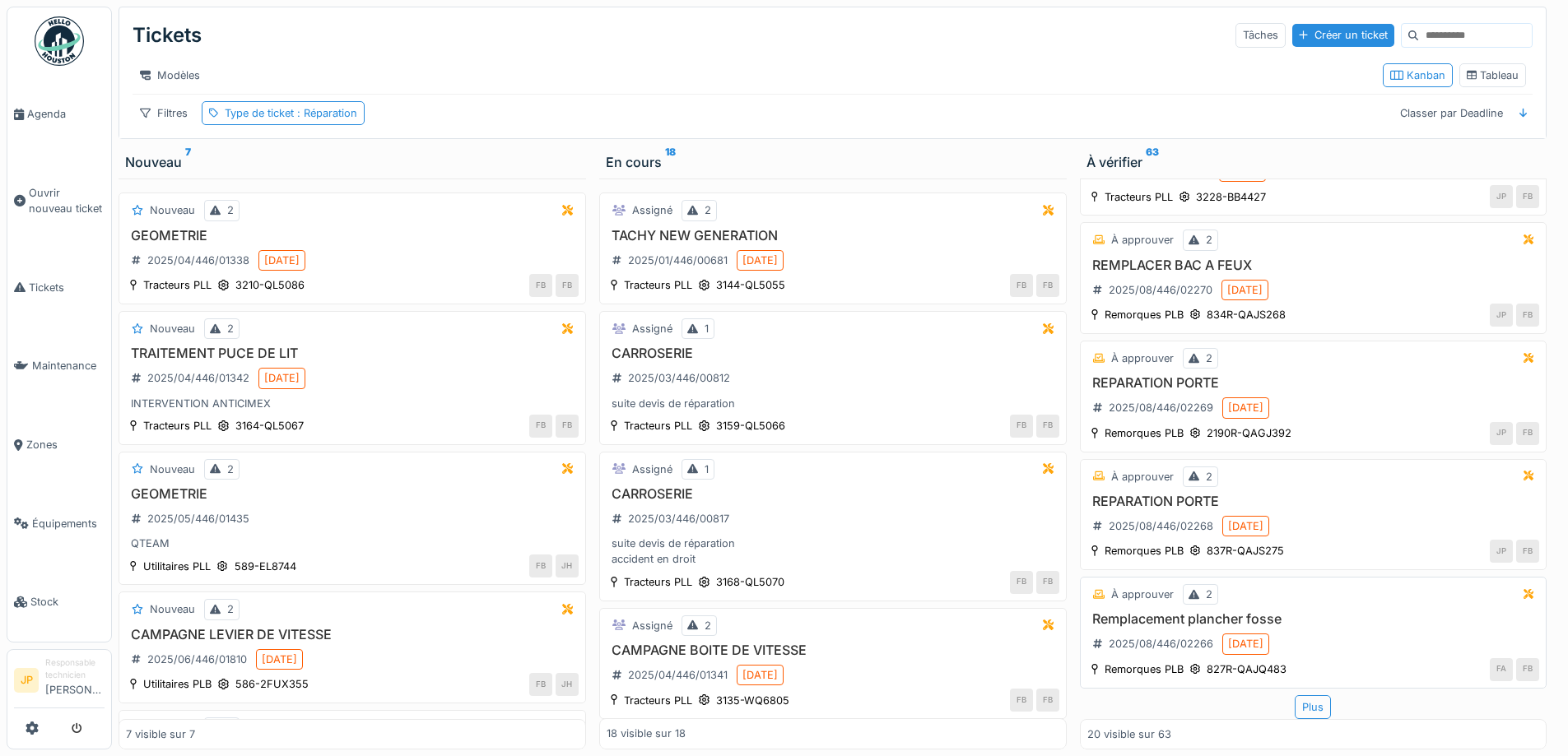
scroll to position [12, 0]
click at [1296, 703] on div "Plus" at bounding box center [1312, 706] width 36 height 24
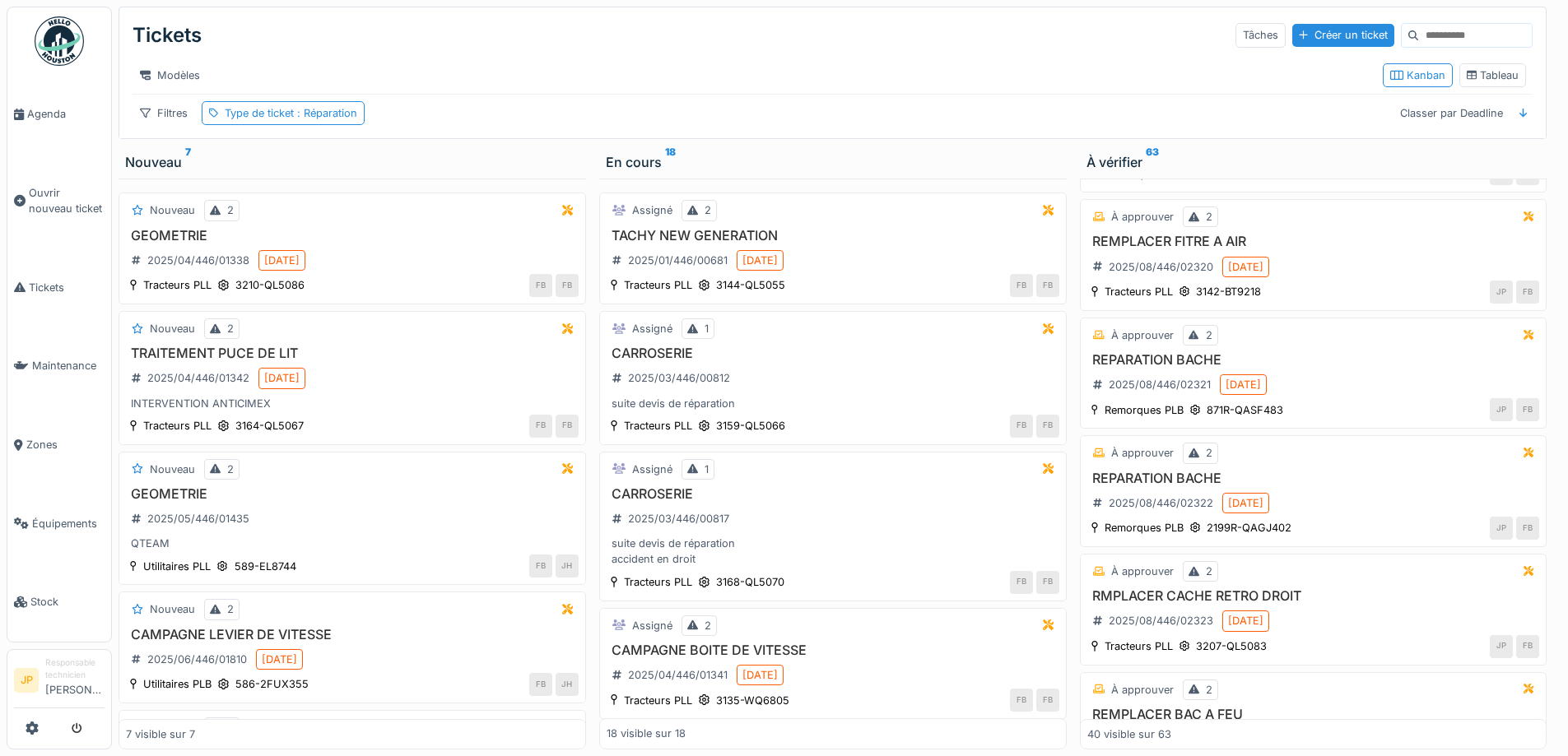
scroll to position [4258, 0]
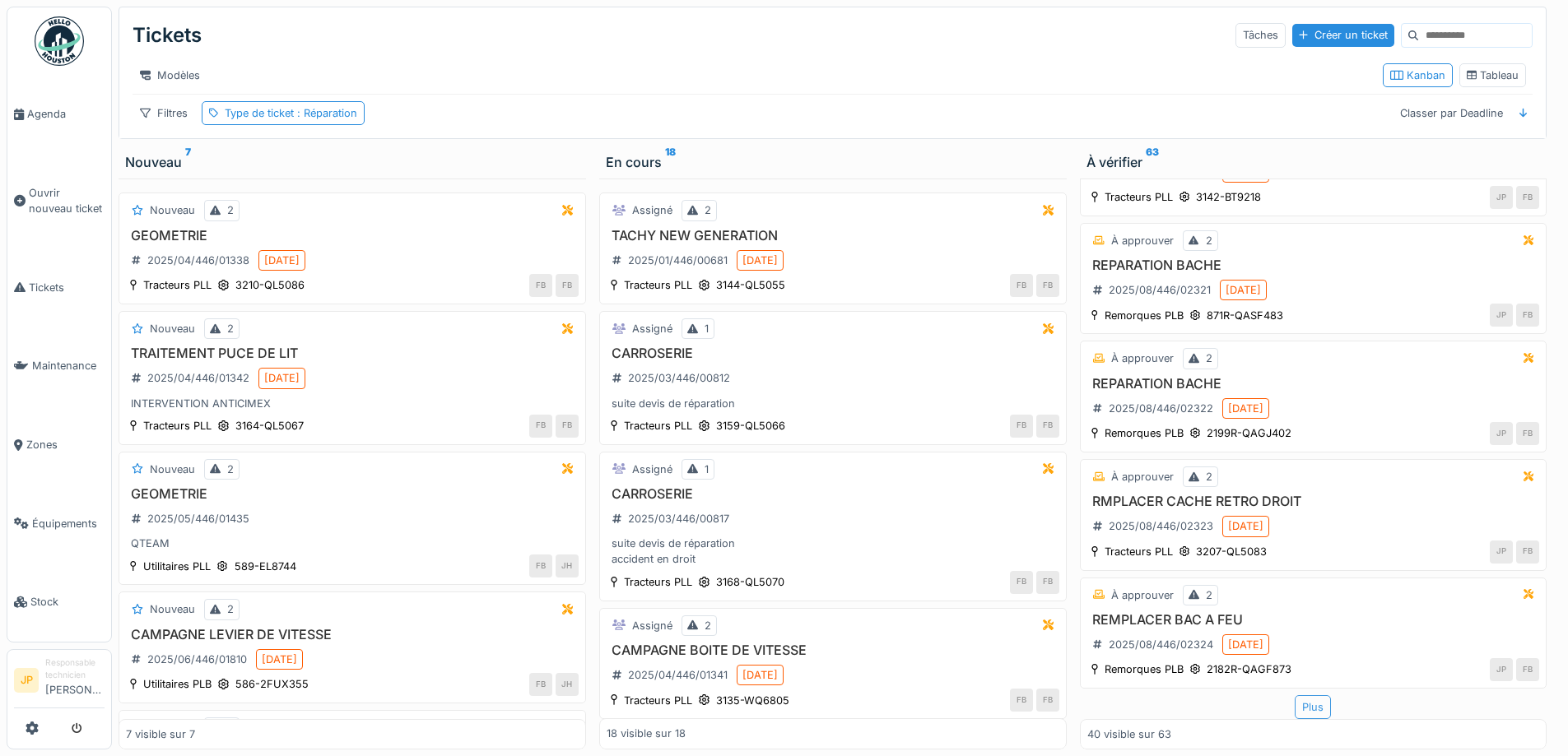
click at [1303, 698] on div "Plus" at bounding box center [1312, 706] width 36 height 24
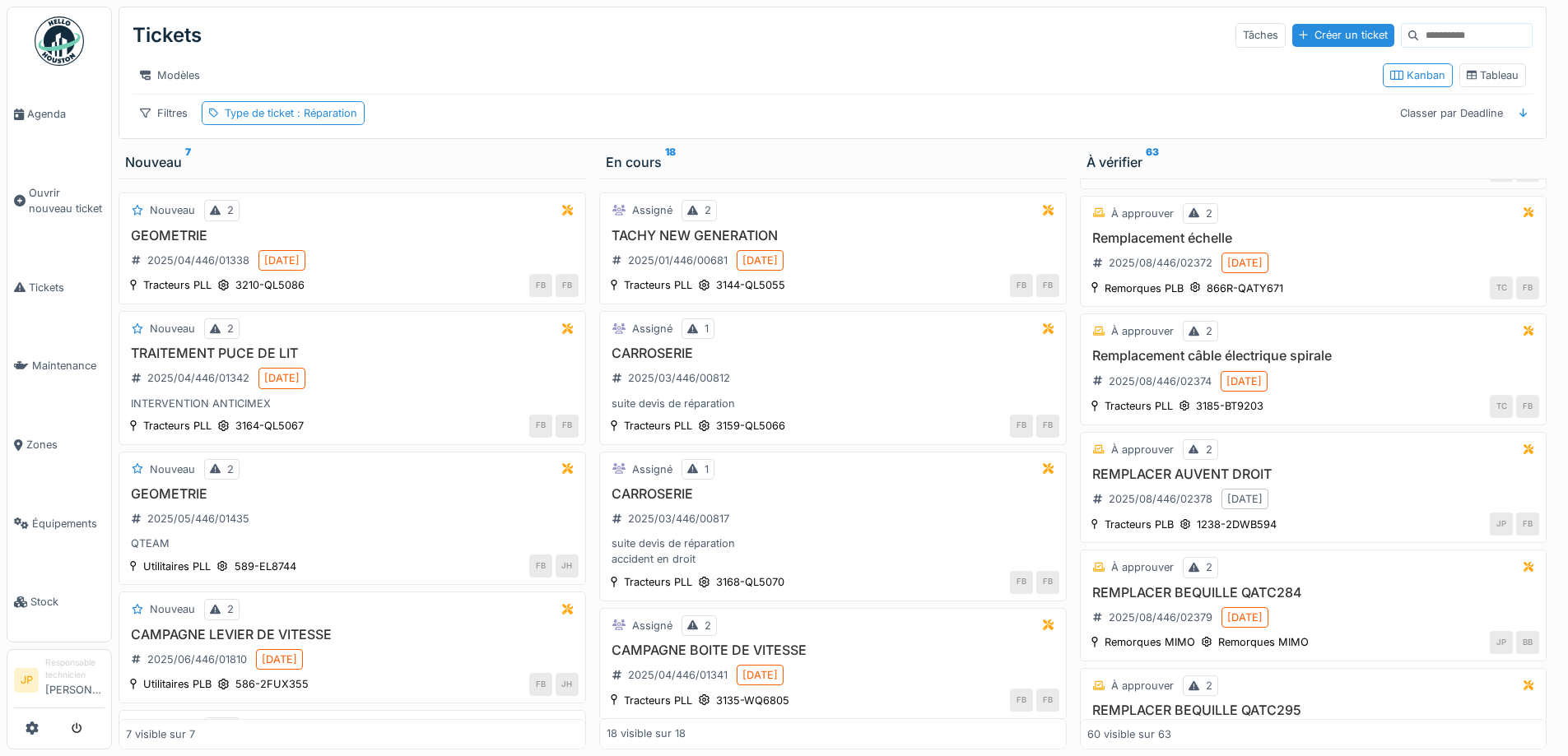
scroll to position [6643, 0]
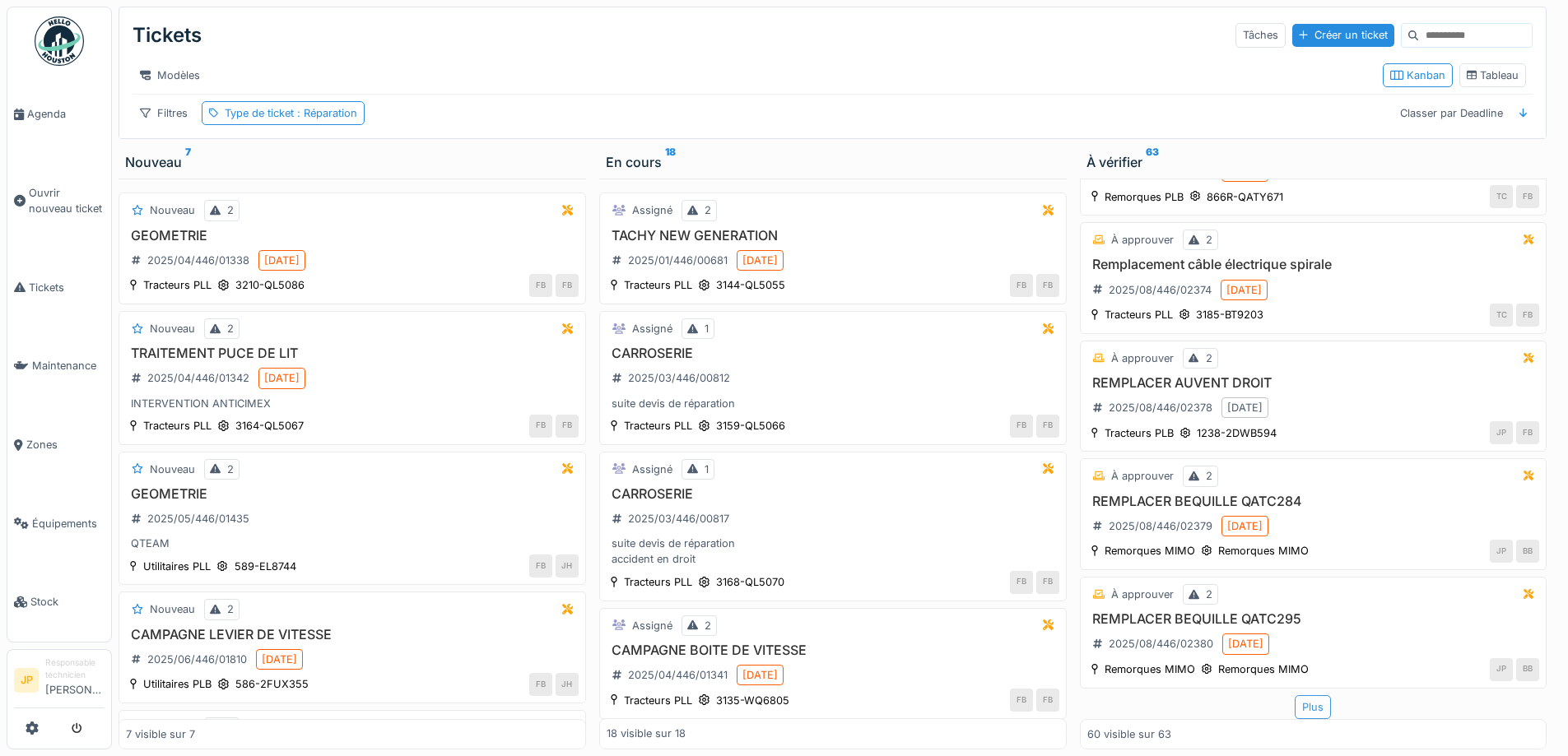
click at [1307, 695] on div "Plus" at bounding box center [1312, 706] width 36 height 24
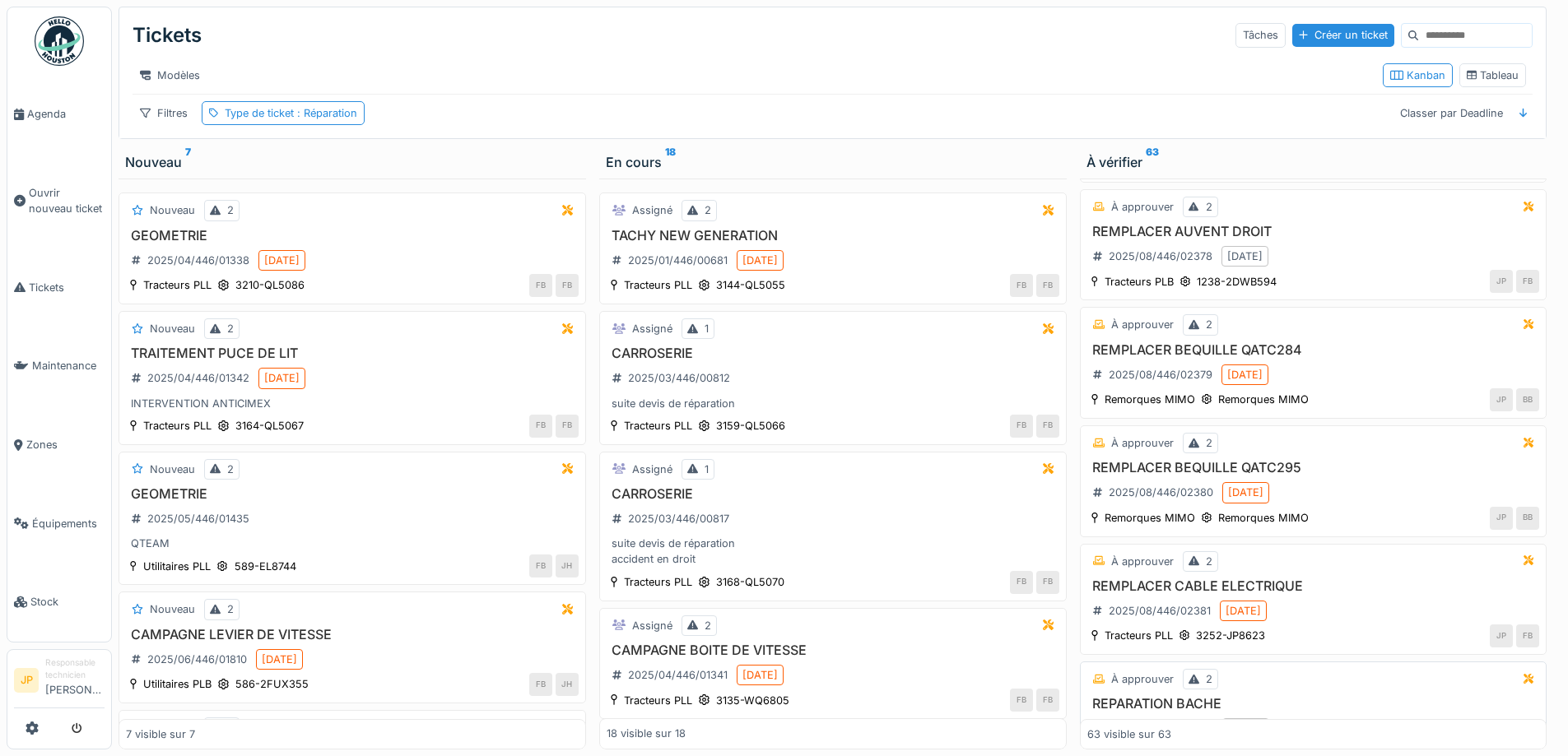
scroll to position [6973, 0]
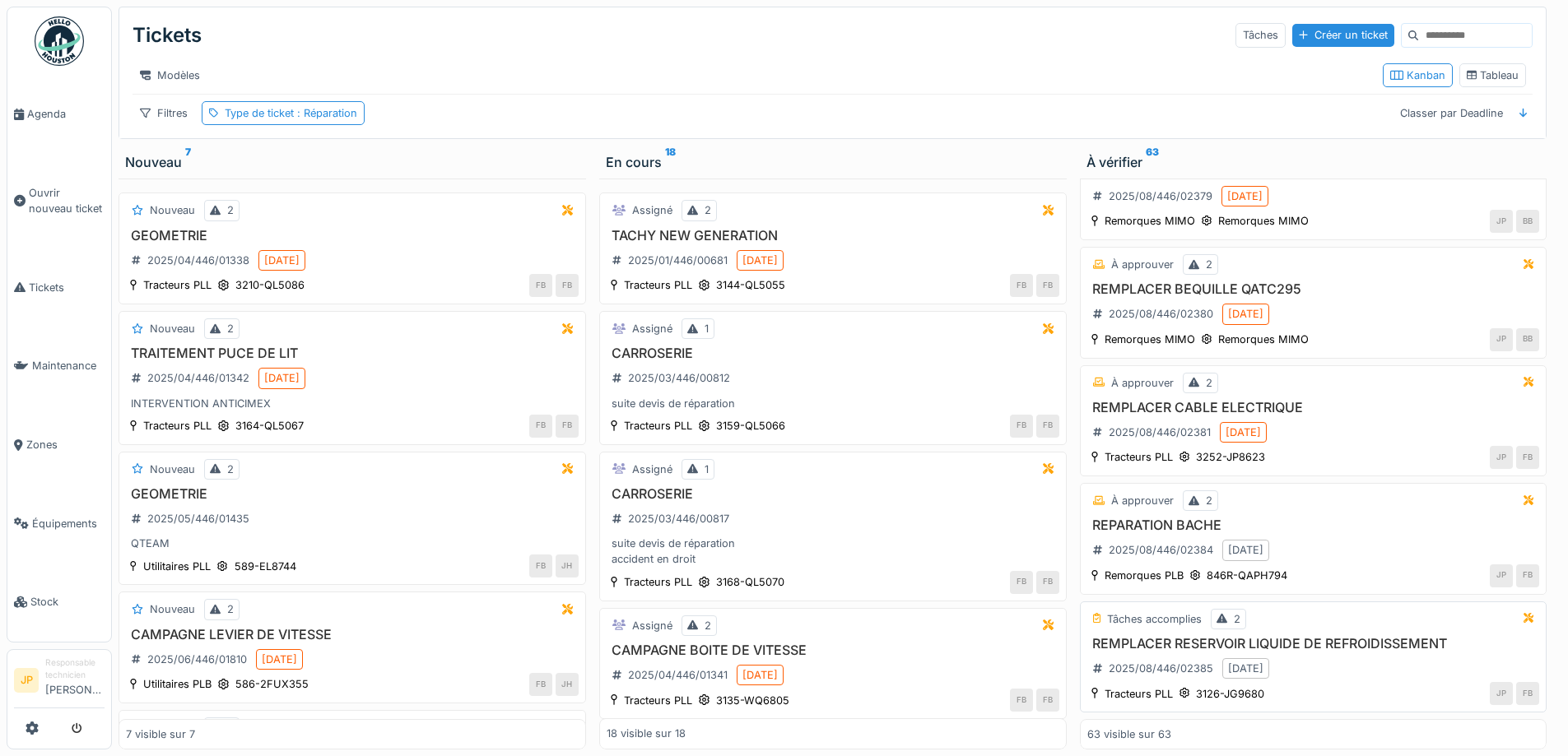
click at [1269, 636] on h3 "REMPLACER RESERVOIR LIQUIDE DE REFROIDISSEMENT" at bounding box center [1313, 644] width 452 height 16
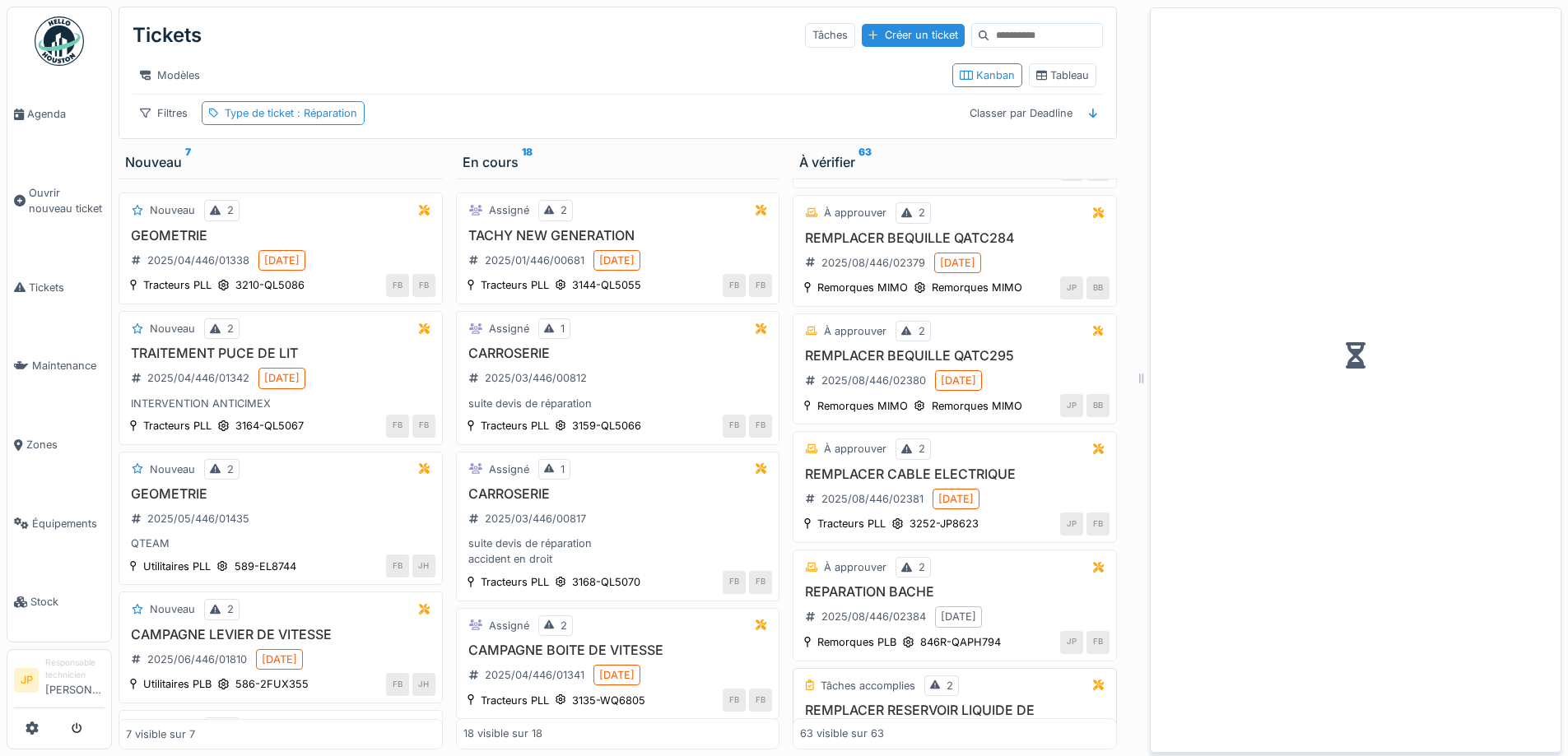
scroll to position [7083, 0]
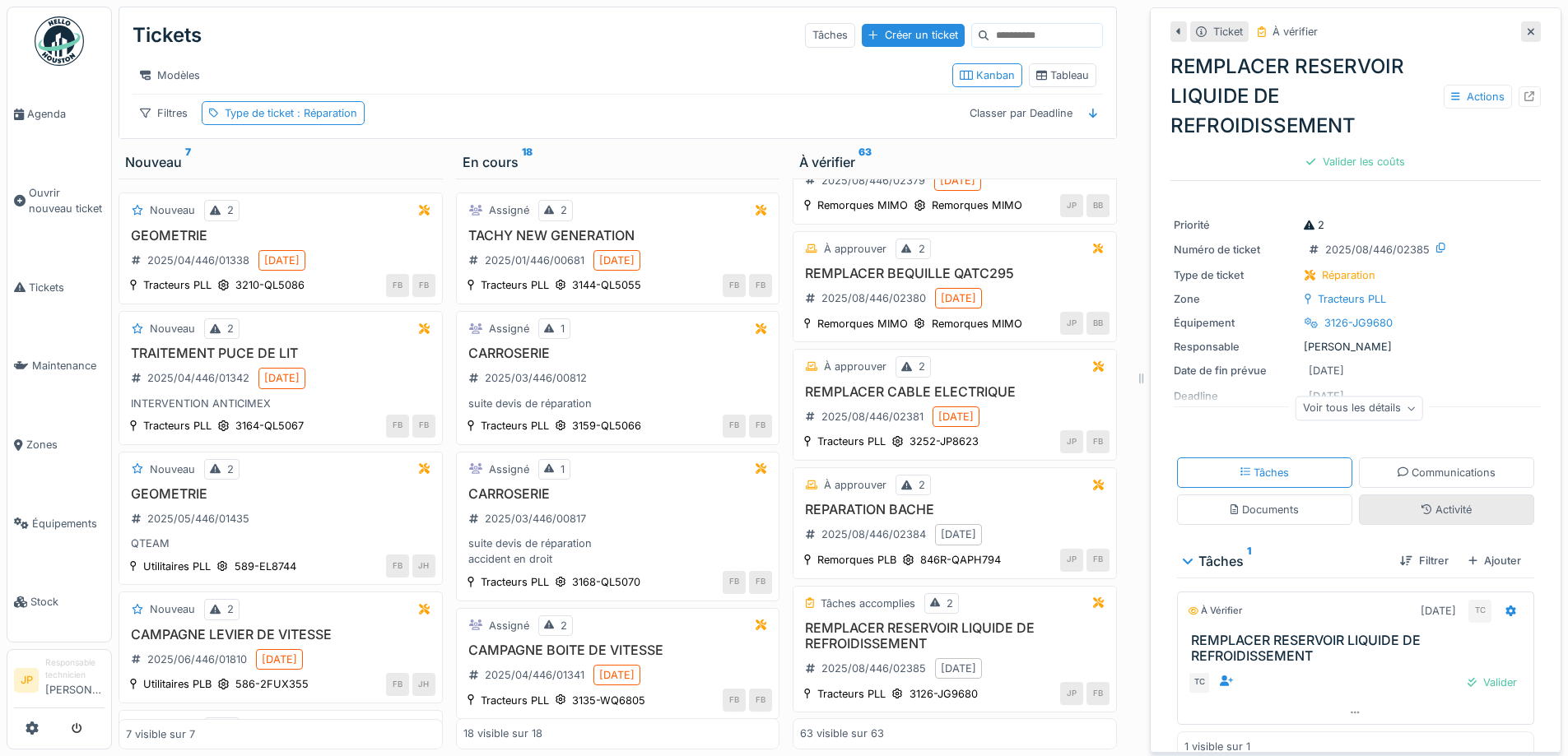
click at [1406, 508] on div "Activité" at bounding box center [1446, 510] width 175 height 31
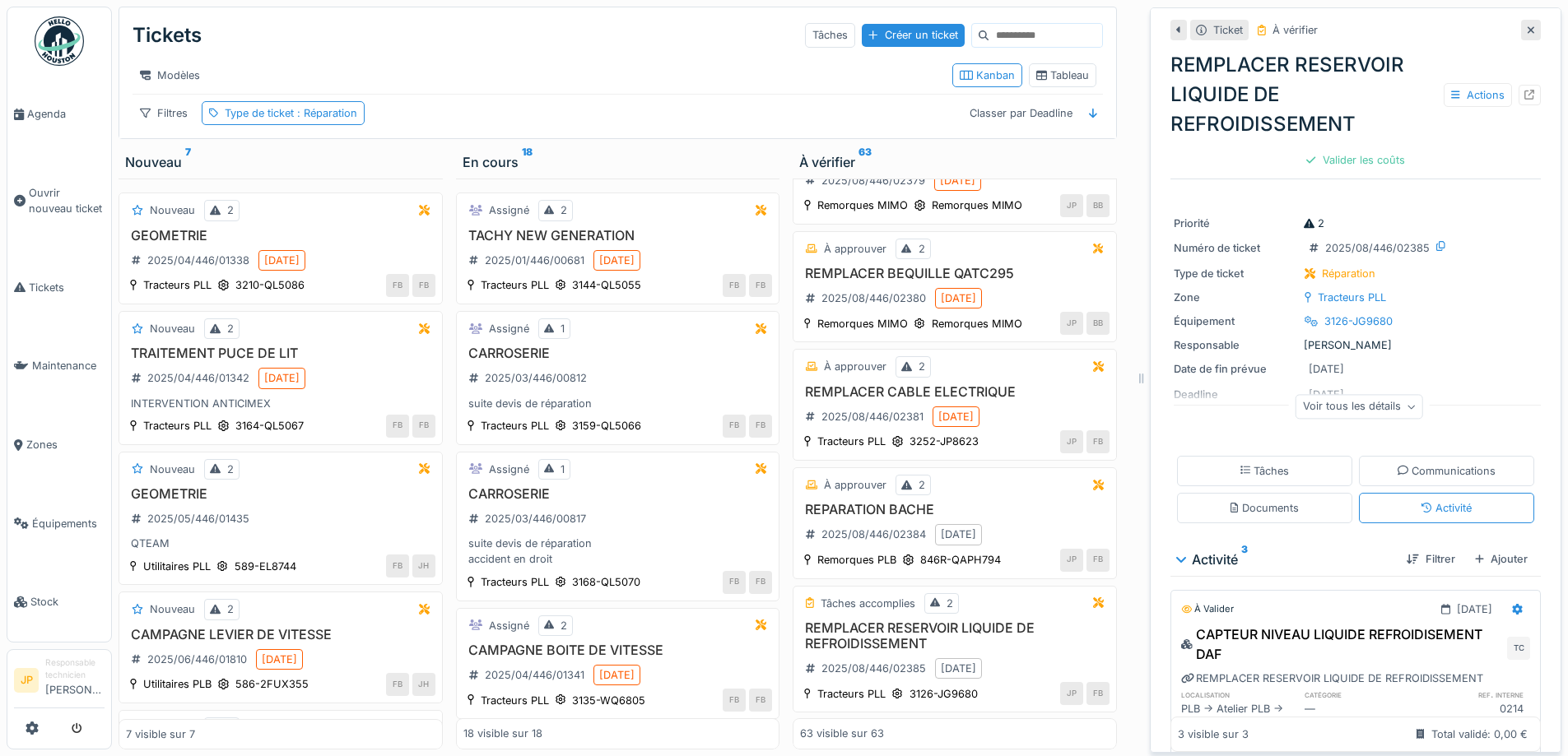
scroll to position [0, 0]
click at [1250, 471] on div "Tâches" at bounding box center [1264, 472] width 175 height 31
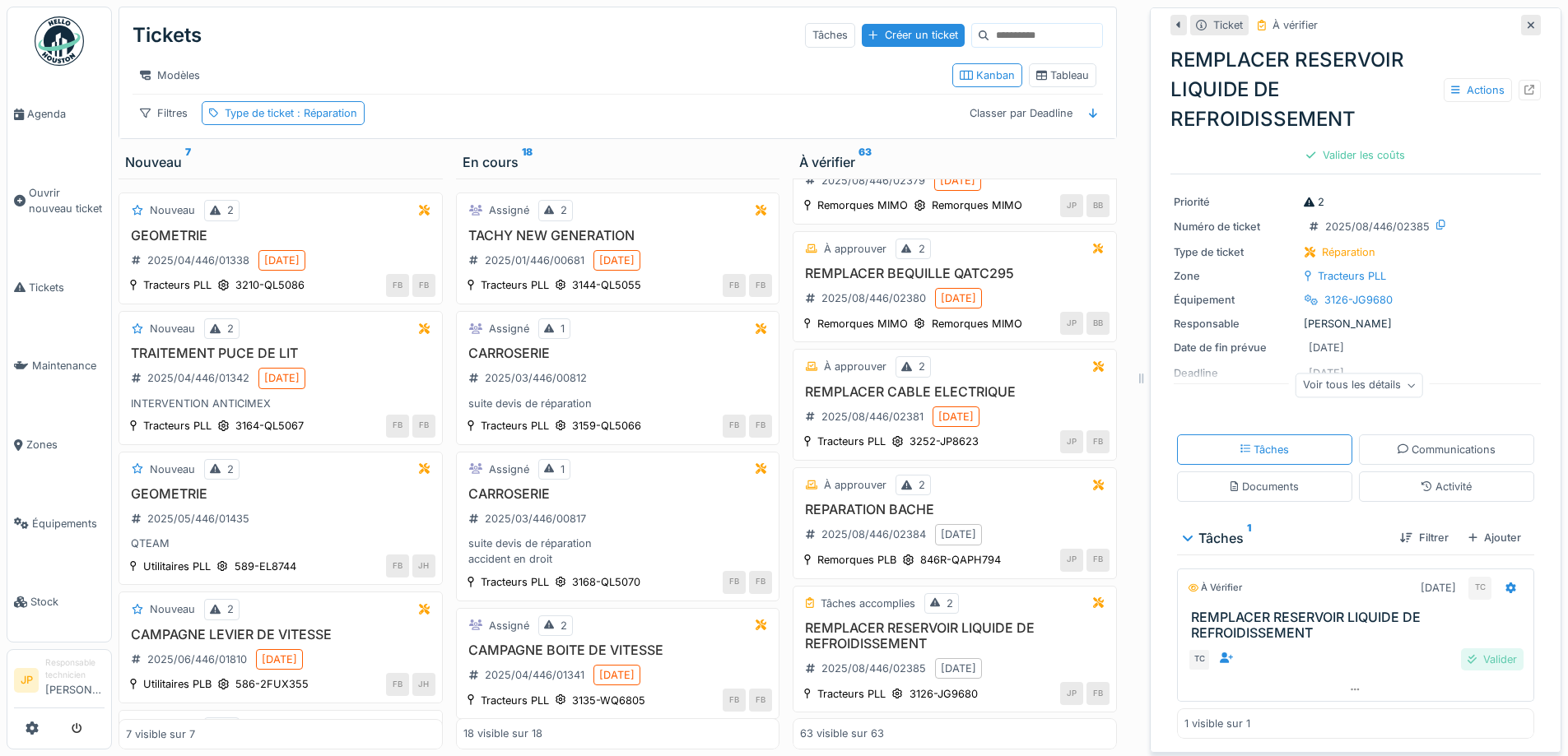
click at [1461, 650] on div "Valider" at bounding box center [1492, 659] width 63 height 22
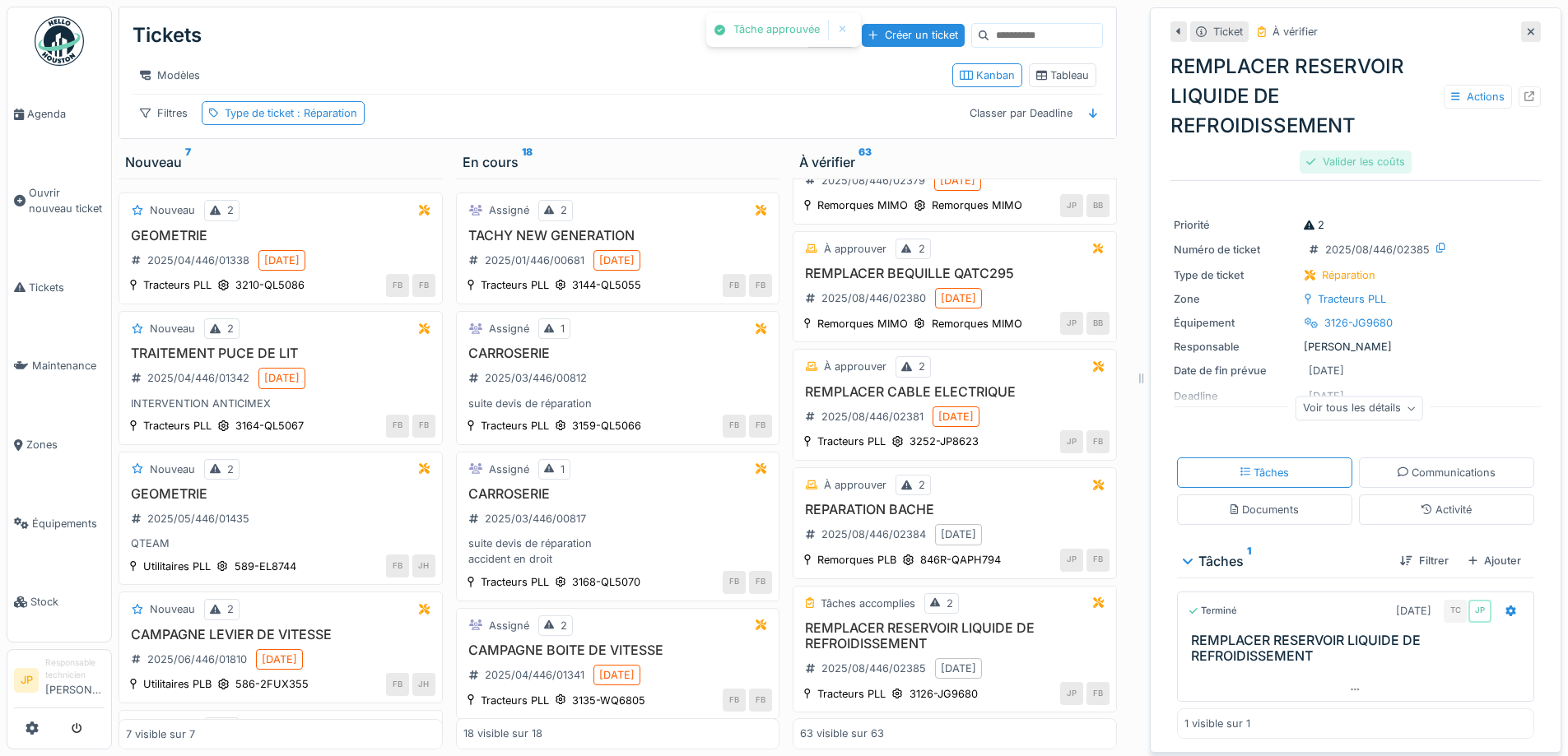
click at [1342, 155] on div "Valider les coûts" at bounding box center [1354, 161] width 111 height 22
click at [1336, 150] on div "Envoyer pour approbation" at bounding box center [1355, 161] width 164 height 22
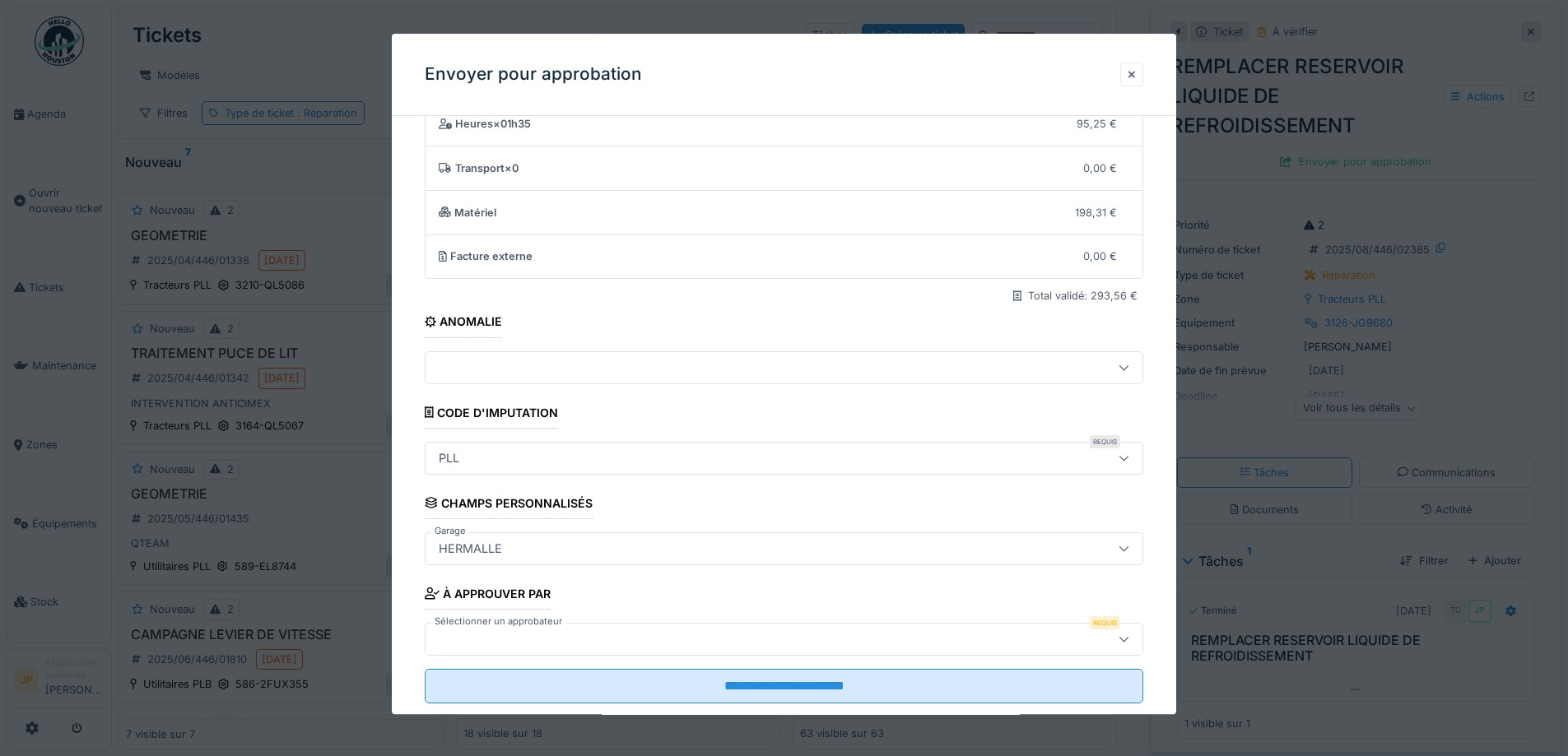
scroll to position [101, 0]
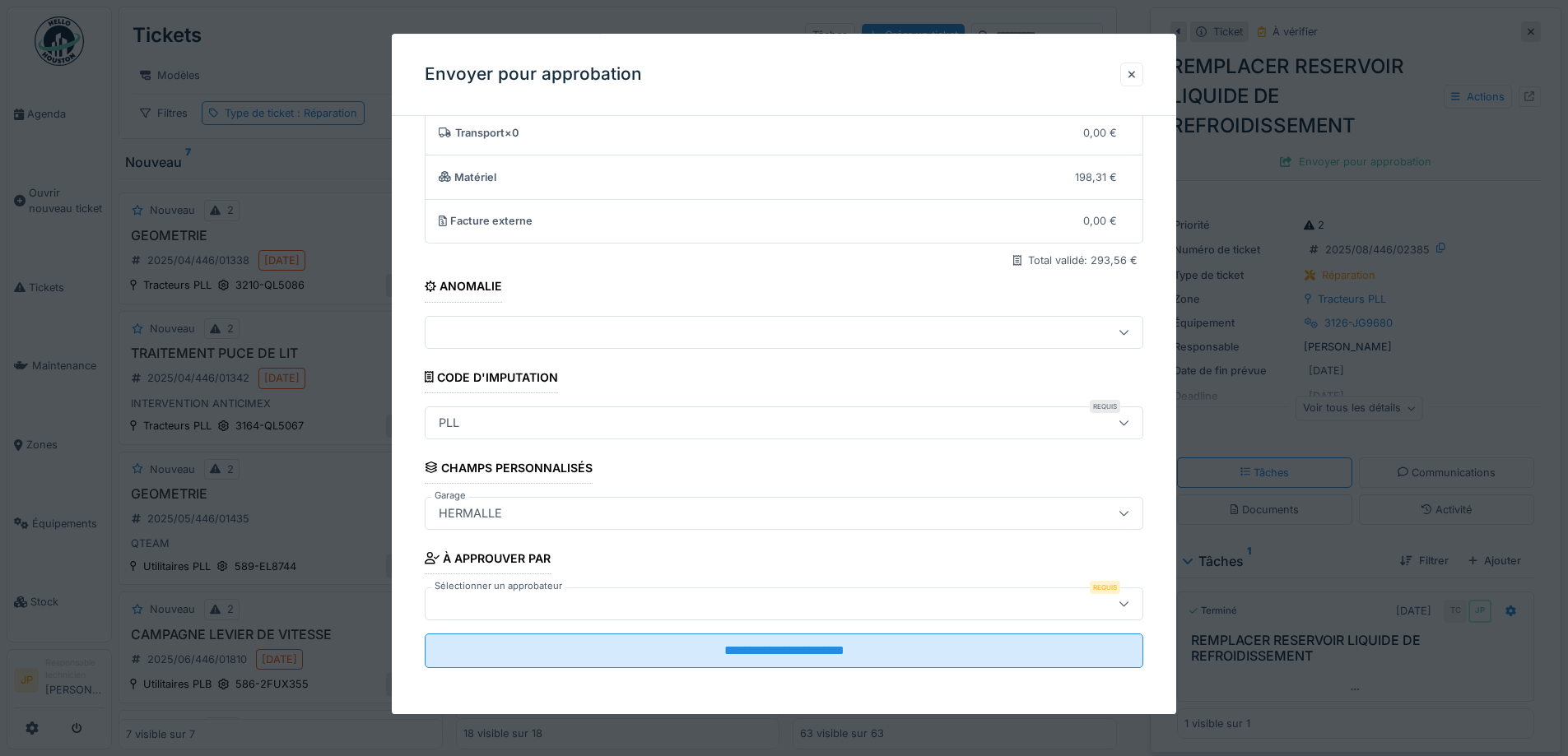
click at [574, 612] on div at bounding box center [742, 604] width 620 height 18
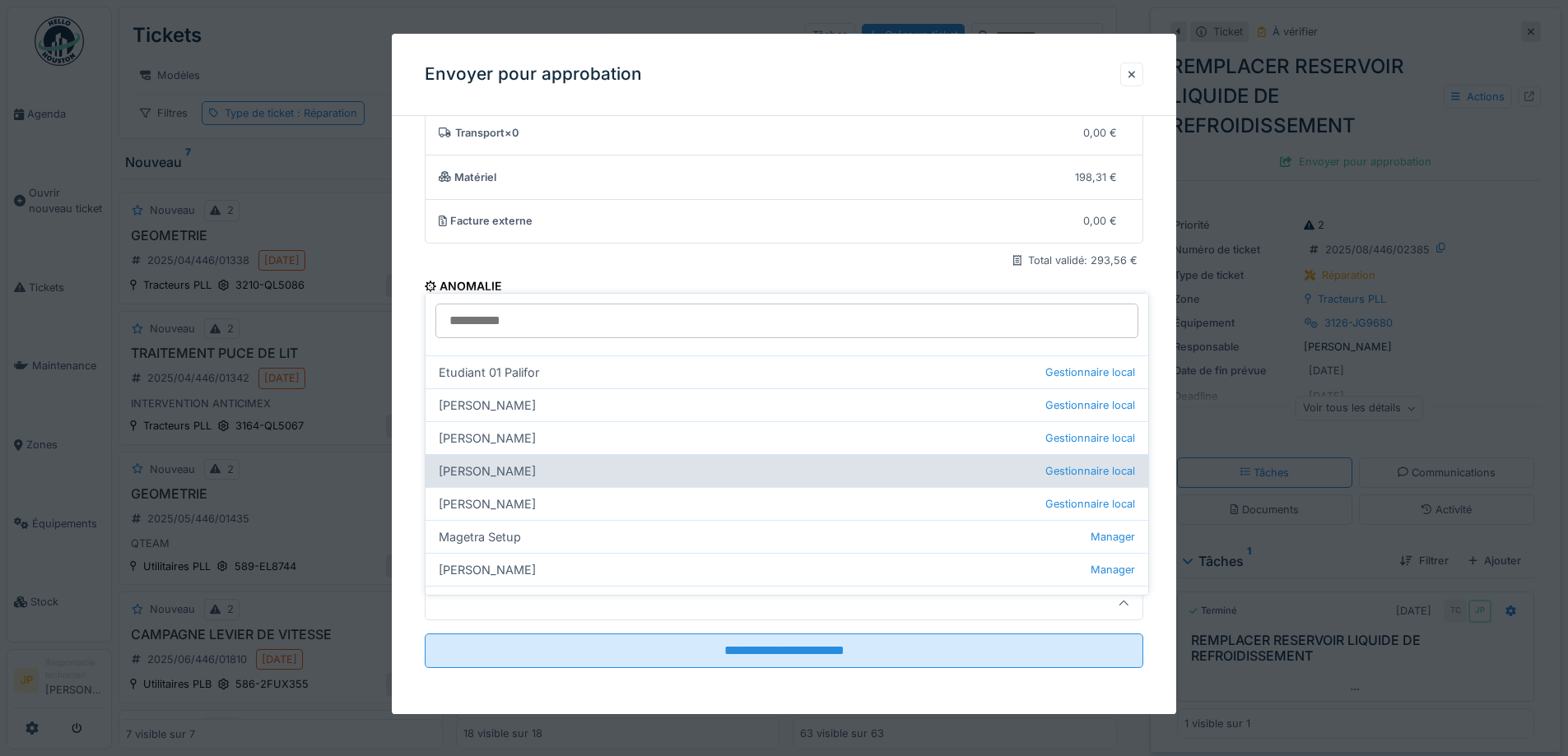
scroll to position [227, 0]
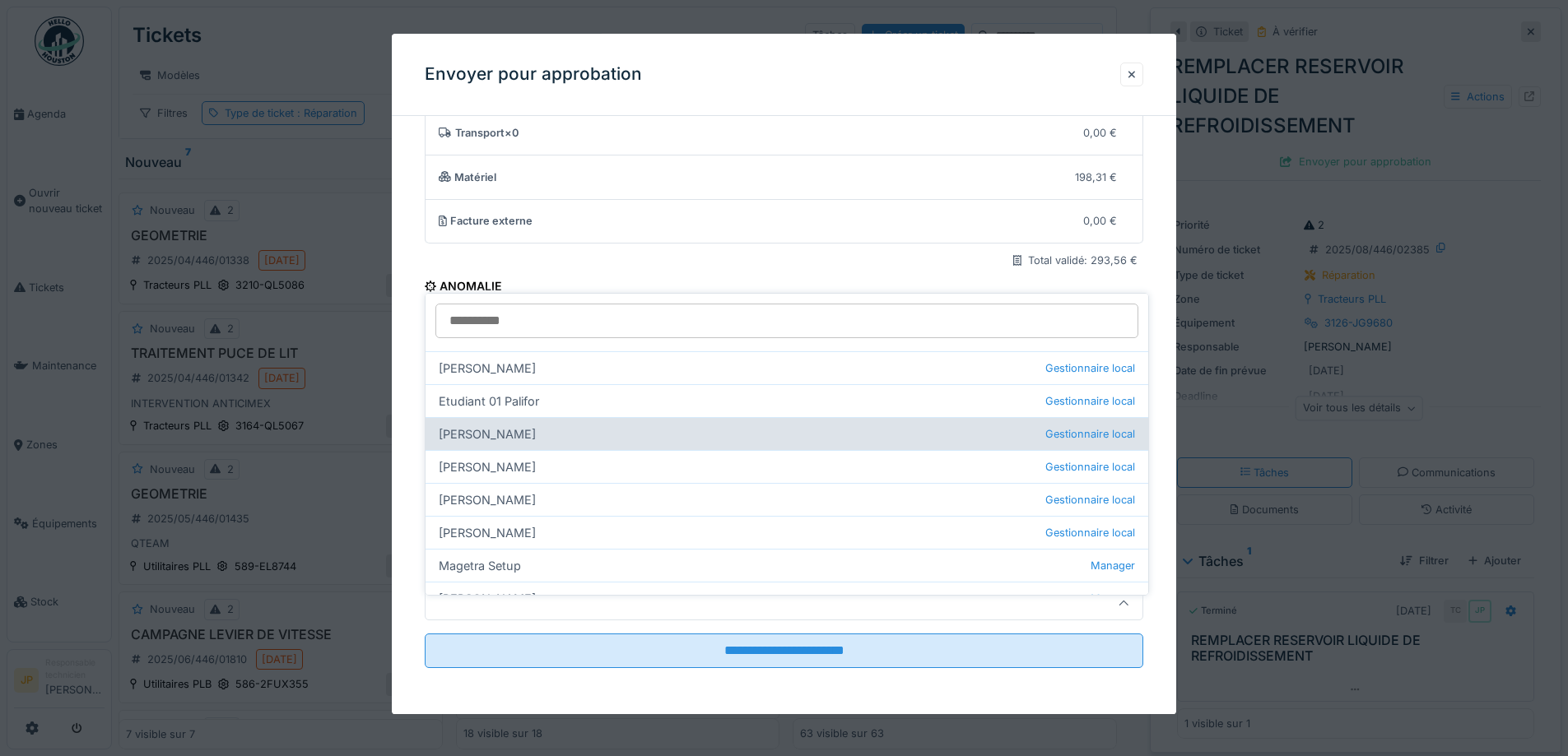
click at [499, 423] on div "Farid Benaissa Gestionnaire local" at bounding box center [787, 434] width 723 height 33
type input "*****"
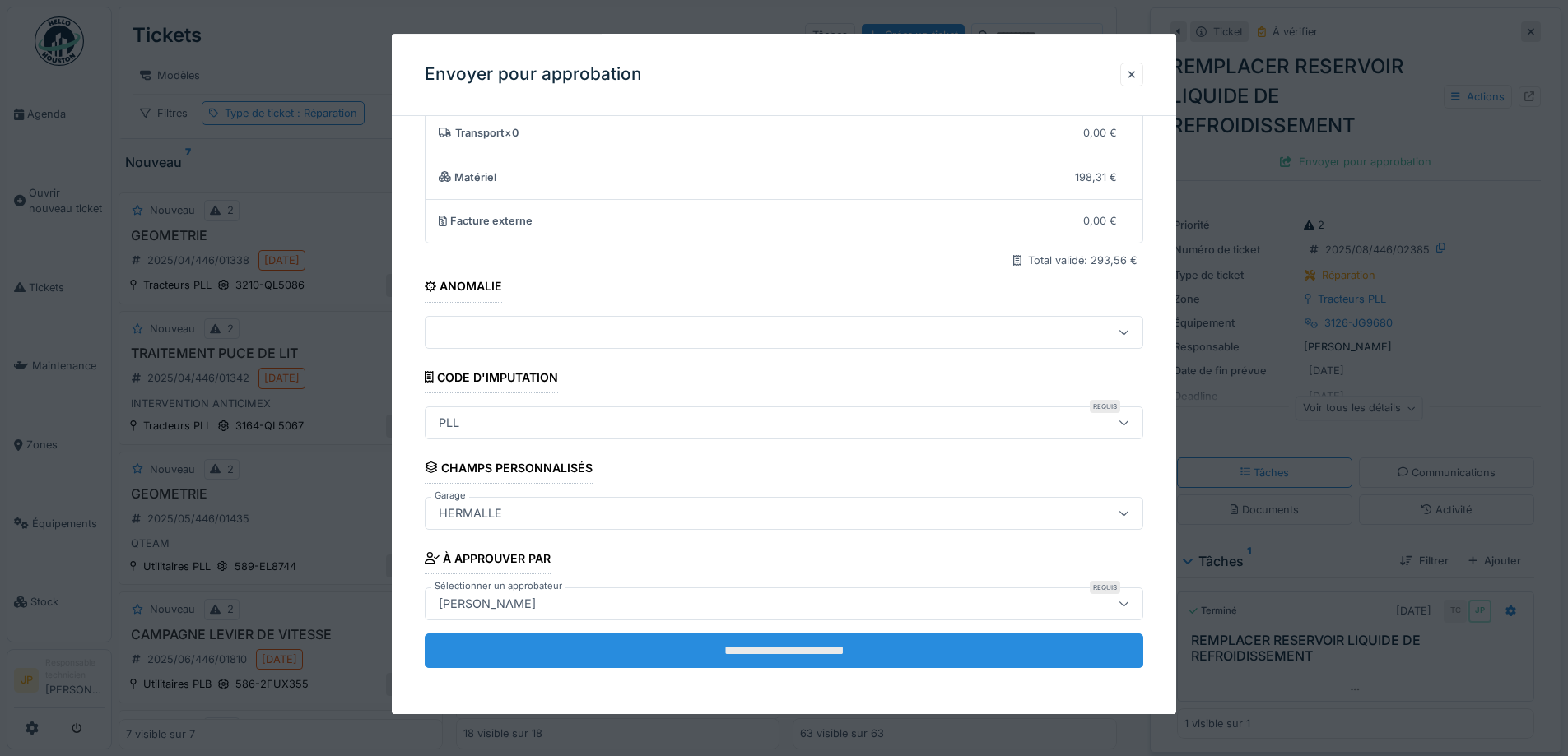
click at [771, 649] on input "**********" at bounding box center [783, 651] width 719 height 35
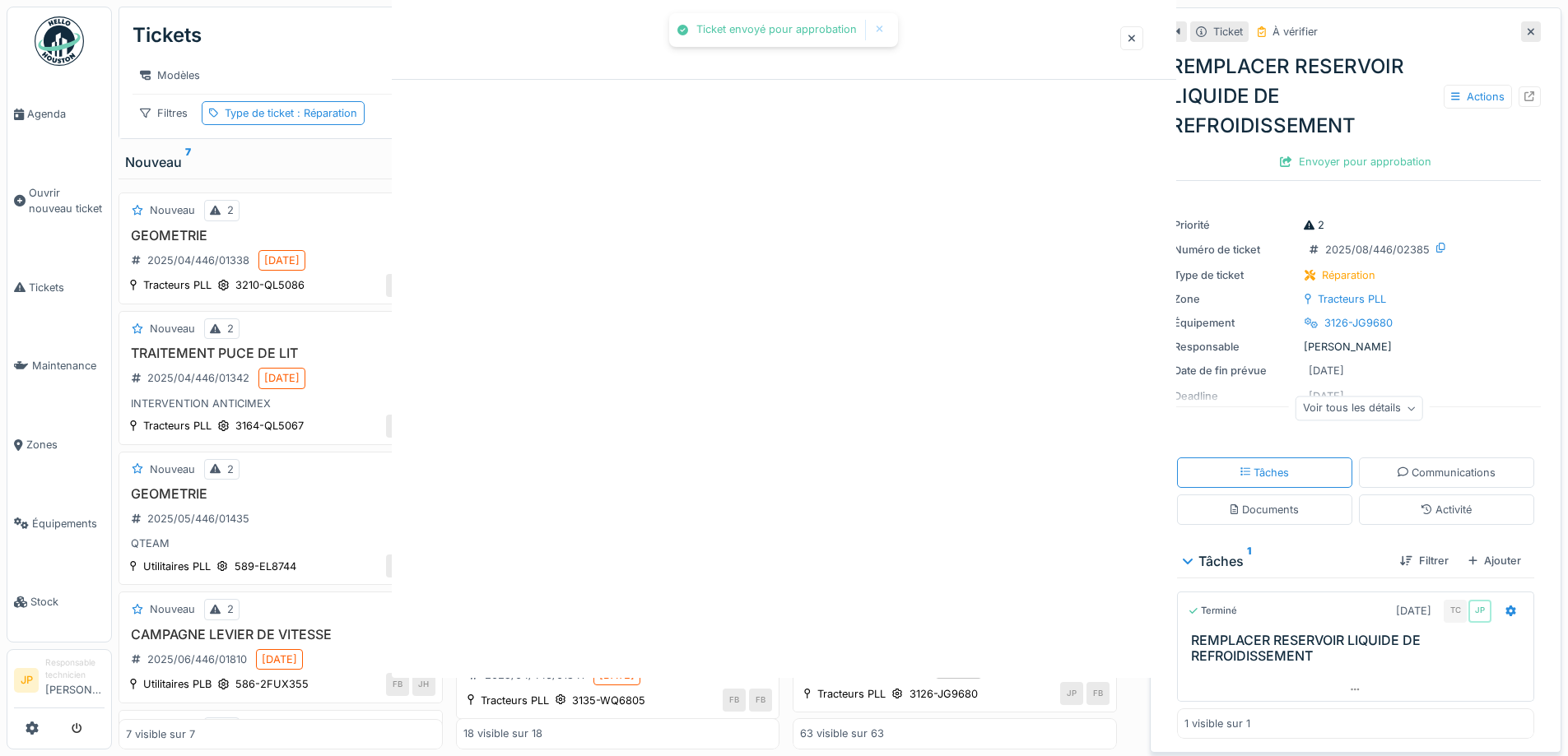
scroll to position [0, 0]
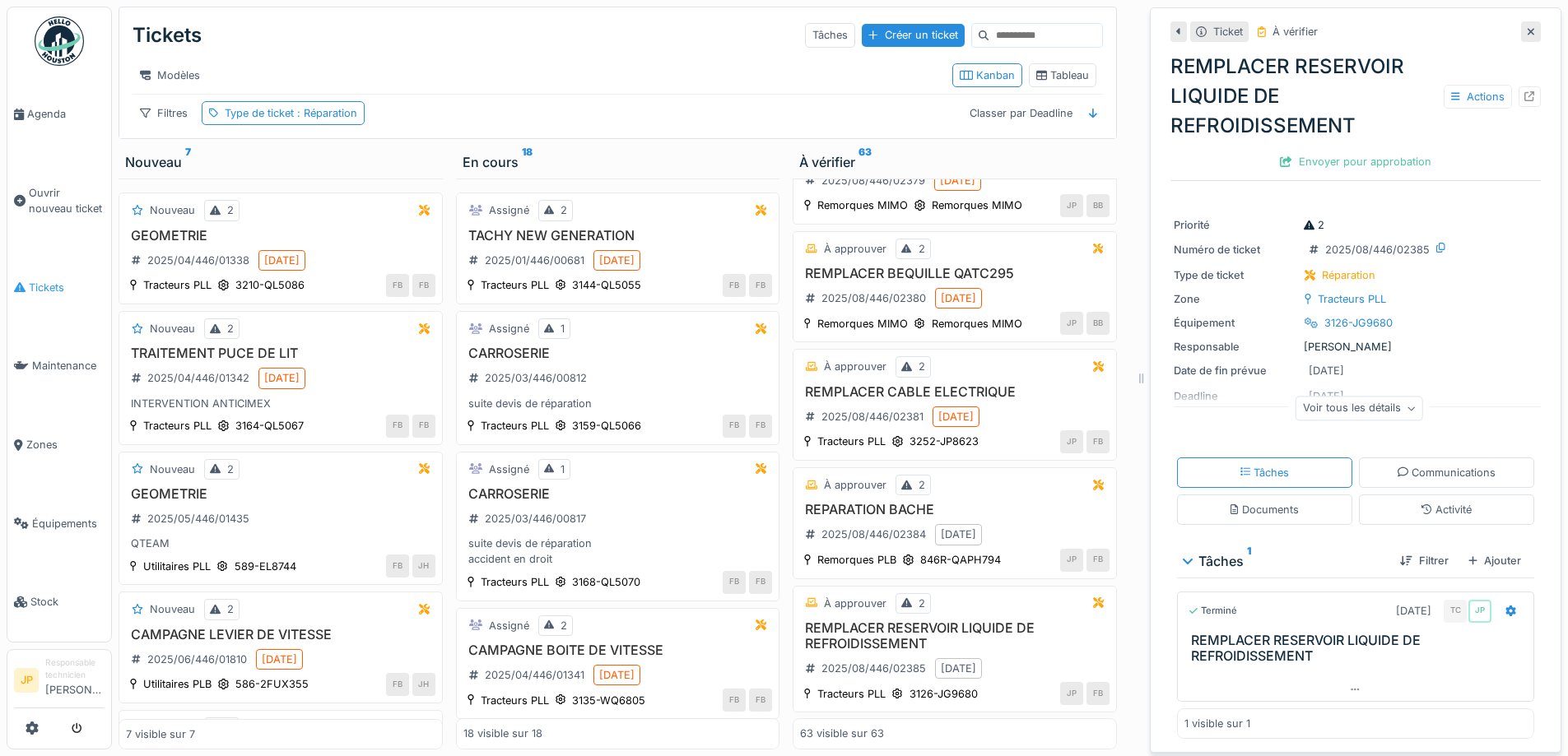
click at [27, 279] on li "Tickets" at bounding box center [59, 287] width 91 height 16
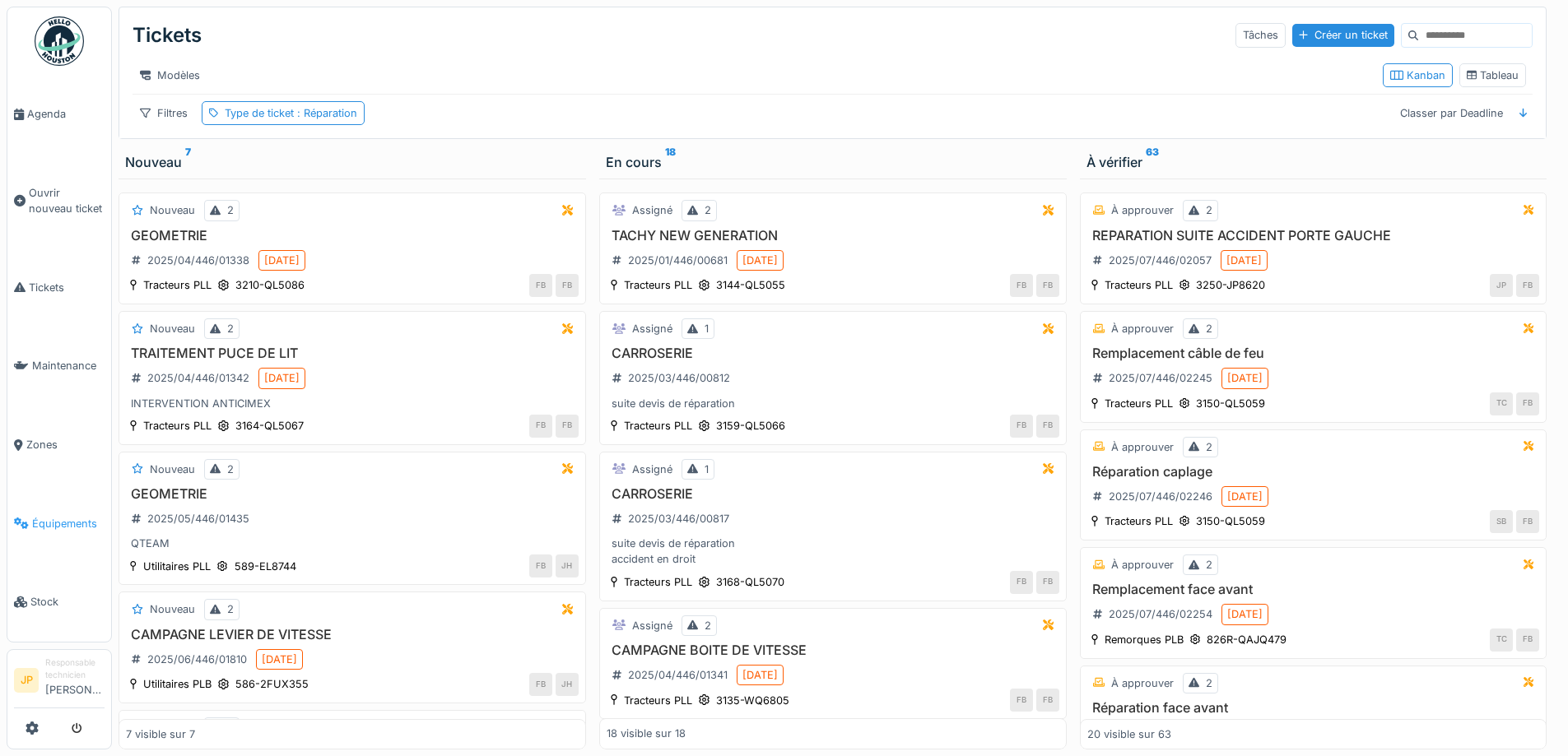
click at [75, 516] on span "Équipements" at bounding box center [68, 524] width 72 height 16
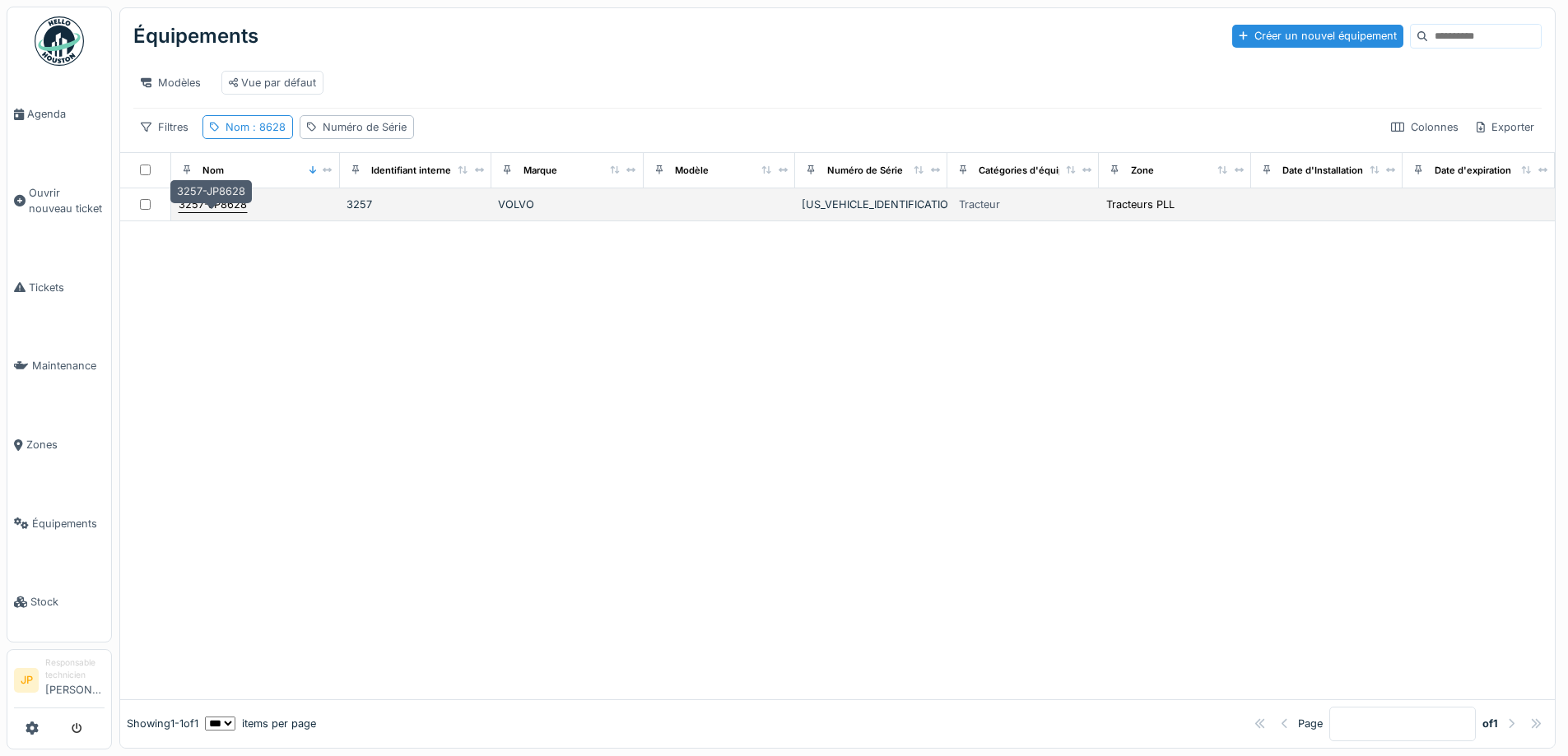
click at [217, 212] on div "3257-JP8628" at bounding box center [213, 204] width 68 height 16
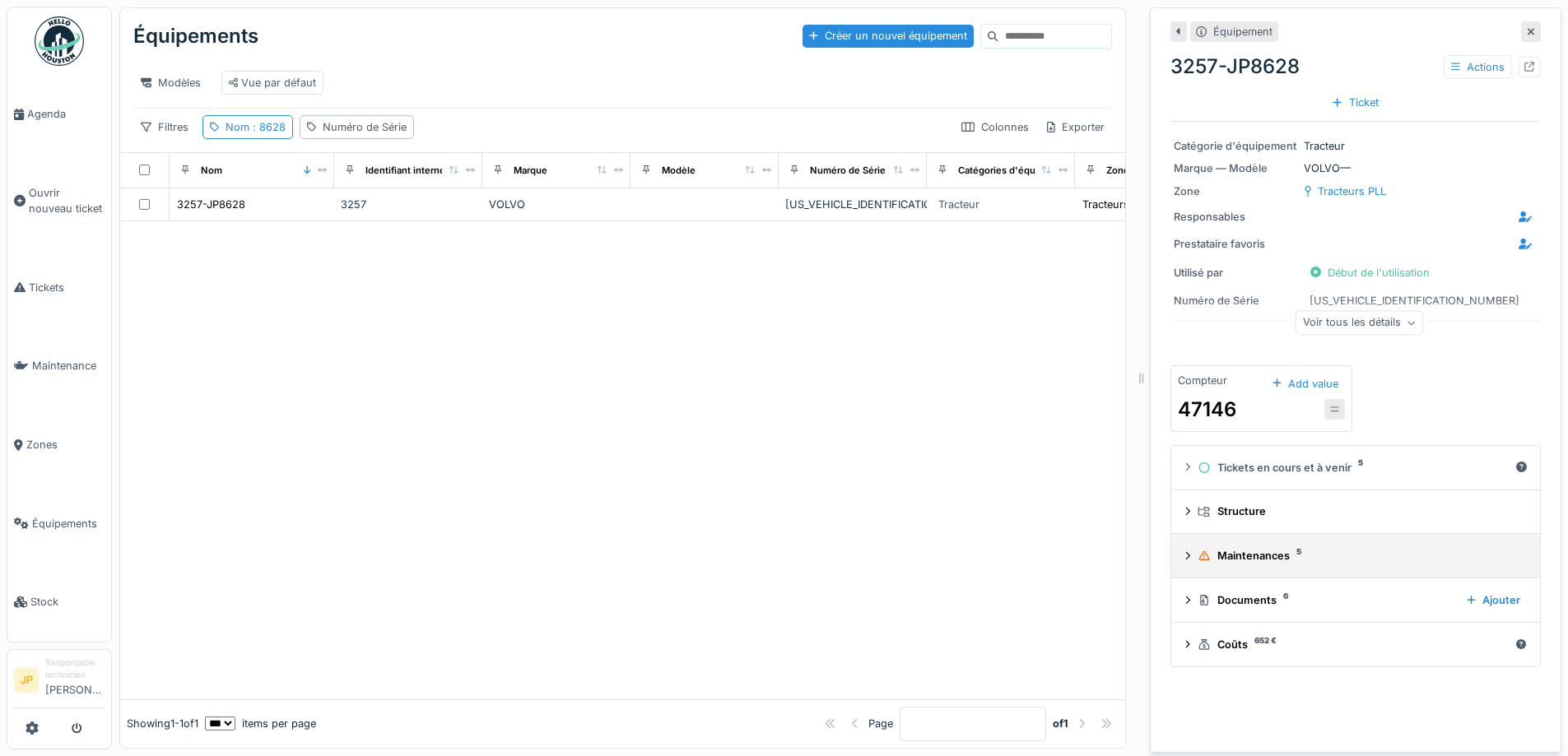
click at [1221, 553] on div "Maintenances 5" at bounding box center [1358, 556] width 323 height 16
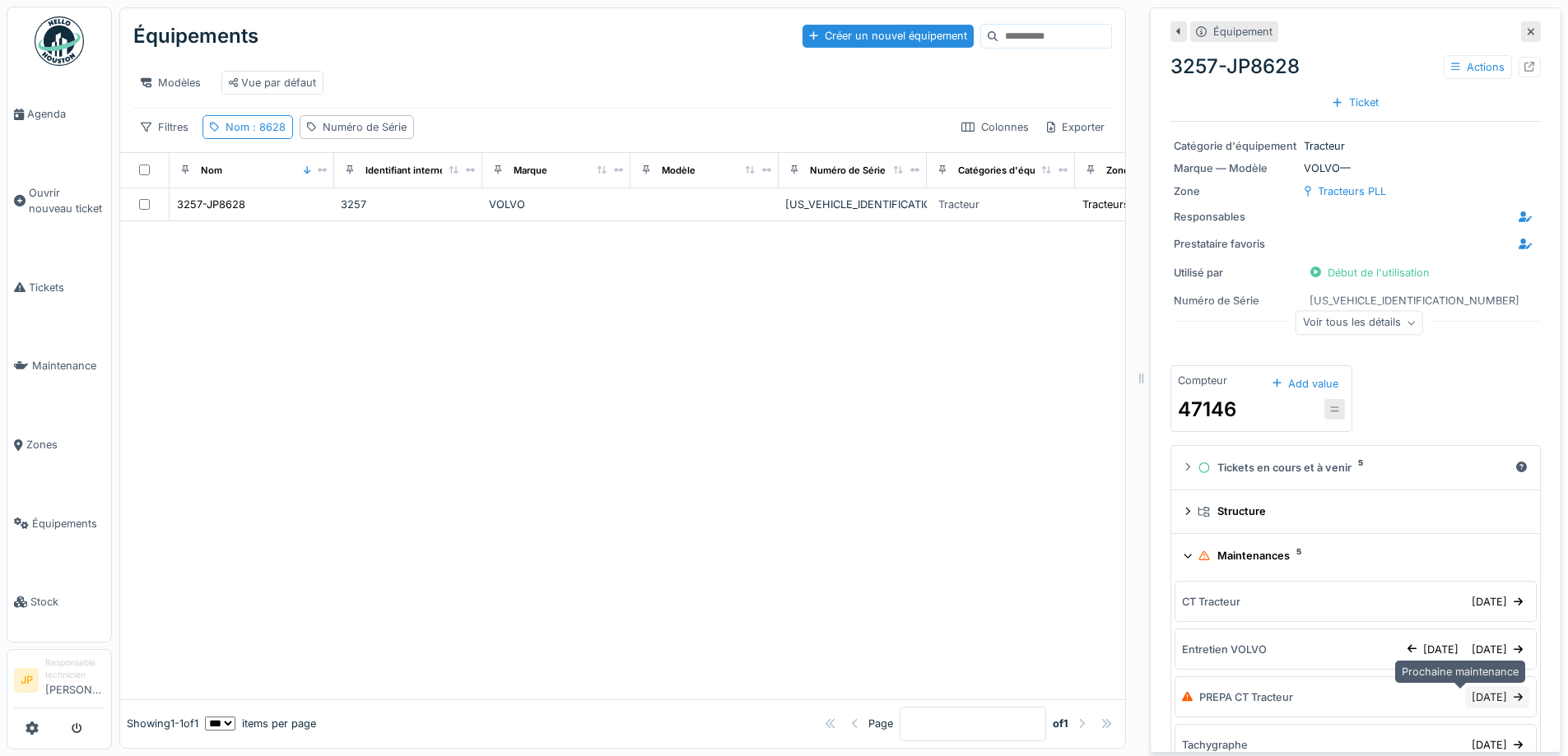
click at [1472, 708] on div "[DATE]" at bounding box center [1497, 697] width 65 height 22
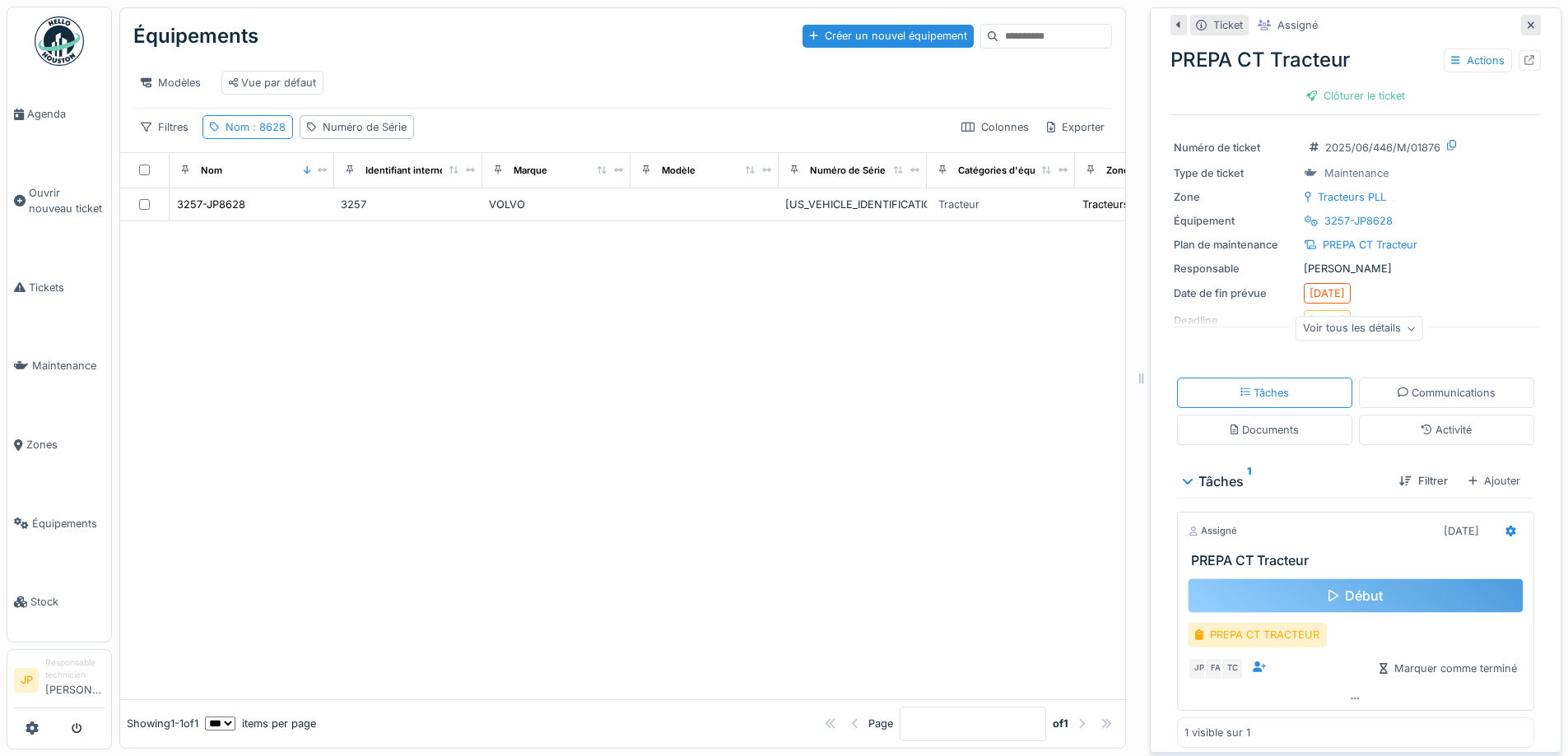
scroll to position [32, 0]
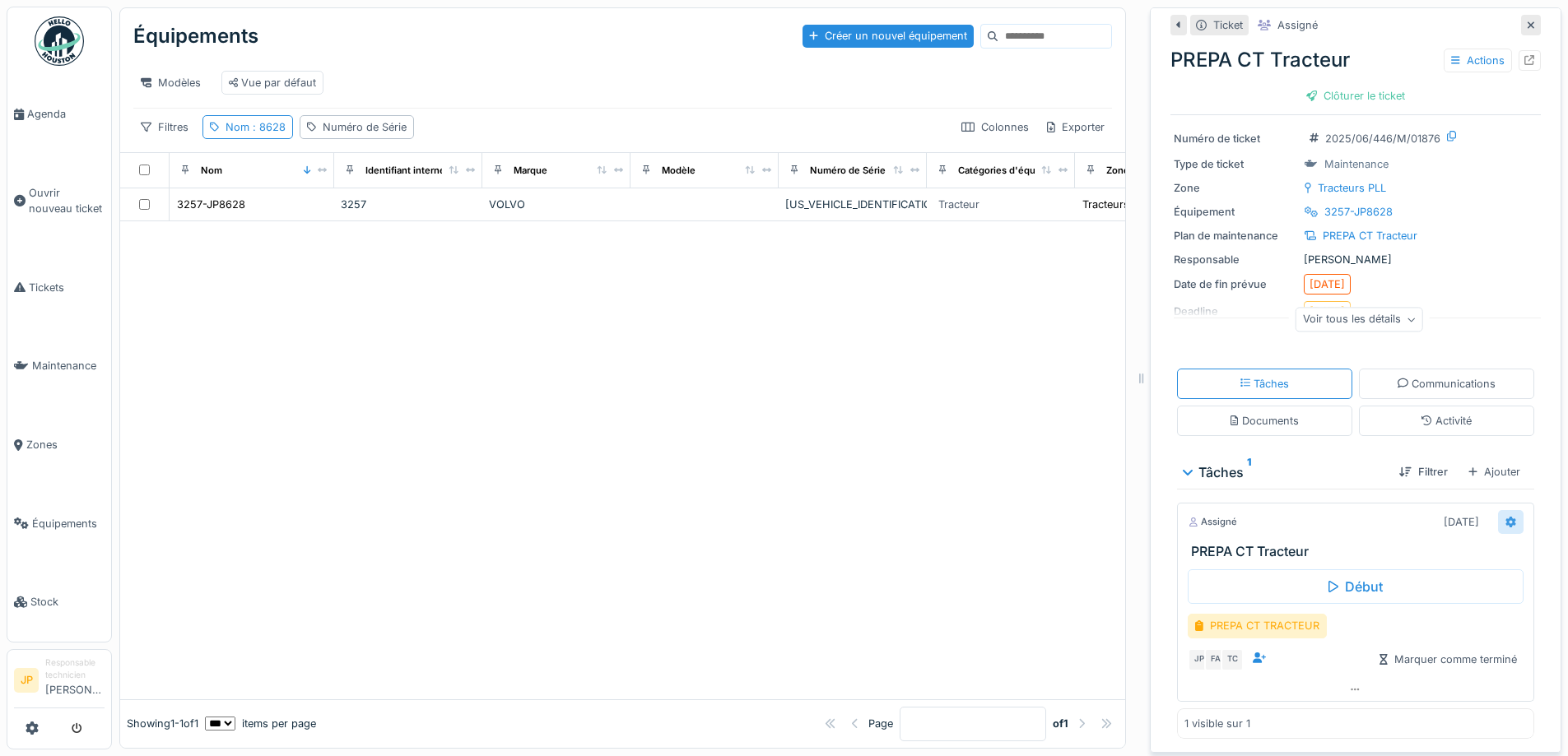
click at [1505, 524] on icon at bounding box center [1510, 522] width 10 height 10
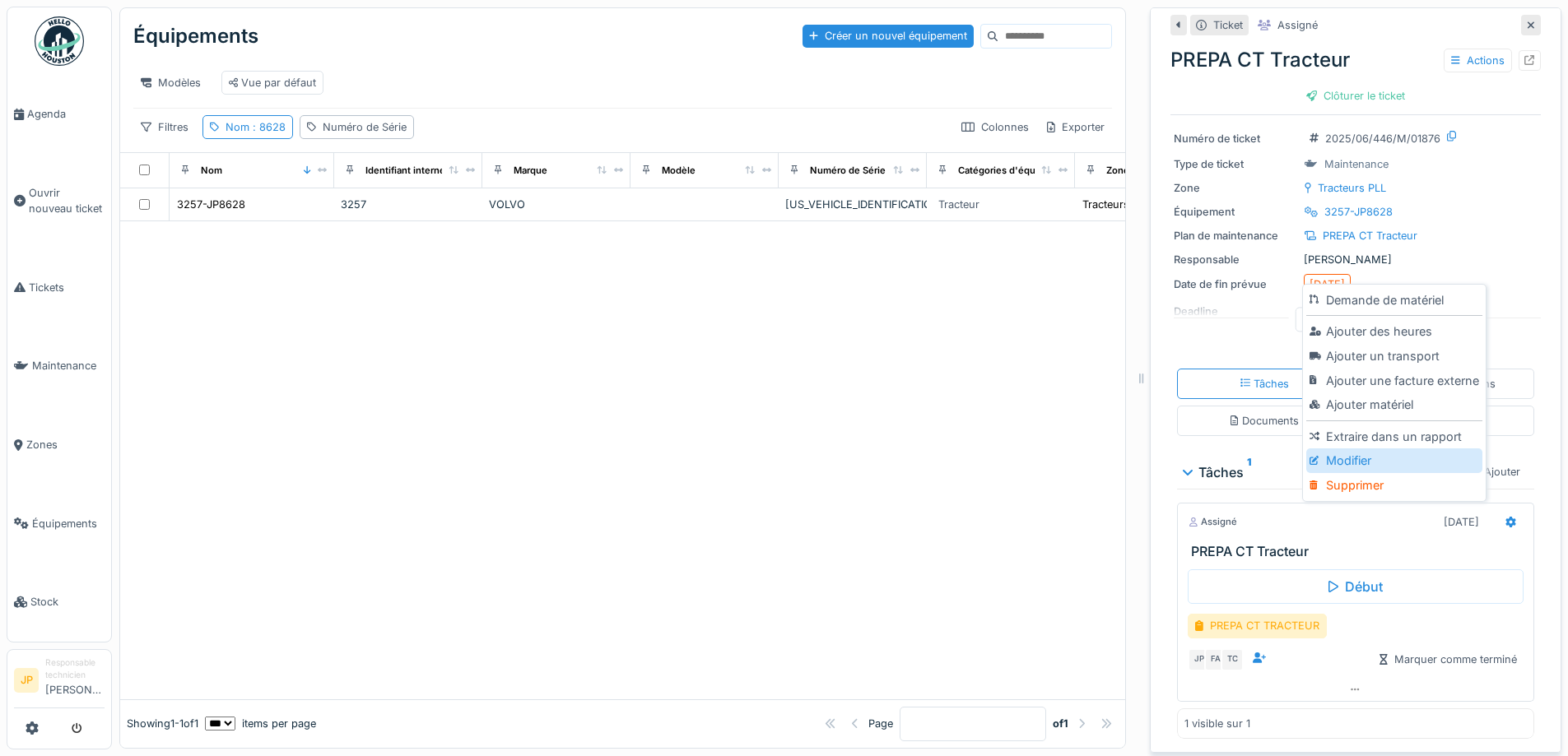
click at [1358, 469] on div "Modifier" at bounding box center [1393, 461] width 175 height 24
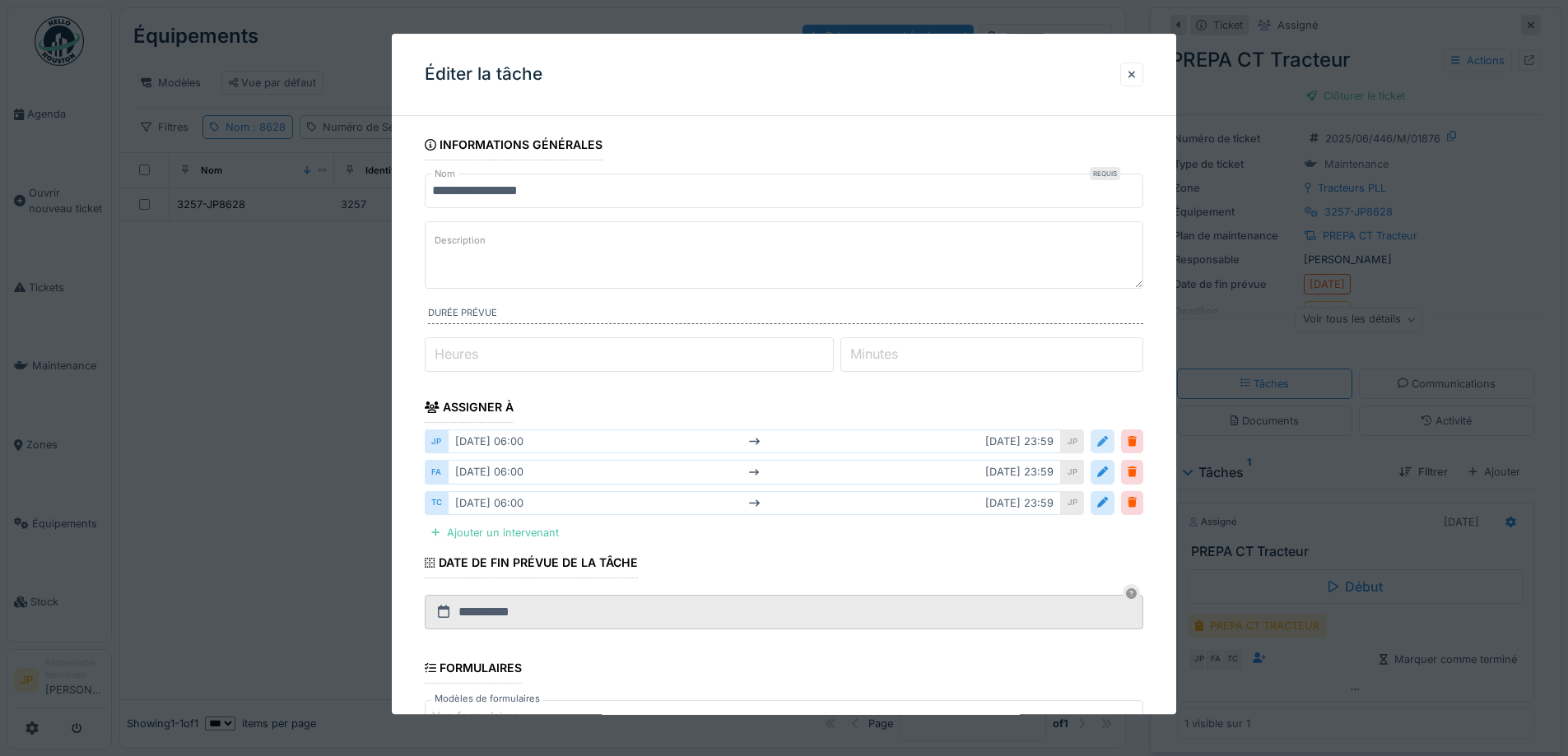
click at [1108, 449] on div at bounding box center [1102, 443] width 10 height 16
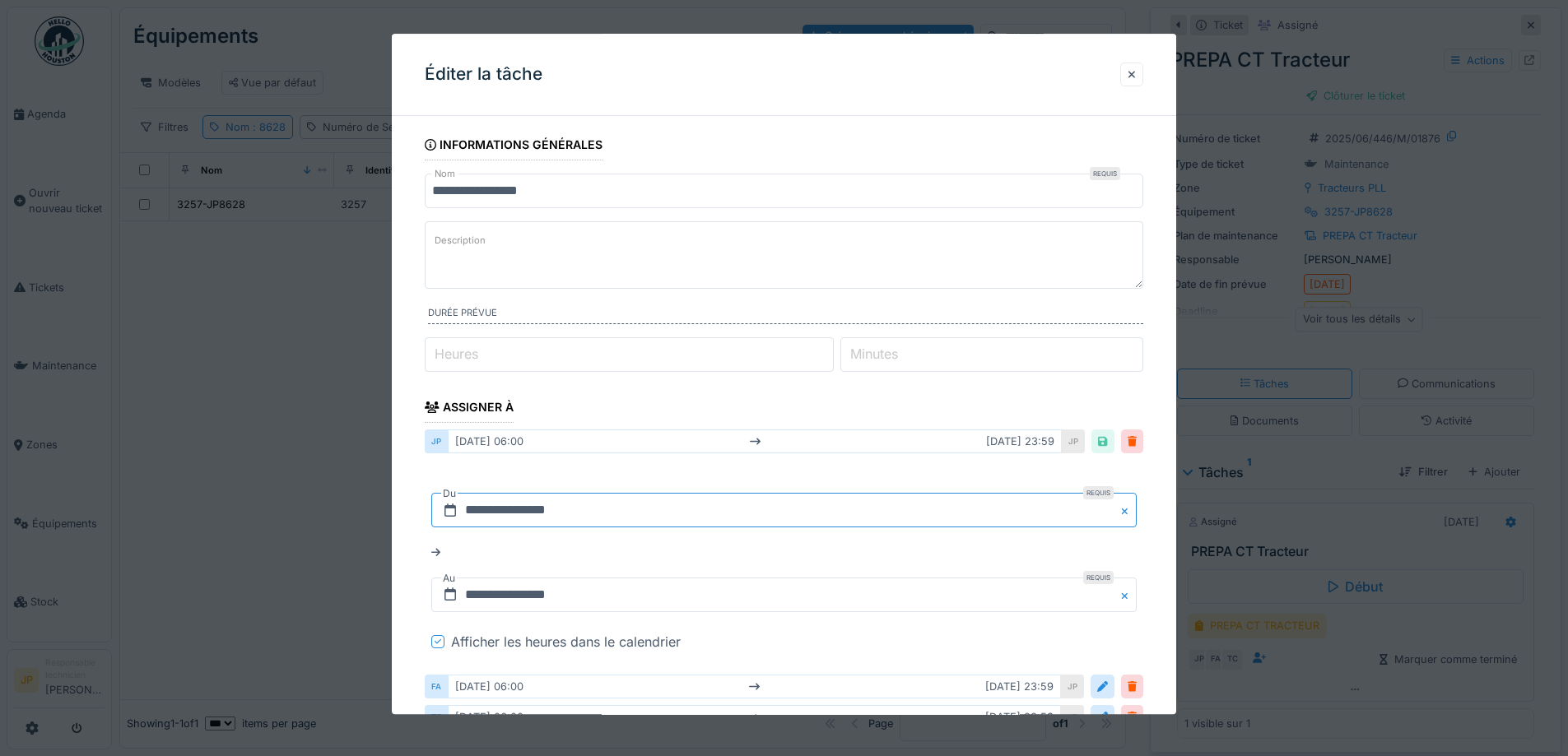
click at [1092, 523] on input "**********" at bounding box center [784, 512] width 705 height 35
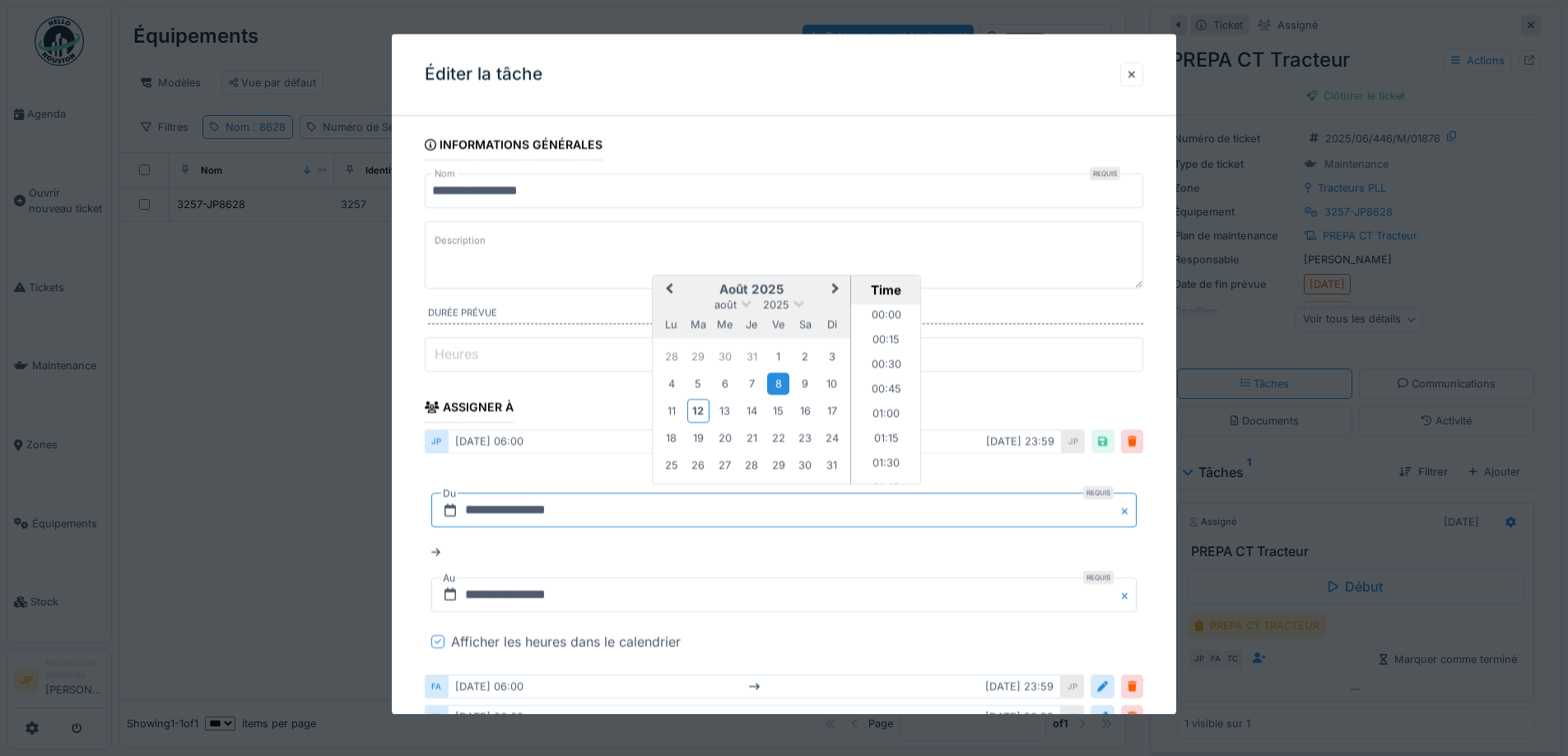
scroll to position [515, 0]
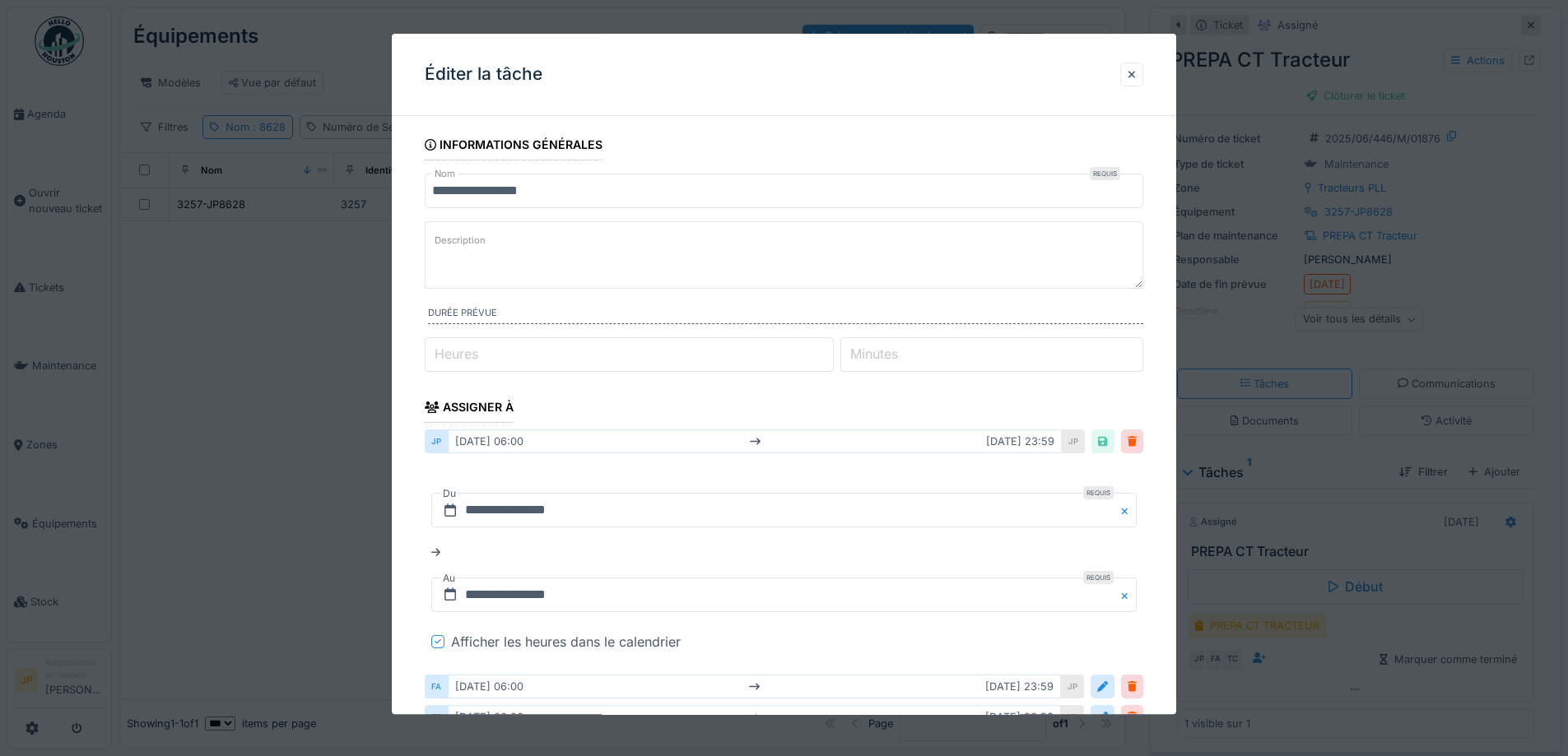
click at [433, 640] on div at bounding box center [437, 643] width 13 height 13
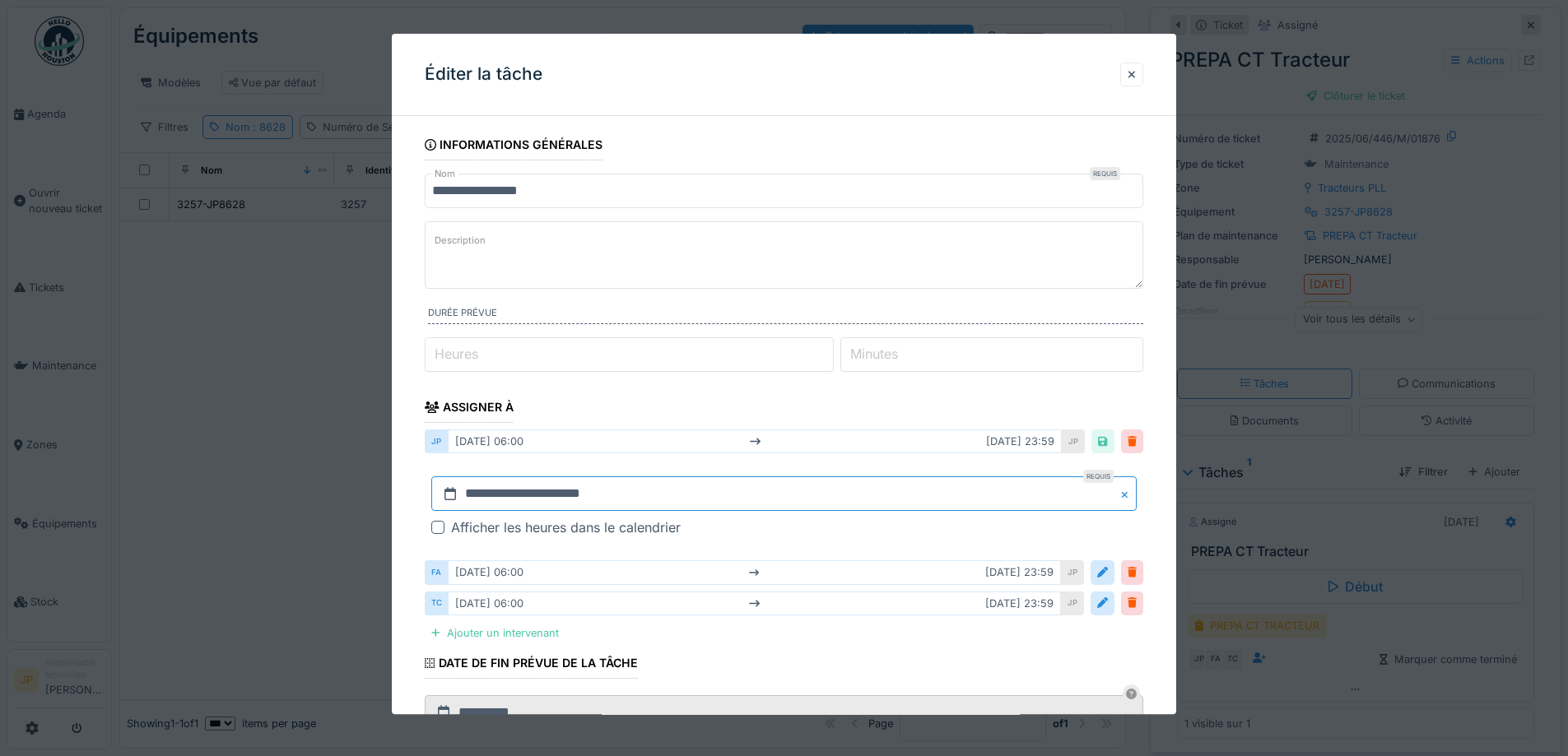
click at [1082, 504] on input "**********" at bounding box center [784, 495] width 705 height 35
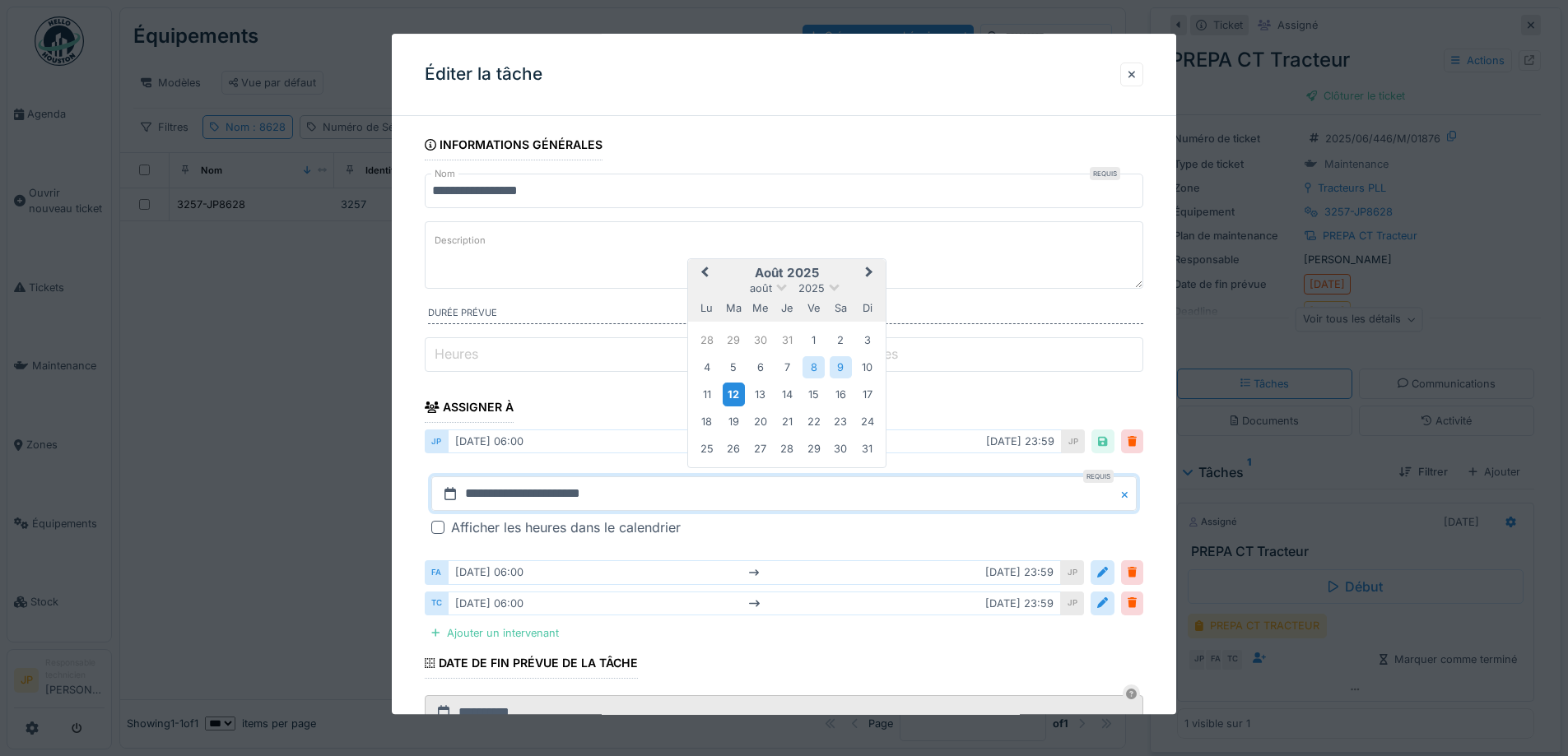
click at [739, 395] on div "12" at bounding box center [733, 394] width 22 height 24
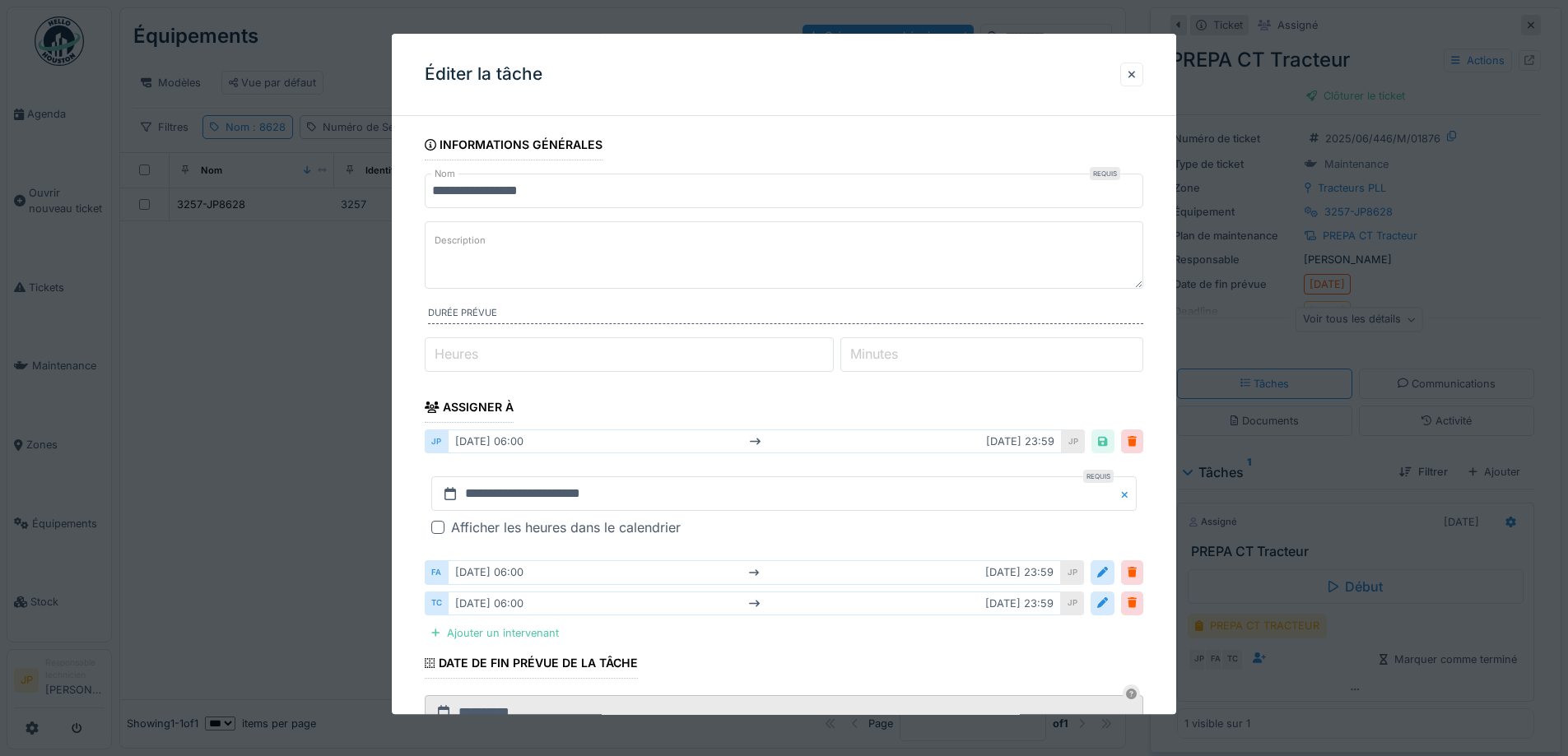
click at [854, 539] on div "**********" at bounding box center [783, 508] width 719 height 87
click at [1106, 444] on div at bounding box center [1102, 443] width 9 height 16
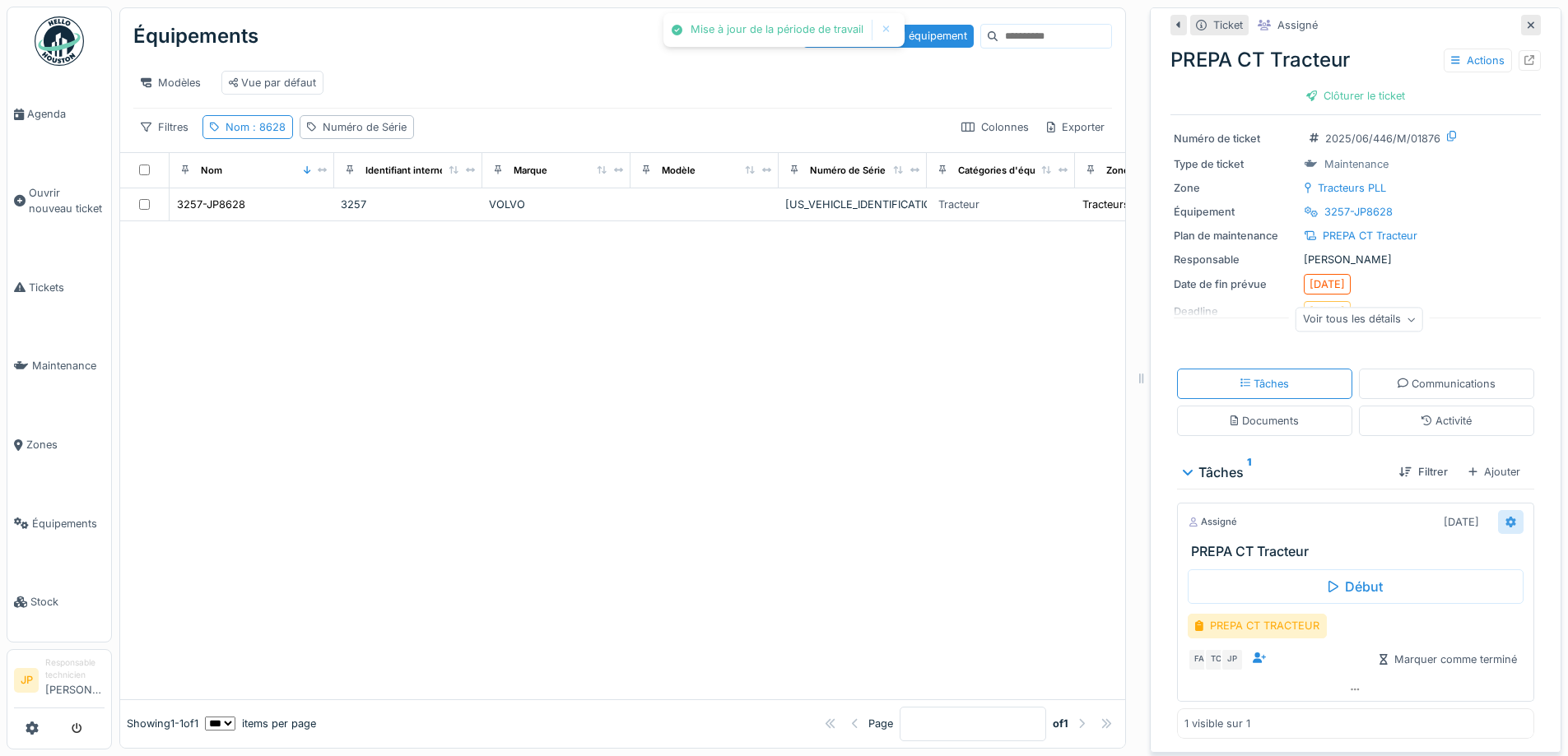
click at [1506, 519] on icon at bounding box center [1510, 522] width 10 height 10
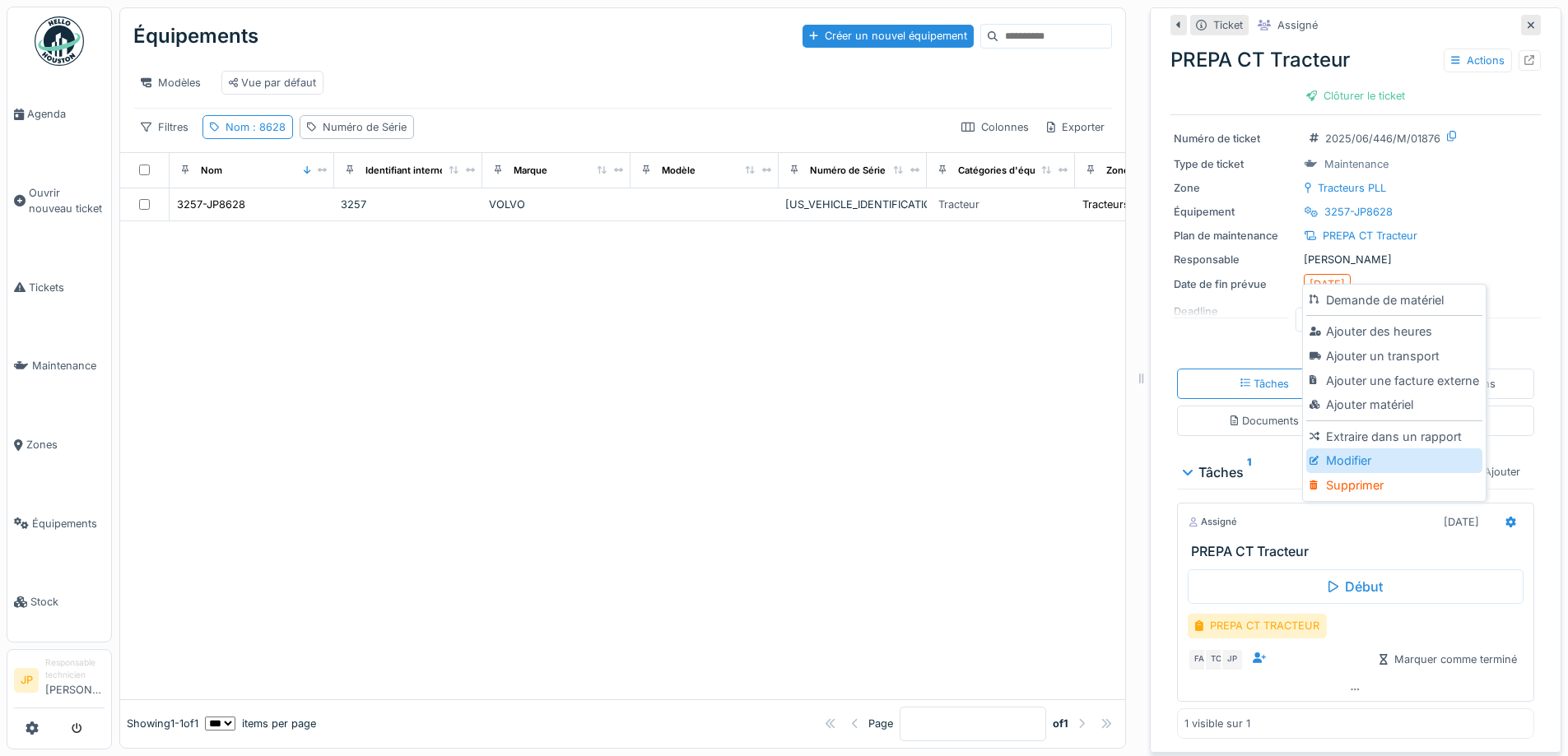
click at [1354, 453] on div "Modifier" at bounding box center [1393, 461] width 175 height 24
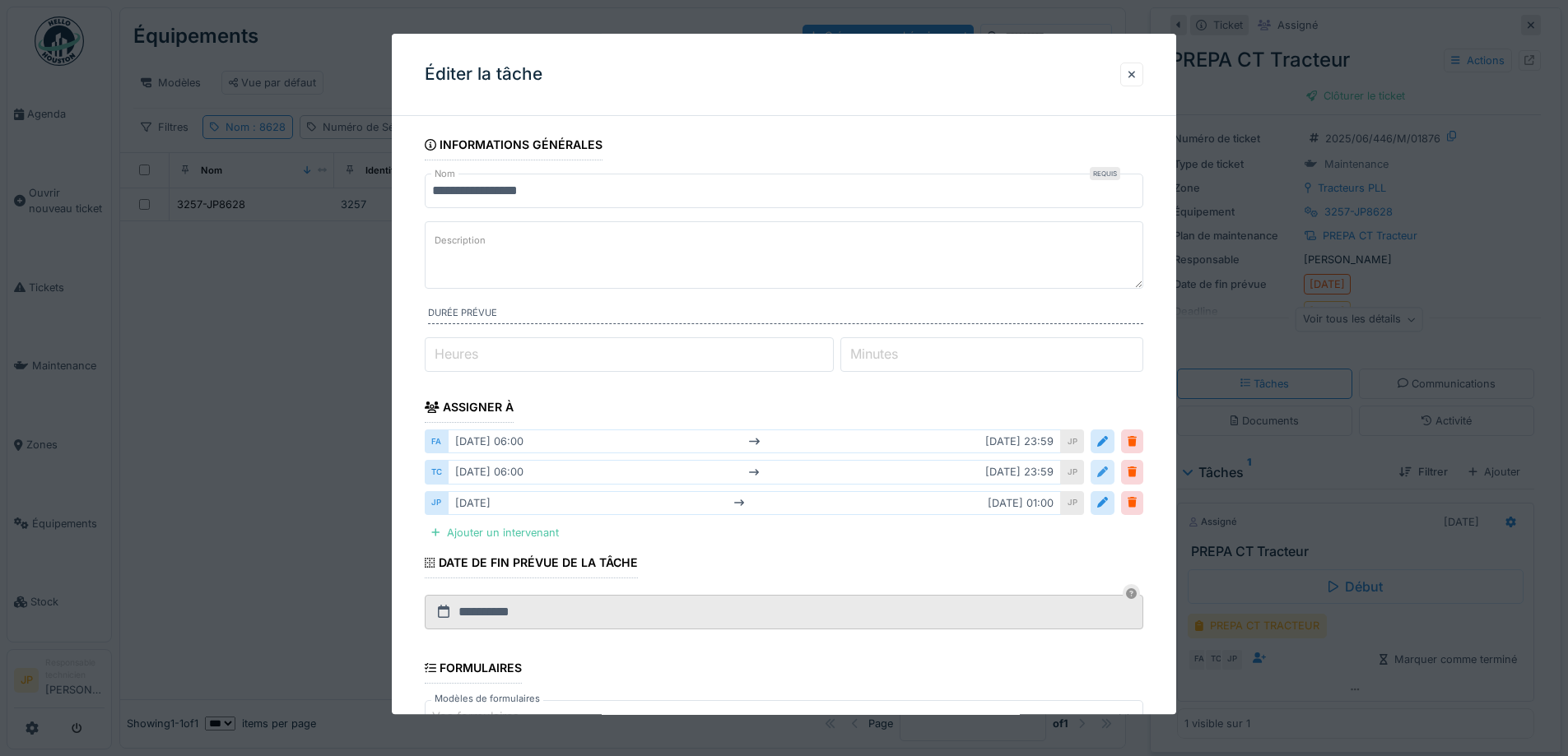
click at [1107, 474] on div at bounding box center [1102, 473] width 10 height 16
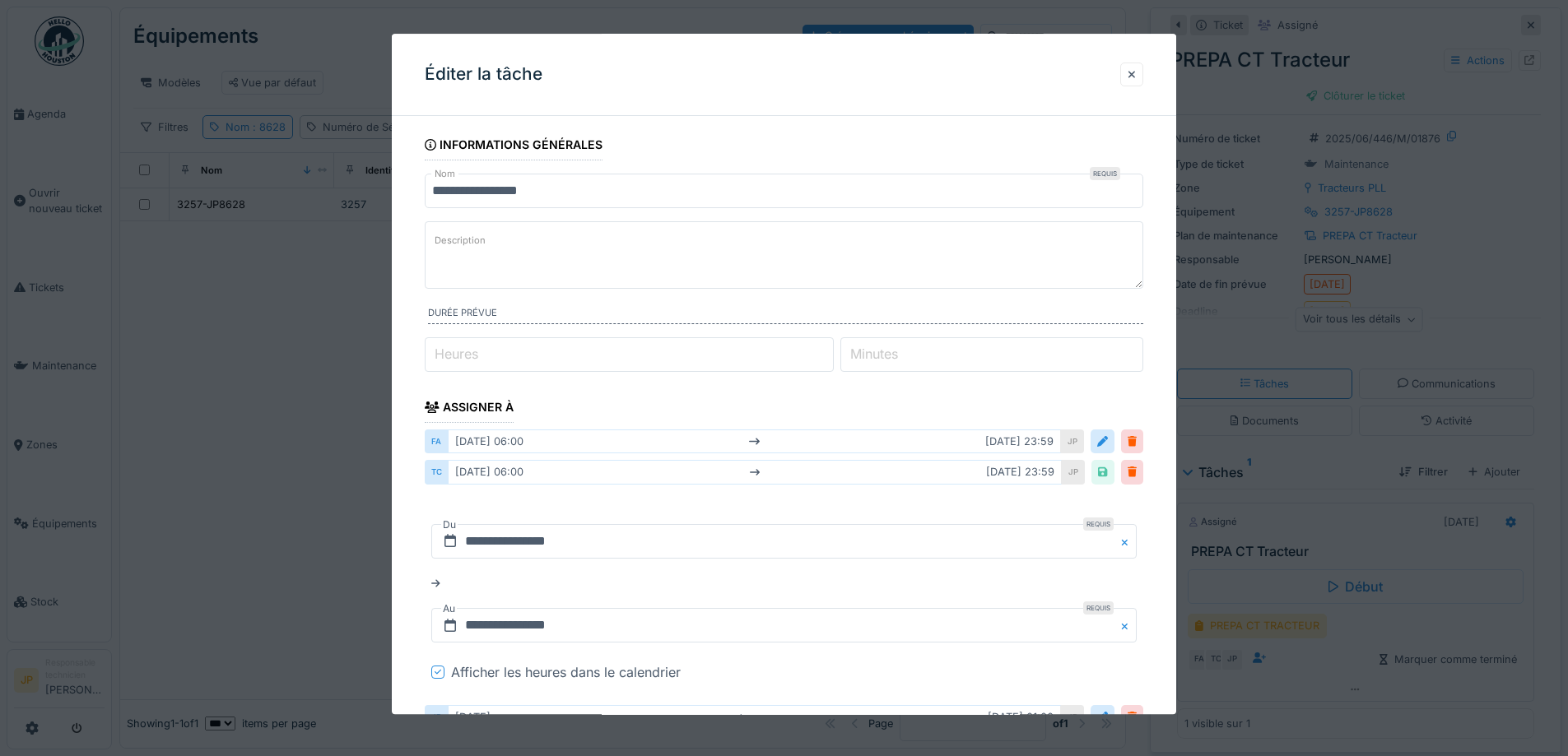
click at [1131, 539] on button "Close" at bounding box center [1127, 541] width 18 height 35
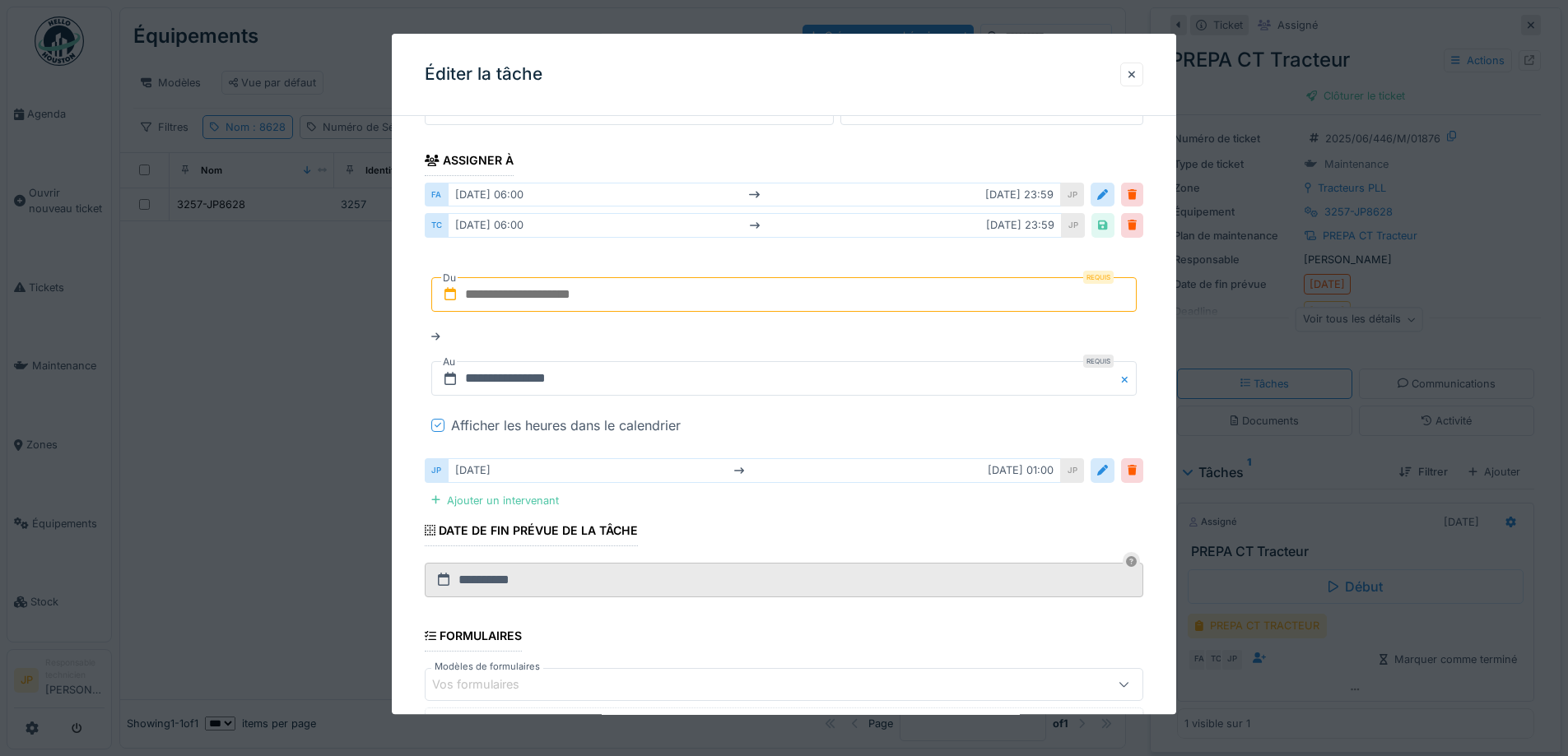
click at [437, 429] on icon at bounding box center [438, 426] width 7 height 8
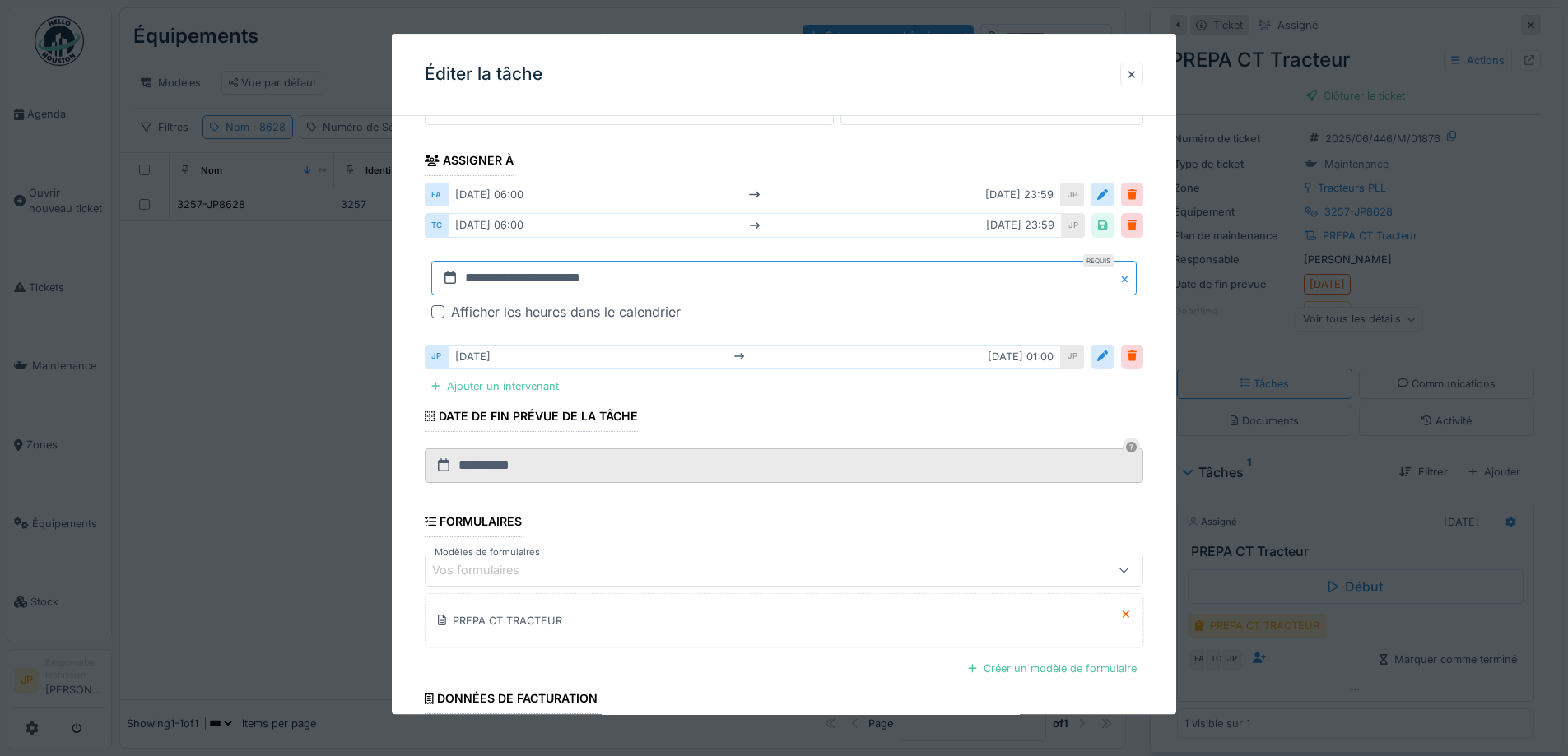
click at [525, 265] on input "**********" at bounding box center [784, 278] width 705 height 35
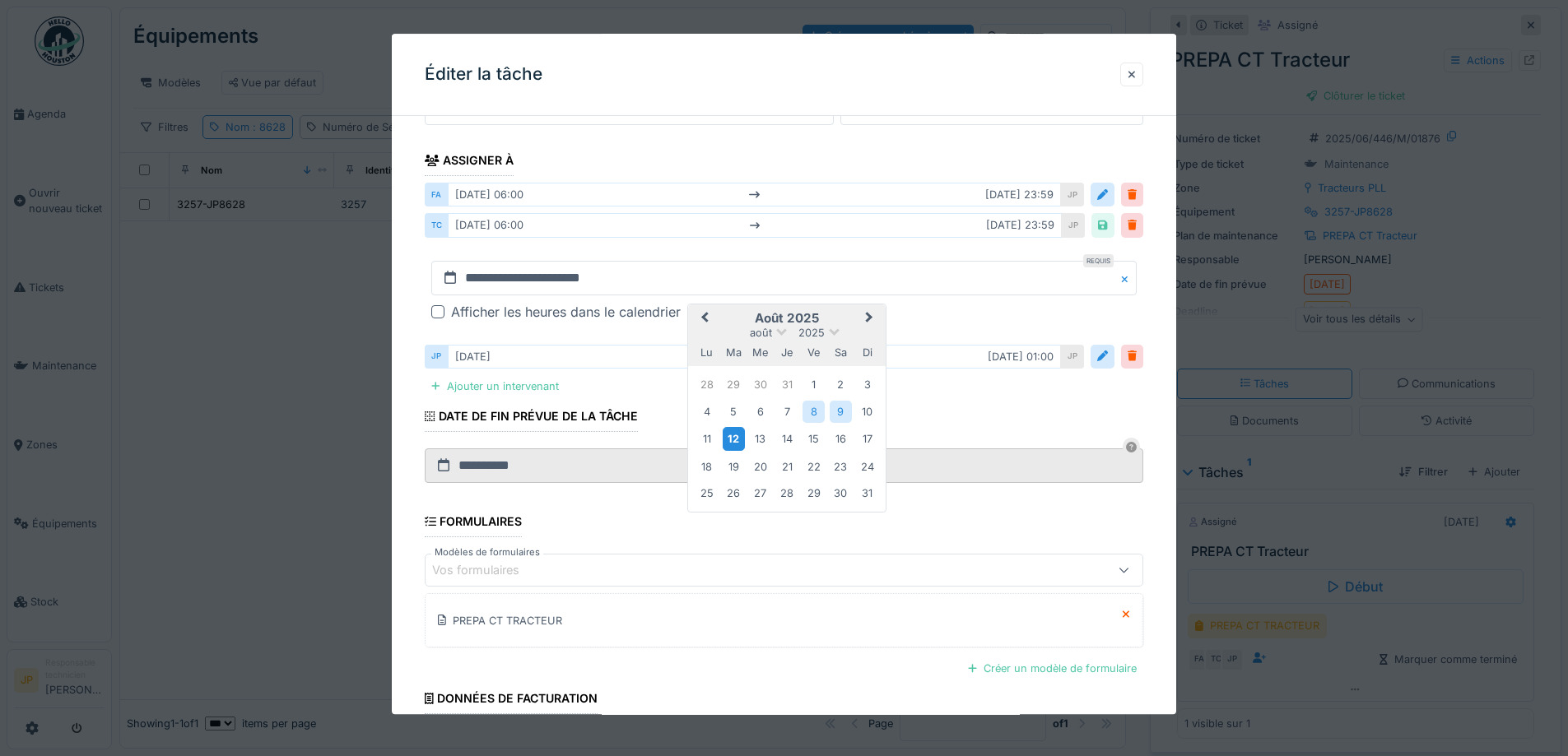
click at [731, 433] on div "12" at bounding box center [733, 439] width 22 height 24
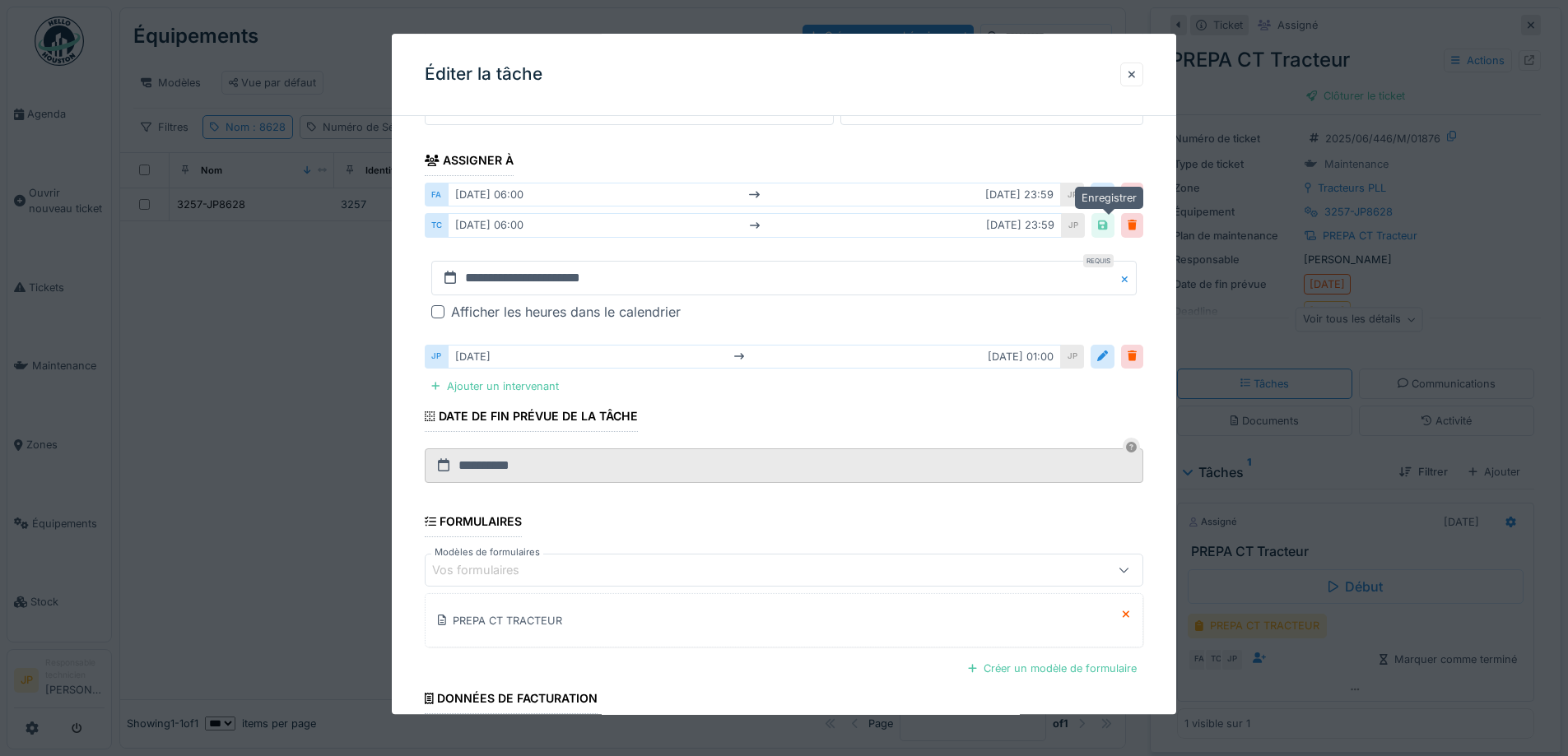
click at [1113, 231] on div at bounding box center [1102, 225] width 22 height 24
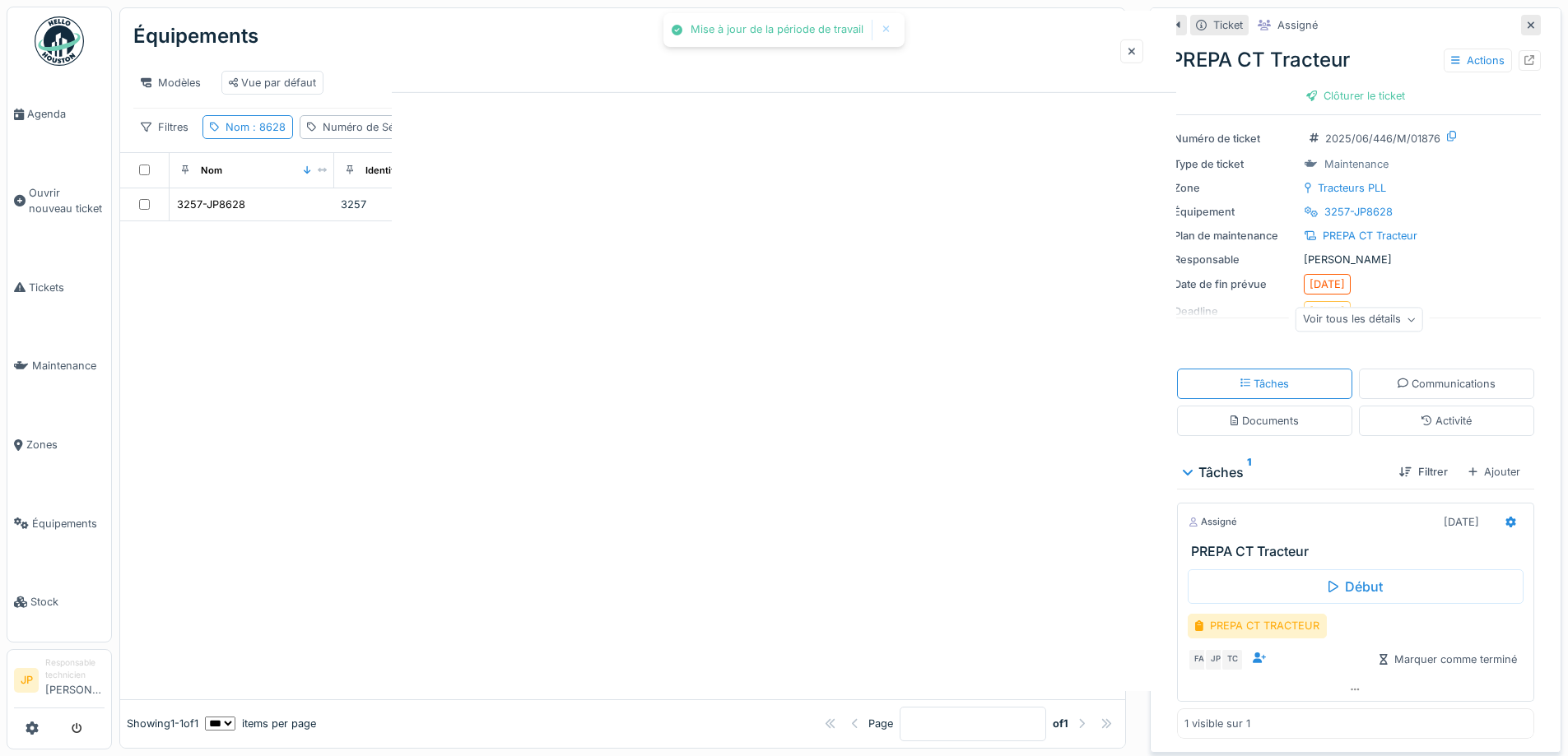
scroll to position [0, 0]
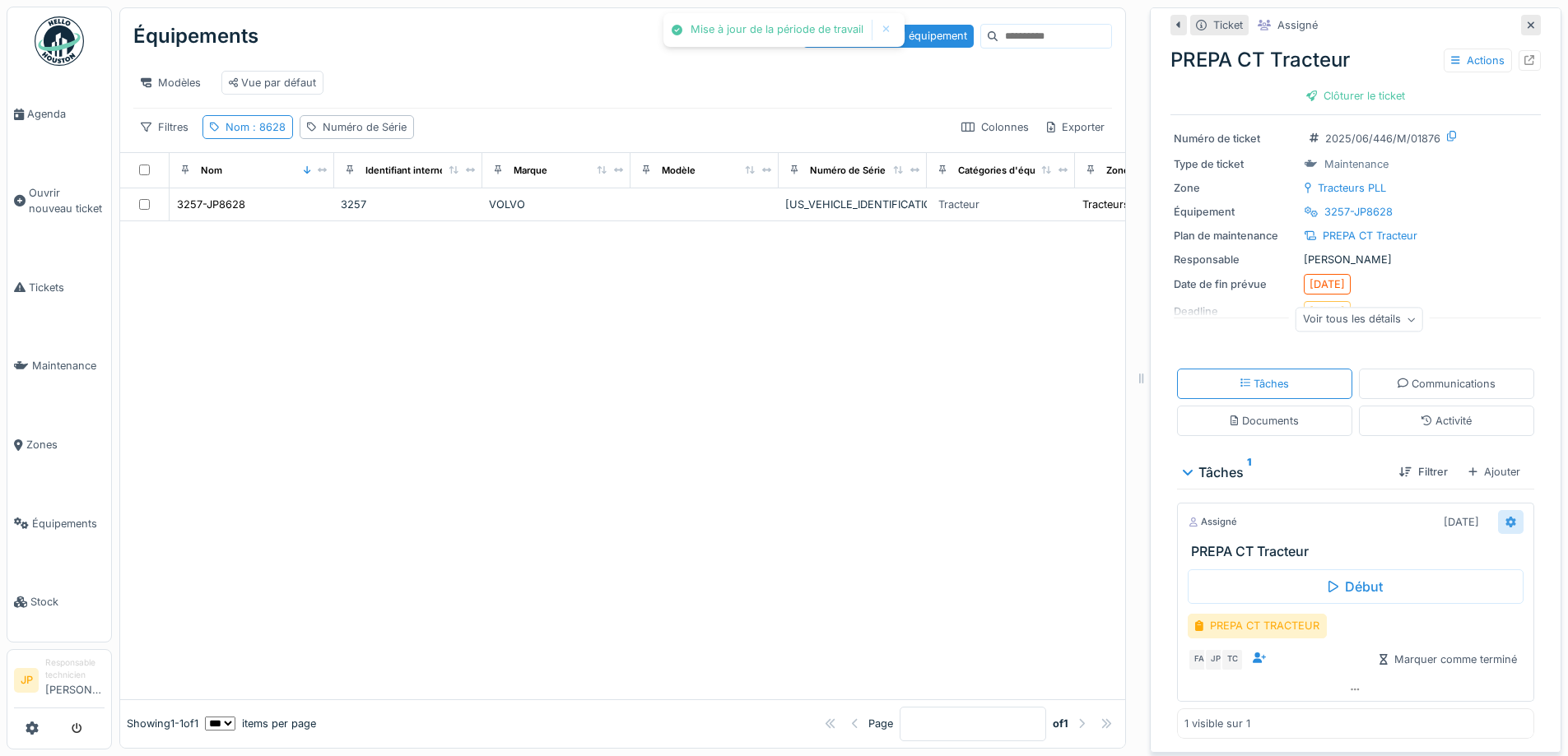
click at [1505, 527] on div at bounding box center [1510, 522] width 10 height 16
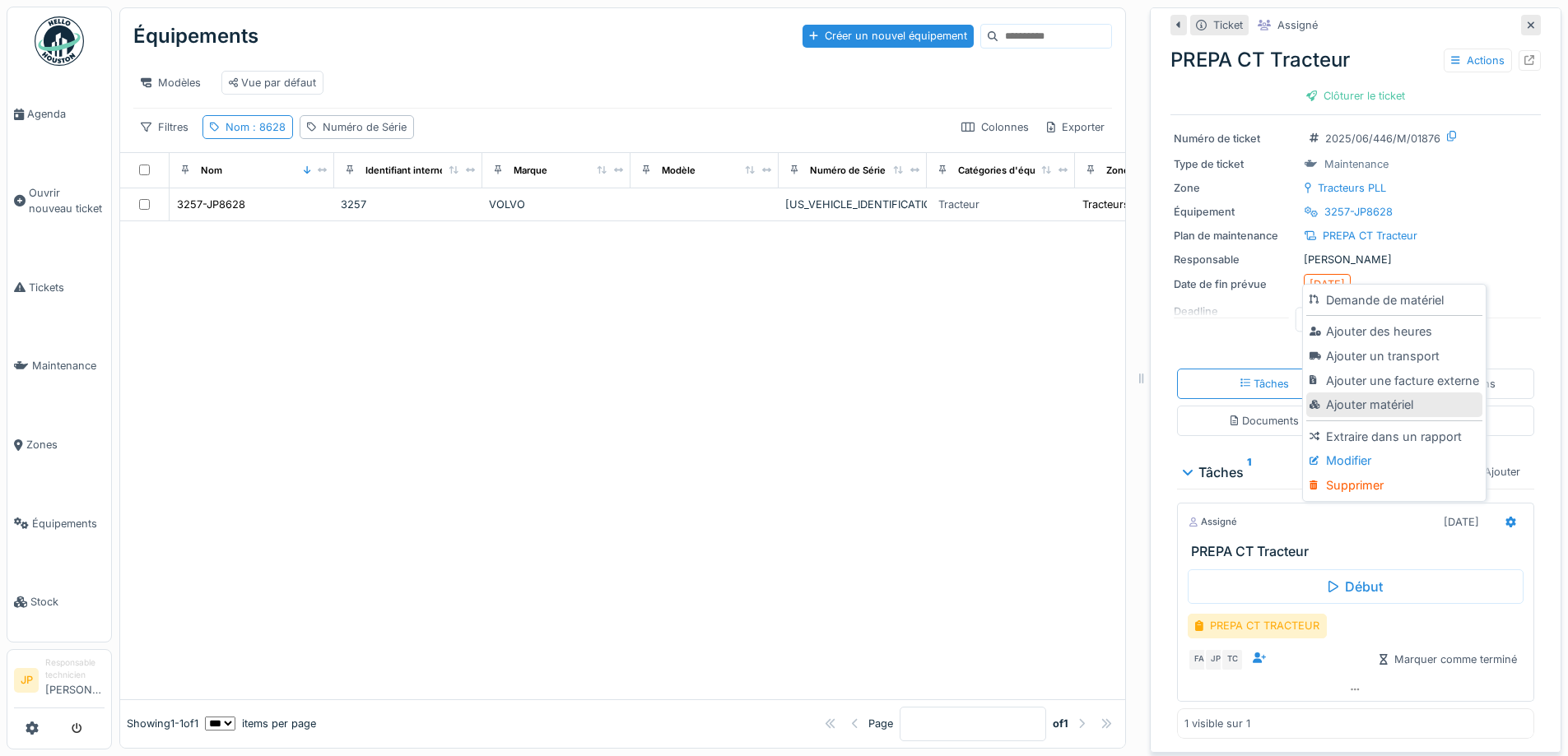
click at [1370, 402] on div "Ajouter matériel" at bounding box center [1393, 405] width 175 height 24
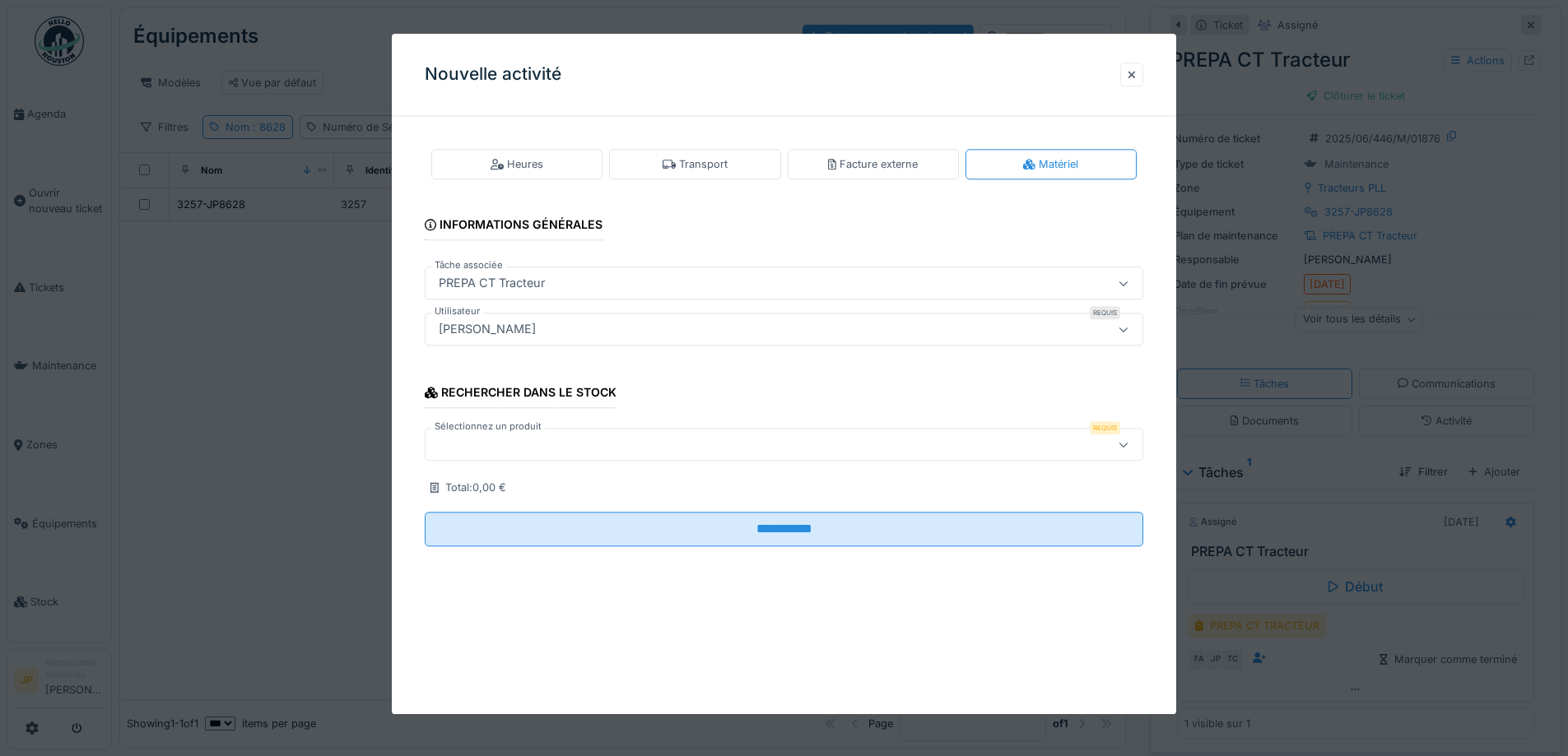
click at [1153, 79] on div "Nouvelle activité" at bounding box center [784, 75] width 784 height 82
click at [1136, 79] on div at bounding box center [1131, 74] width 8 height 16
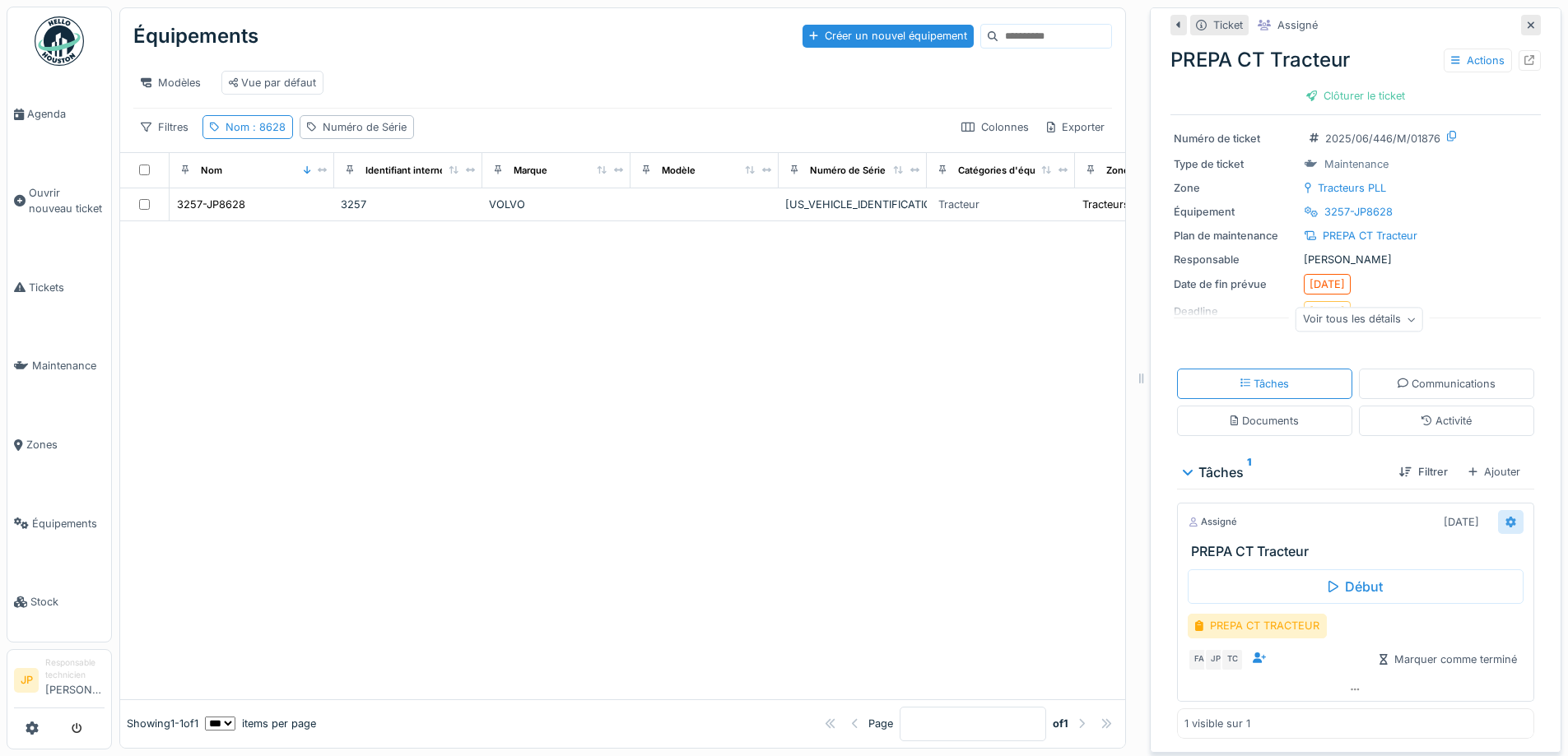
click at [1506, 523] on icon at bounding box center [1510, 522] width 10 height 10
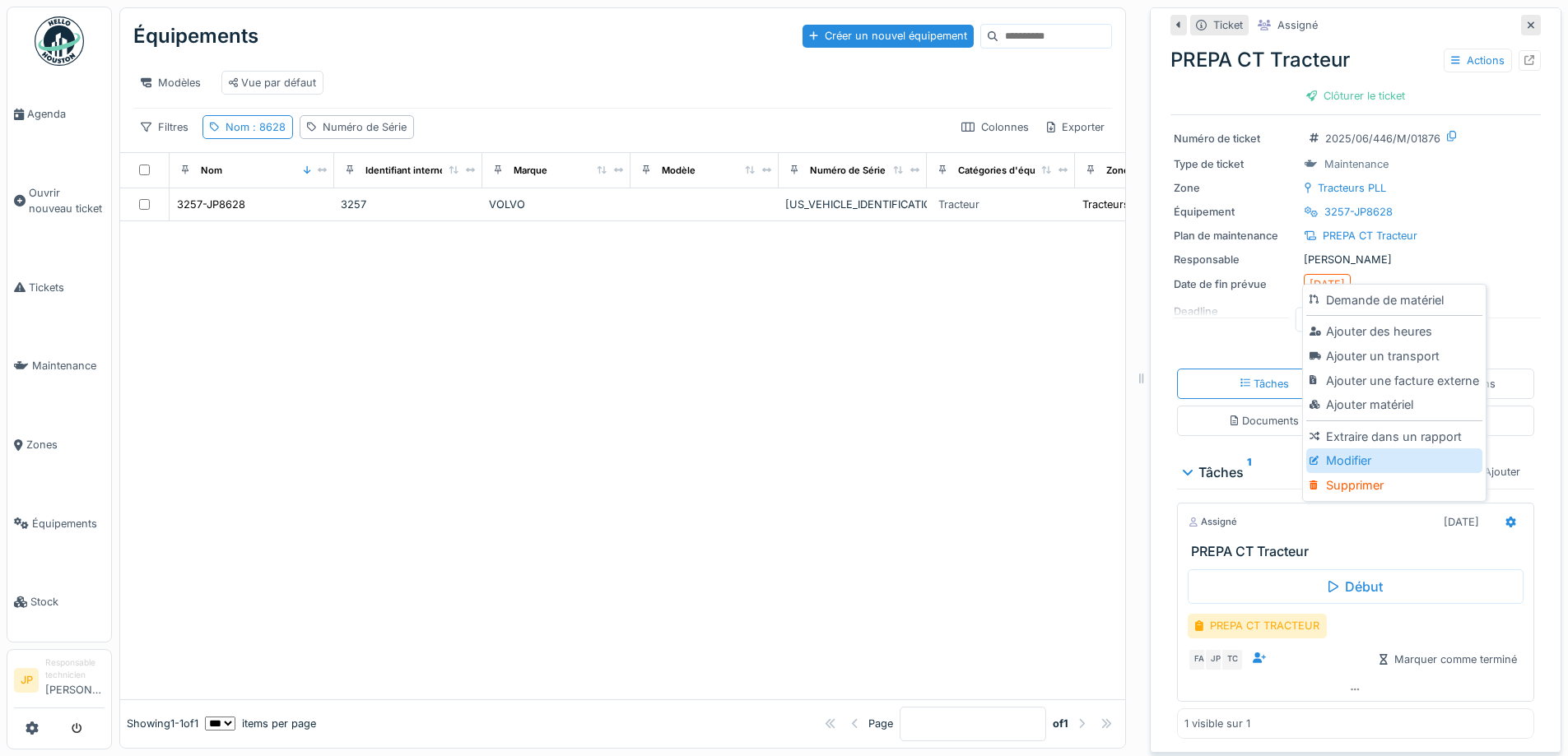
click at [1365, 466] on div "Modifier" at bounding box center [1393, 461] width 175 height 24
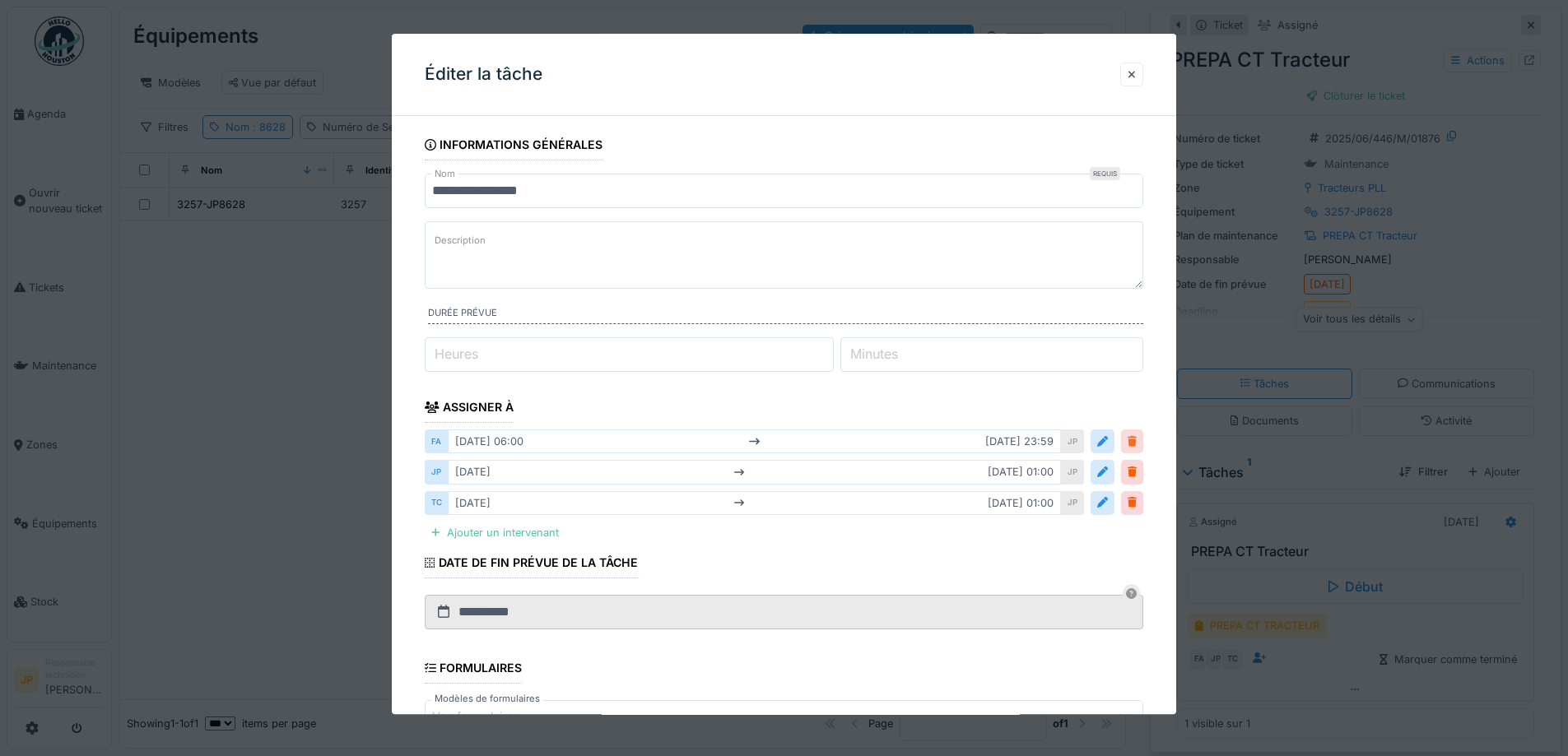
click at [1137, 440] on div at bounding box center [1131, 443] width 9 height 16
